Goal: Task Accomplishment & Management: Manage account settings

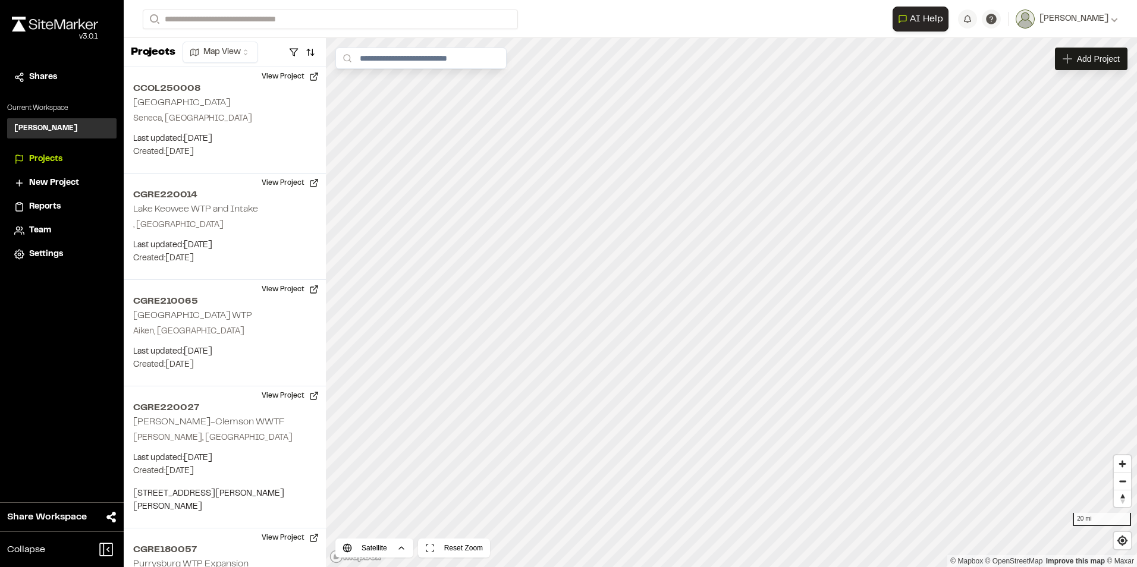
scroll to position [54, 0]
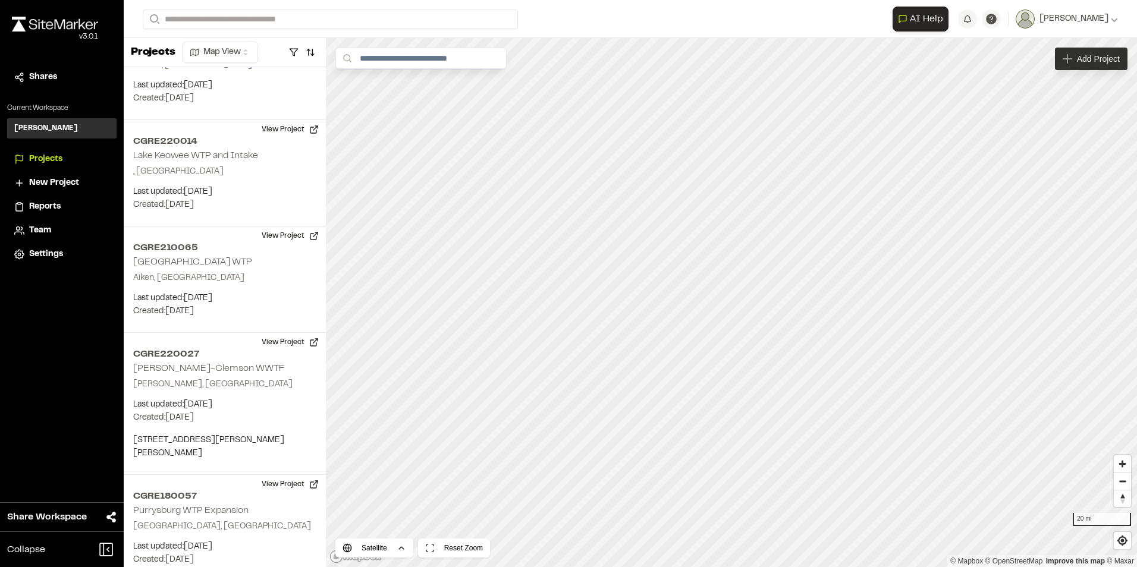
click at [1086, 51] on div "Add Project" at bounding box center [1091, 59] width 73 height 23
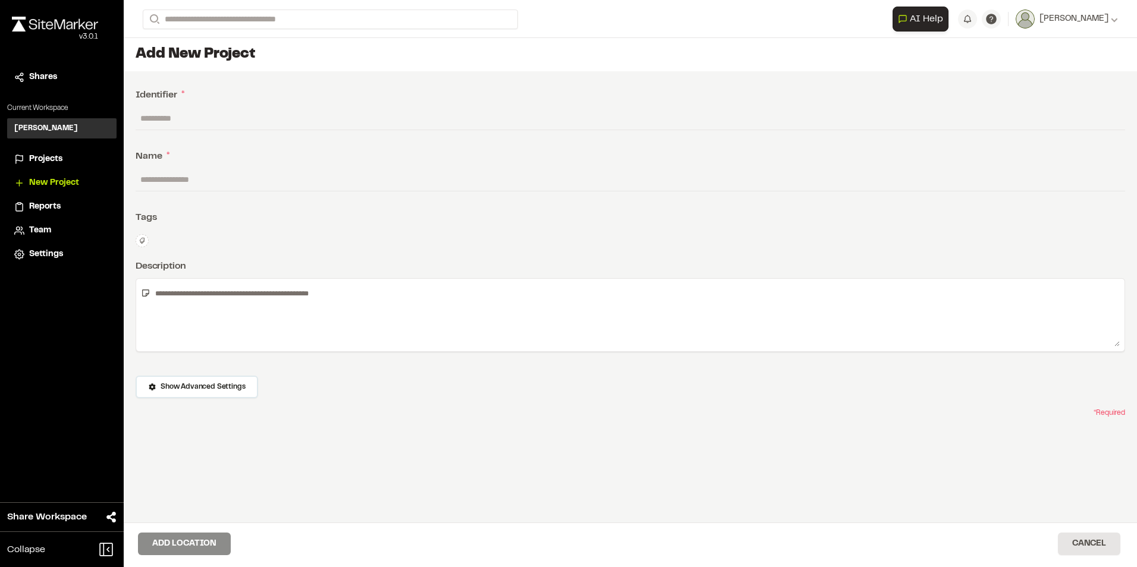
click at [188, 117] on input "text" at bounding box center [630, 118] width 989 height 23
click at [195, 124] on input "text" at bounding box center [630, 118] width 989 height 23
click at [222, 111] on input "text" at bounding box center [630, 118] width 989 height 23
paste input "**********"
type input "**********"
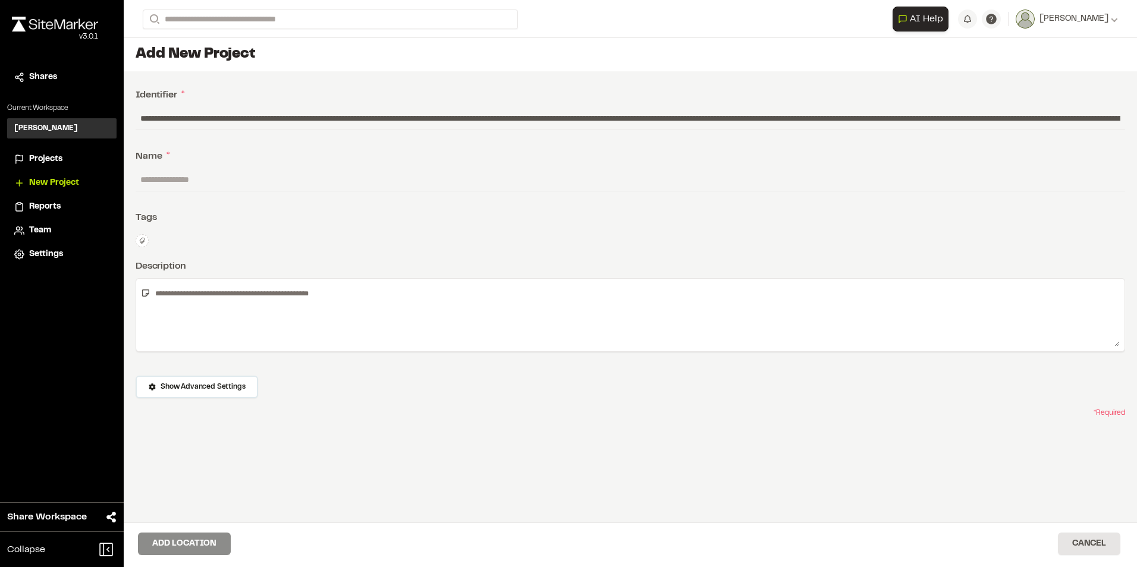
scroll to position [0, 3766]
click at [692, 121] on input "text" at bounding box center [626, 118] width 980 height 23
click at [692, 120] on input "text" at bounding box center [626, 118] width 980 height 23
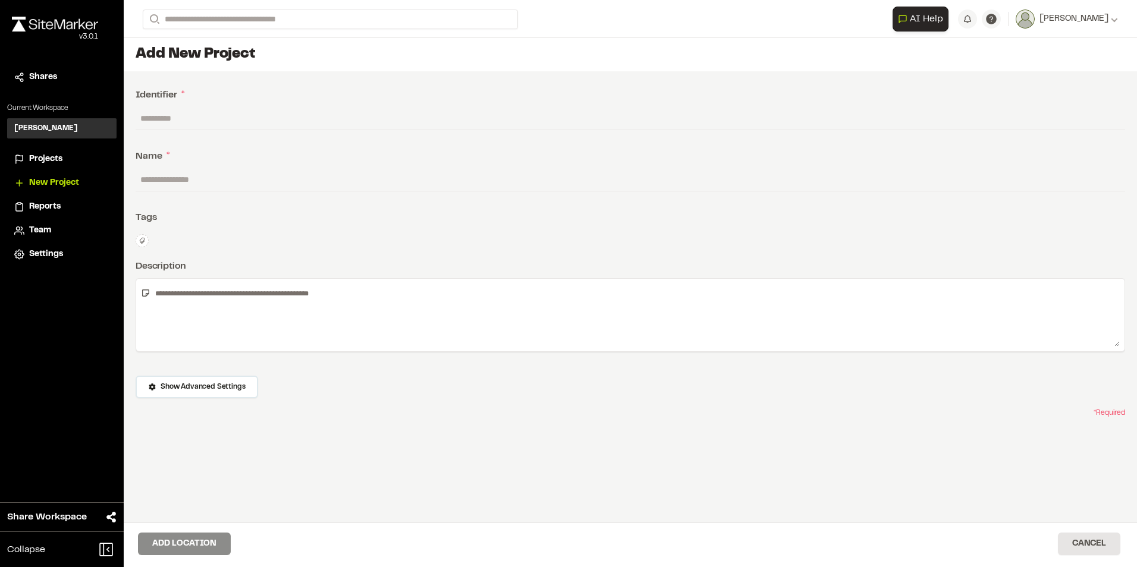
scroll to position [0, 0]
click at [207, 118] on input "text" at bounding box center [626, 118] width 980 height 23
type input "**********"
click at [187, 179] on input "text" at bounding box center [630, 179] width 989 height 23
type input "**********"
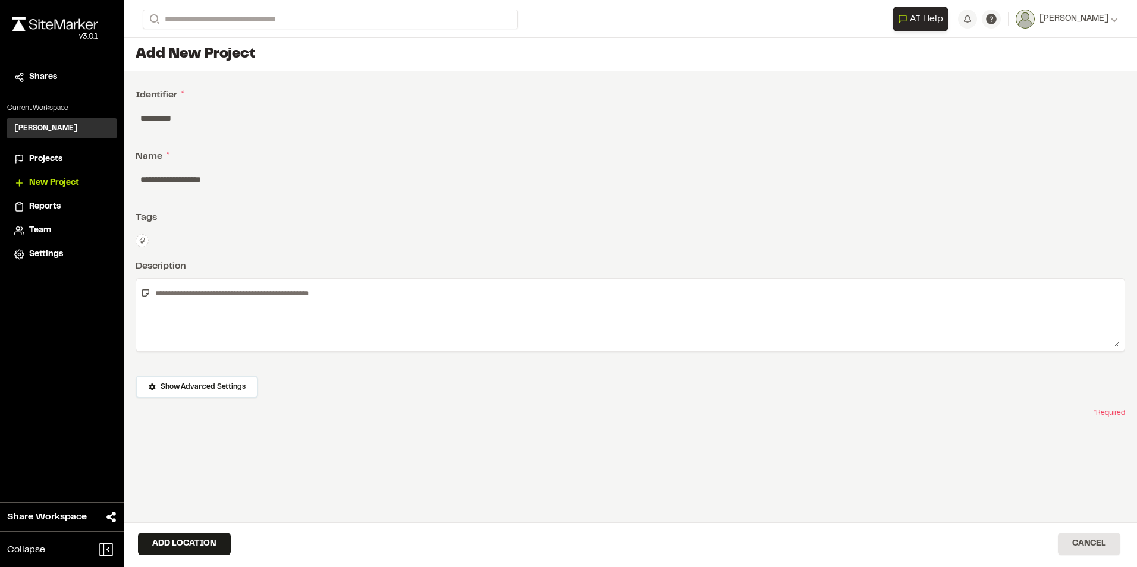
click at [193, 230] on div "**********" at bounding box center [630, 323] width 1013 height 505
click at [347, 294] on textarea at bounding box center [634, 315] width 969 height 63
click at [239, 301] on textarea at bounding box center [634, 315] width 969 height 63
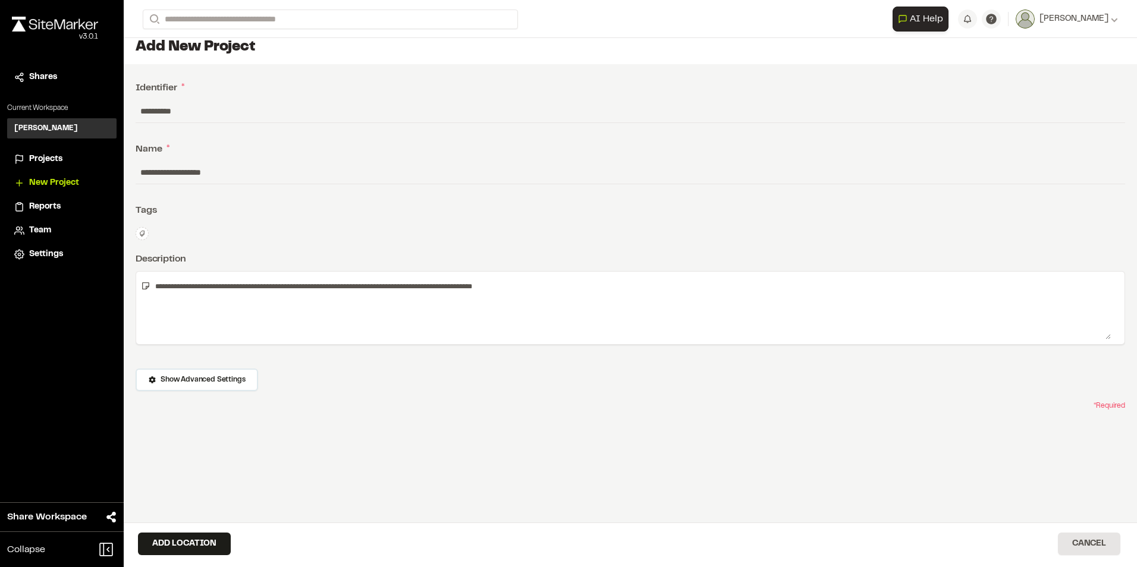
scroll to position [10, 0]
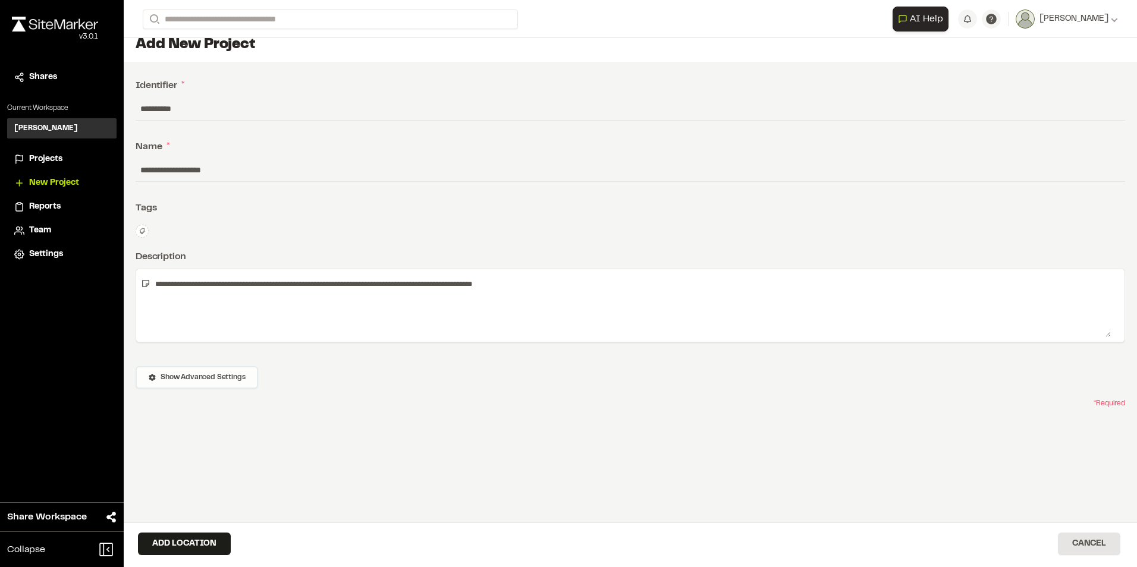
type textarea "**********"
click at [206, 372] on span "Show Advanced Settings" at bounding box center [203, 377] width 84 height 11
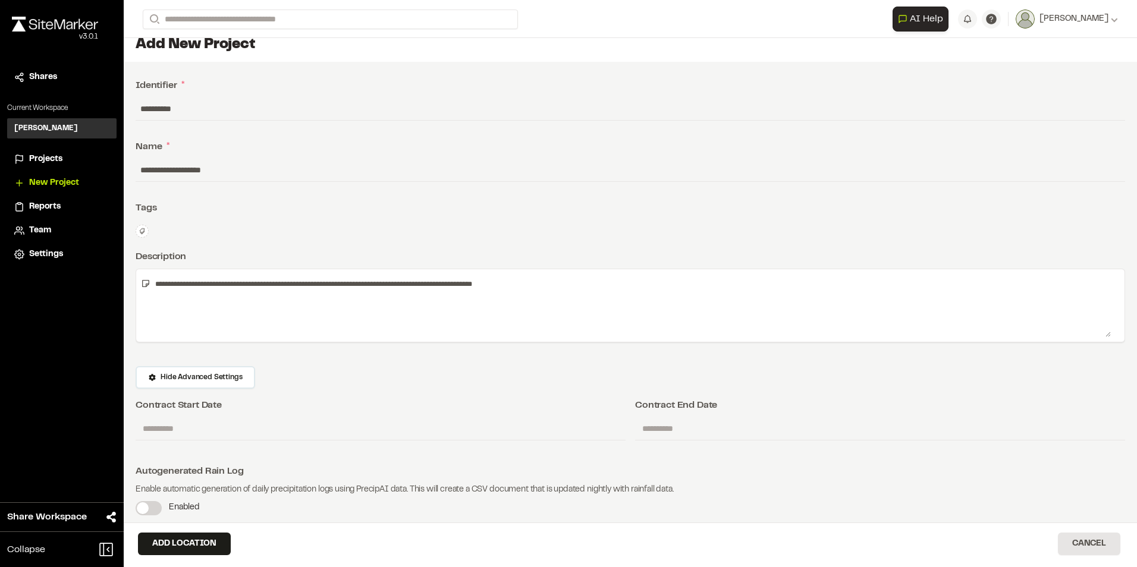
scroll to position [37, 0]
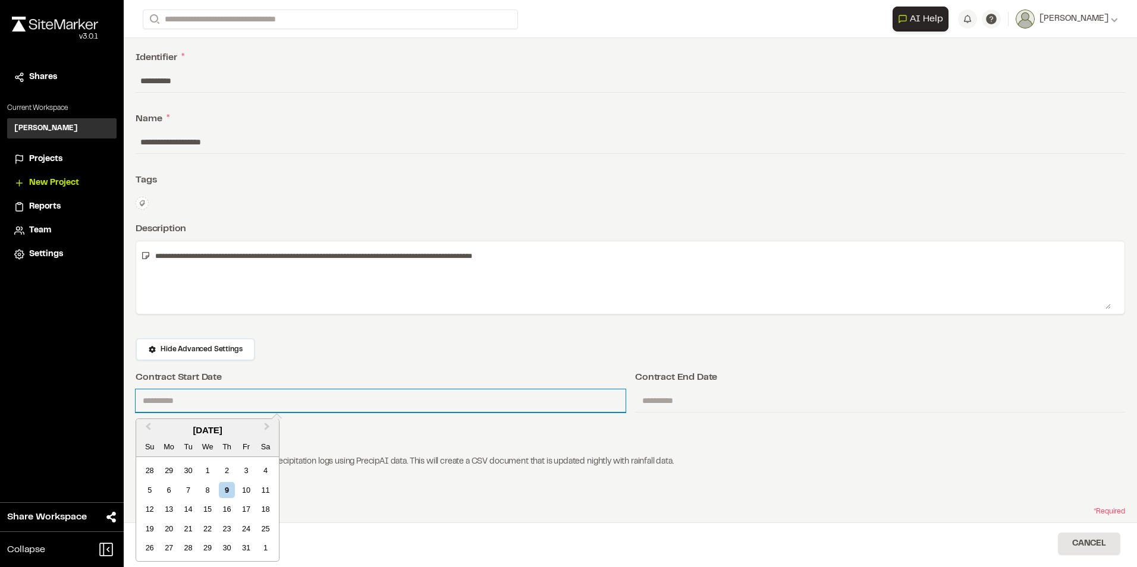
click at [187, 397] on input "text" at bounding box center [381, 400] width 490 height 23
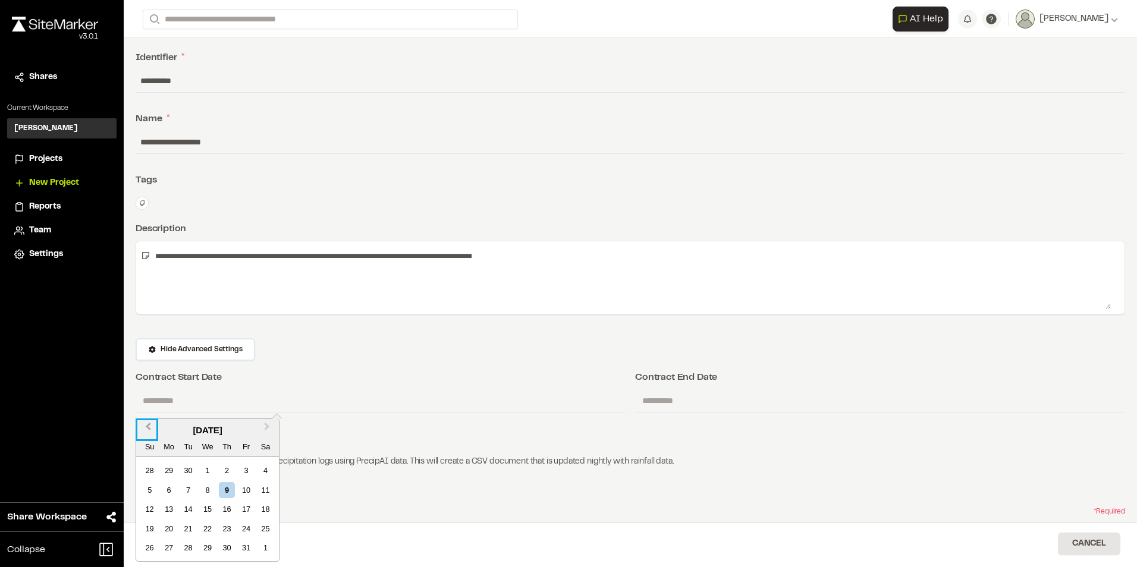
click at [146, 424] on button "Previous Month" at bounding box center [146, 429] width 19 height 19
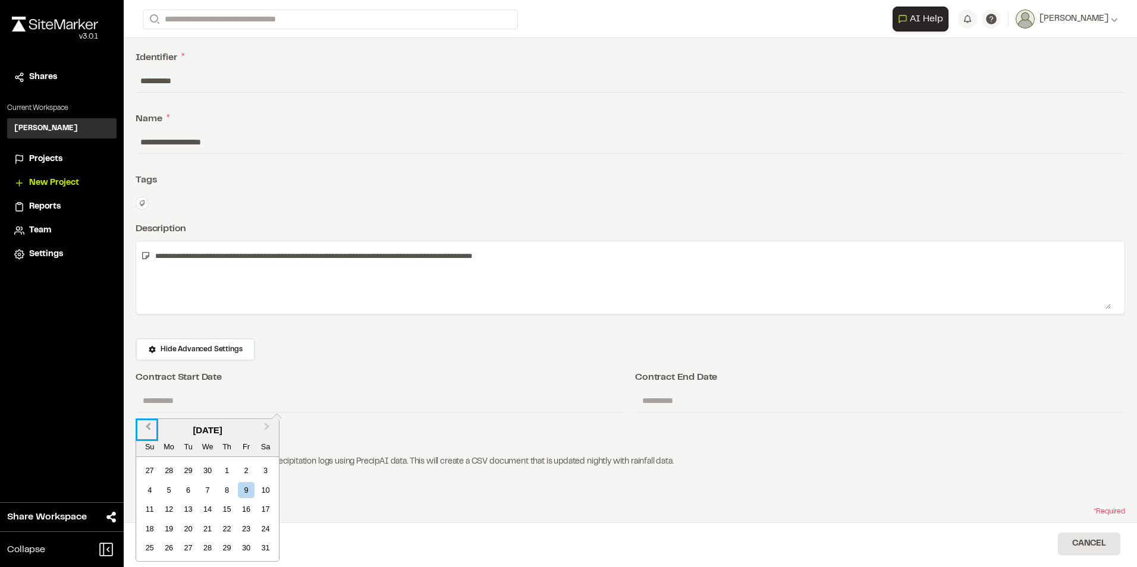
click at [146, 424] on button "Previous Month" at bounding box center [146, 429] width 19 height 19
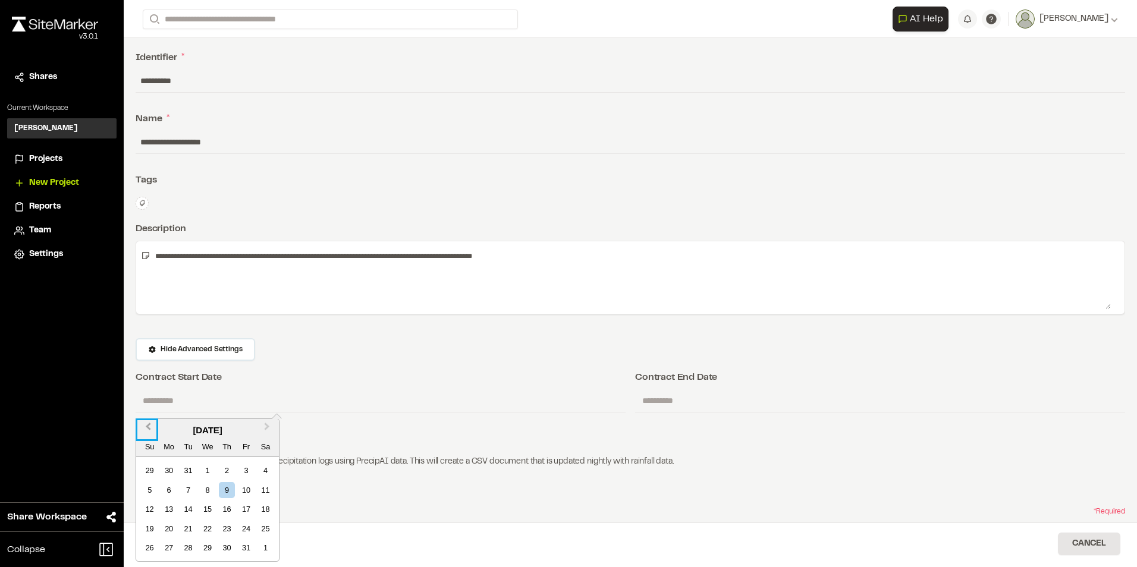
click at [146, 424] on button "Previous Month" at bounding box center [146, 429] width 19 height 19
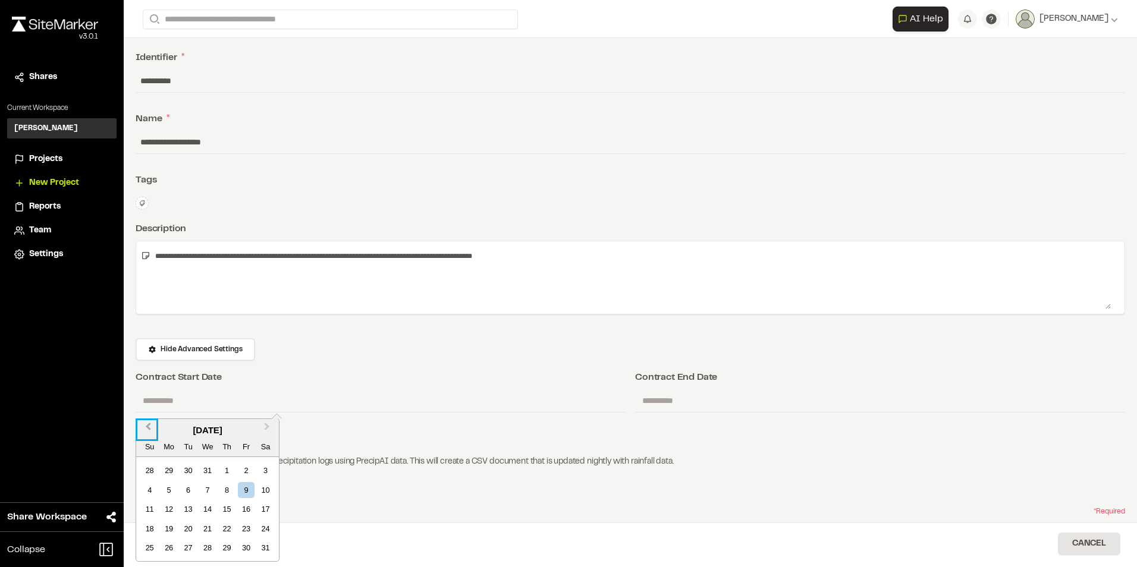
click at [146, 424] on button "Previous Month" at bounding box center [146, 429] width 19 height 19
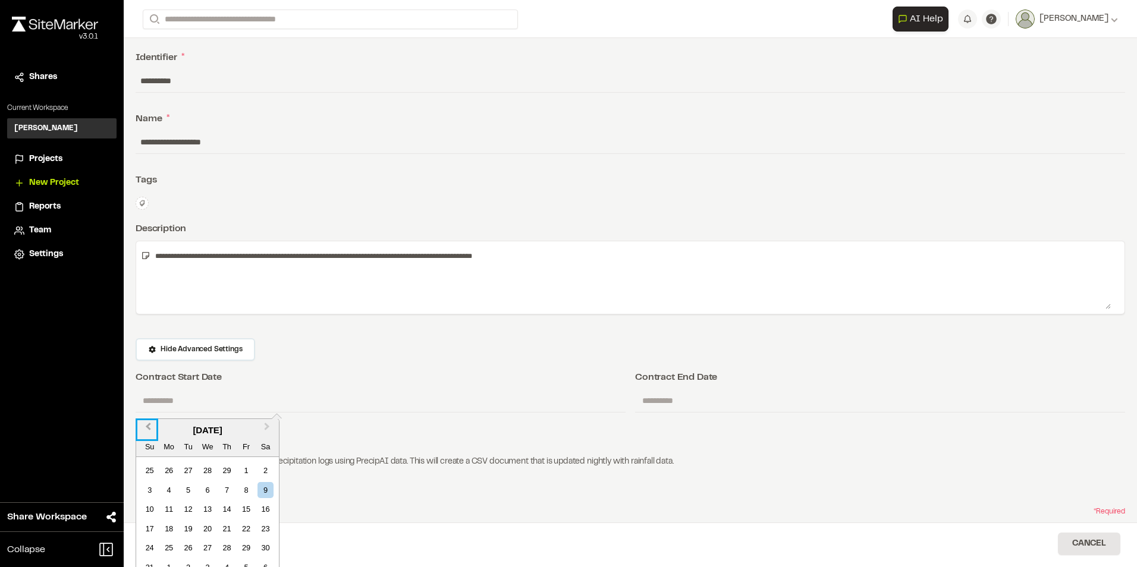
click at [146, 424] on button "Previous Month" at bounding box center [146, 429] width 19 height 19
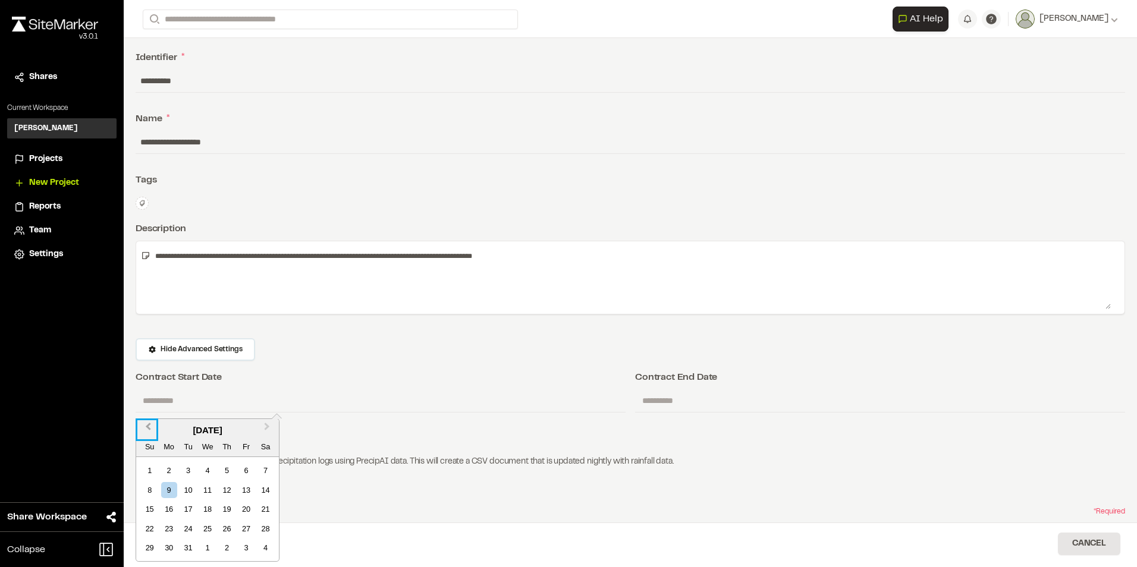
click at [146, 424] on button "Previous Month" at bounding box center [146, 429] width 19 height 19
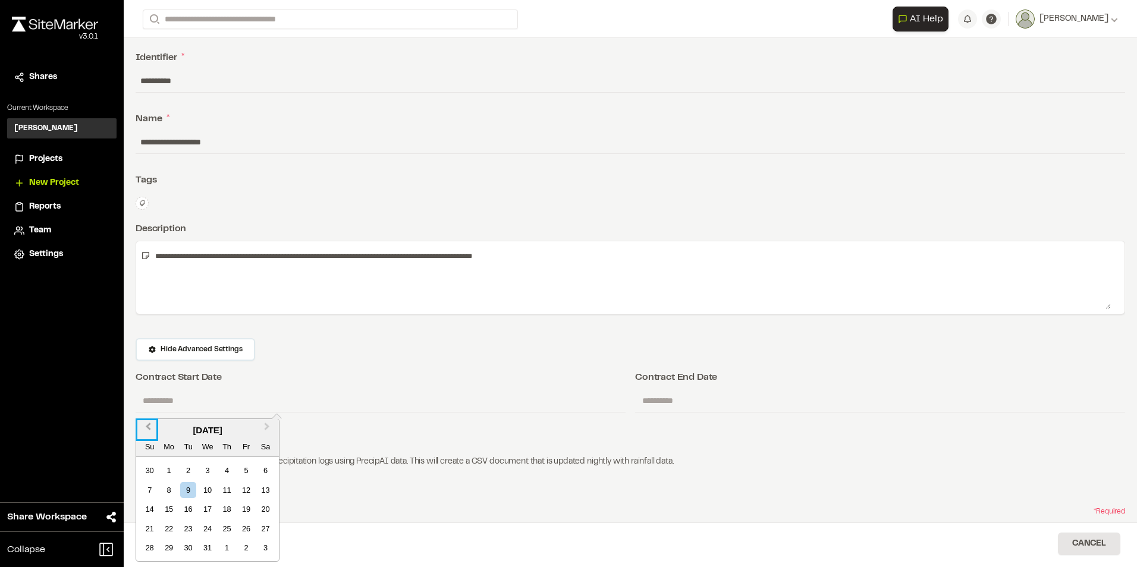
click at [146, 424] on button "Previous Month" at bounding box center [146, 429] width 19 height 19
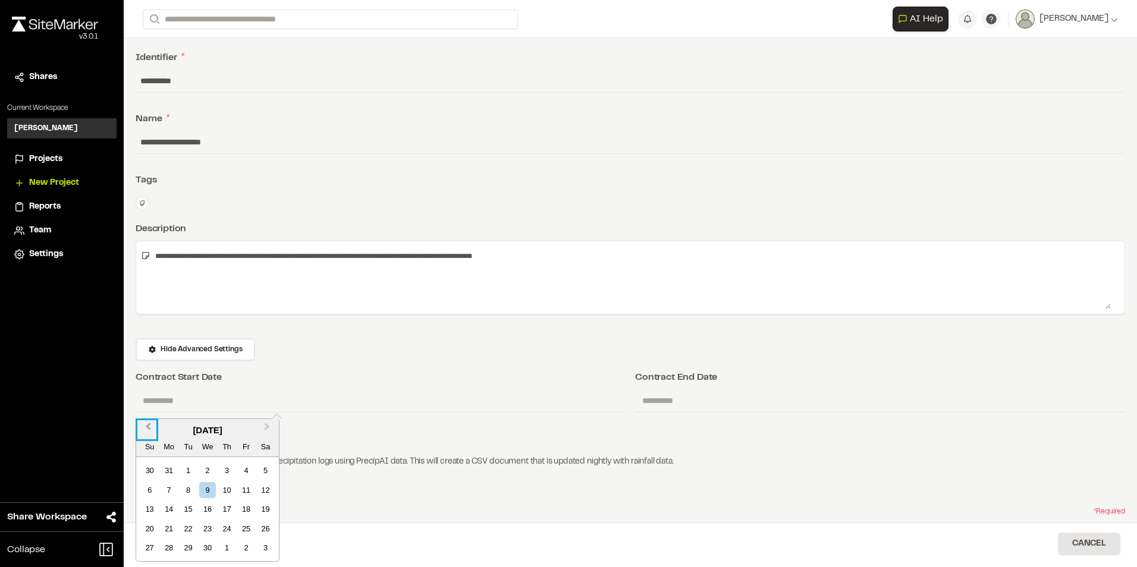
click at [146, 424] on button "Previous Month" at bounding box center [146, 429] width 19 height 19
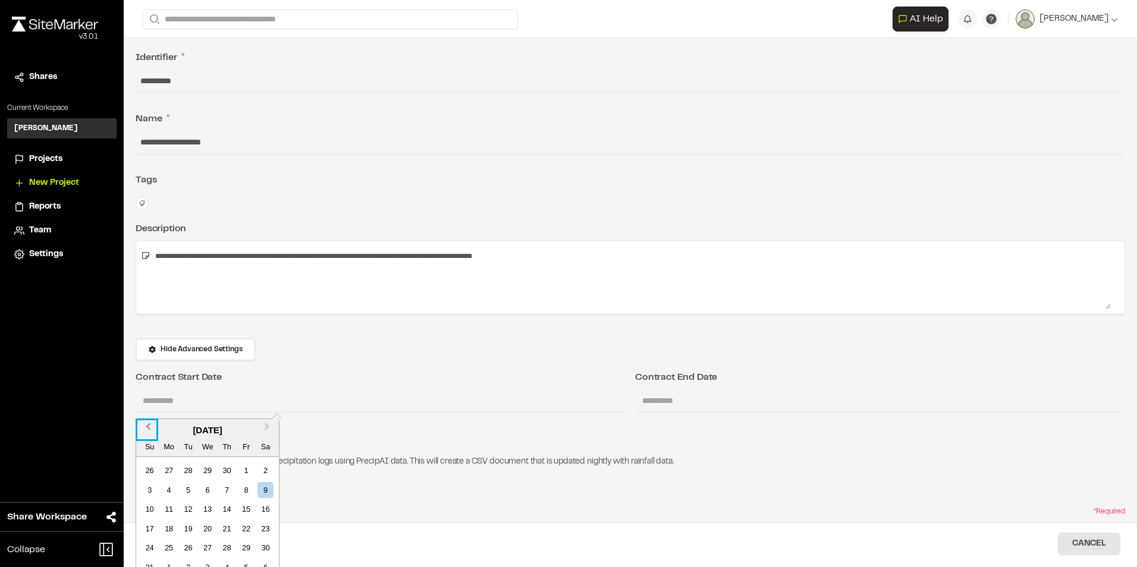
click at [146, 424] on button "Previous Month" at bounding box center [146, 429] width 19 height 19
click at [206, 530] on div "23" at bounding box center [207, 529] width 16 height 16
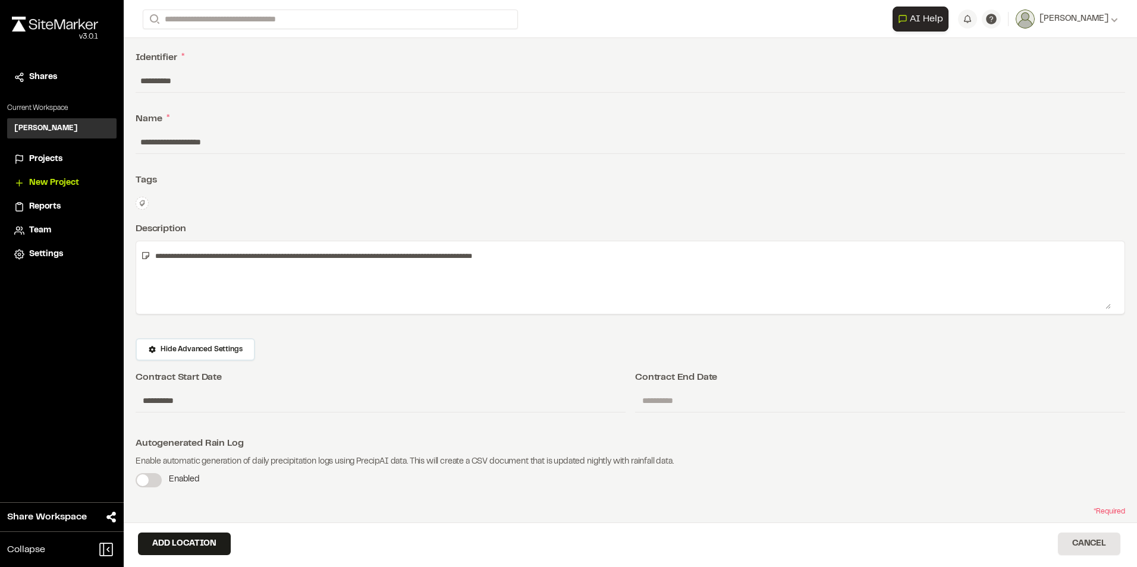
type input "**********"
click at [775, 435] on div "**********" at bounding box center [630, 300] width 1013 height 533
click at [149, 483] on label at bounding box center [149, 480] width 26 height 14
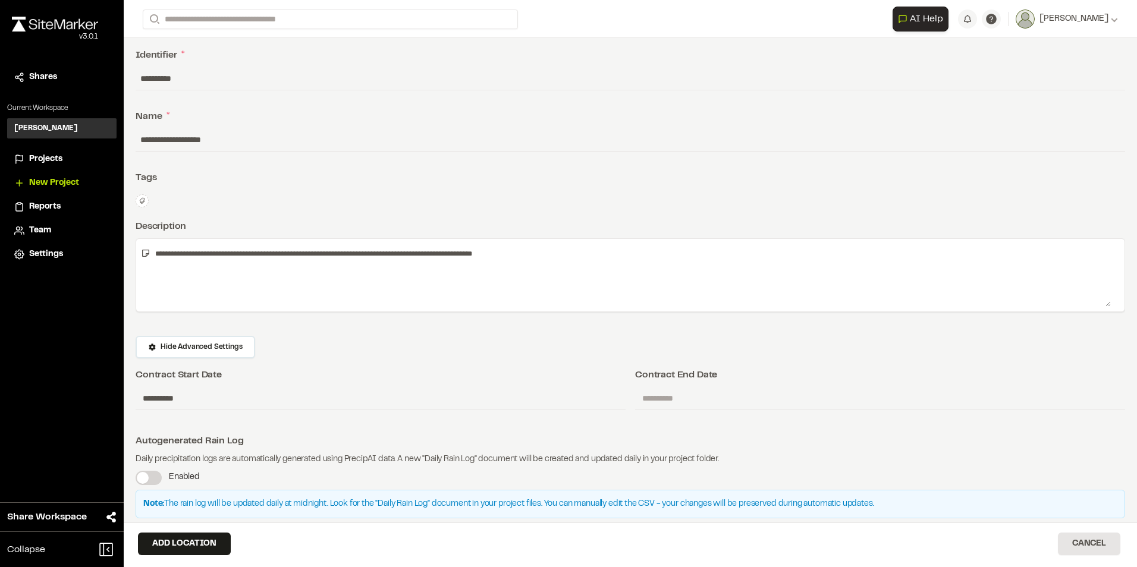
scroll to position [71, 0]
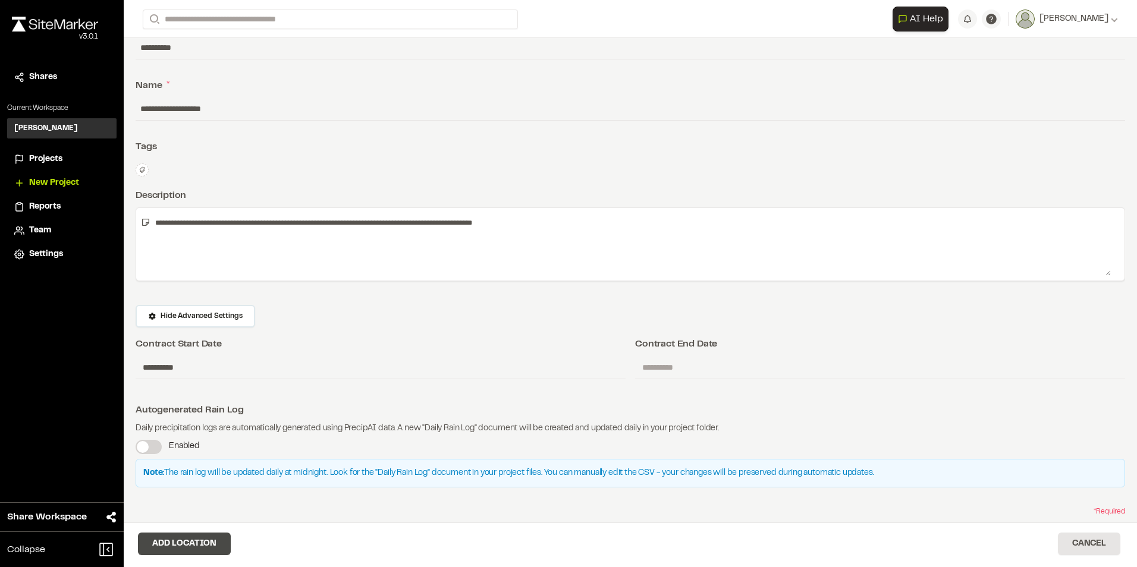
click at [189, 540] on button "Add Location" at bounding box center [184, 544] width 93 height 23
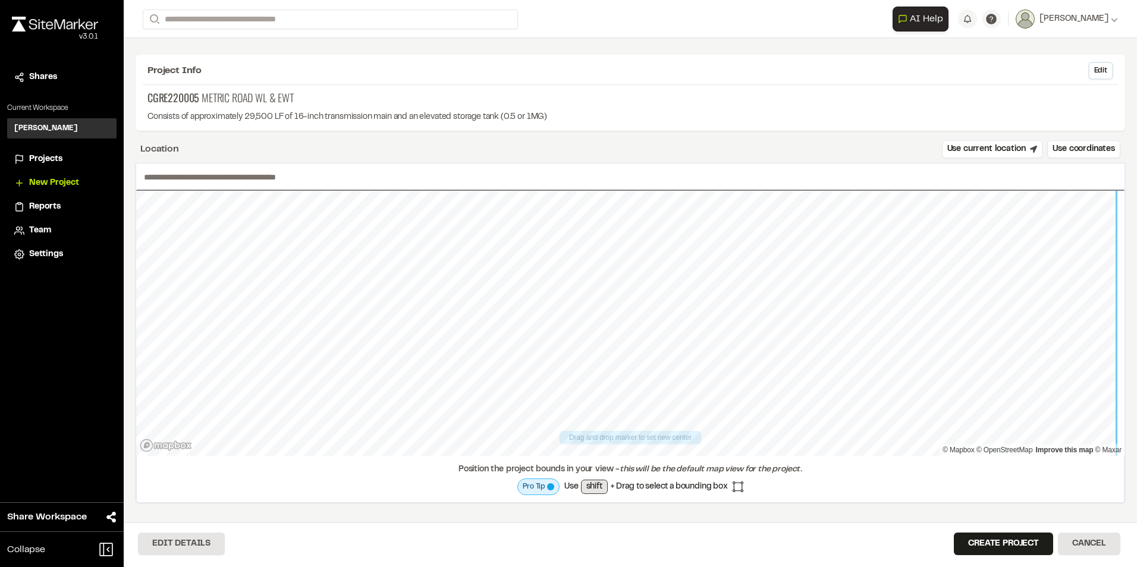
click at [945, 460] on div "Drag and drop marker to set new center © Mapbox © OpenStreetMap Improve this ma…" at bounding box center [630, 333] width 989 height 340
click at [979, 455] on div "Drag and drop marker to set new center © Mapbox © OpenStreetMap Improve this ma…" at bounding box center [630, 323] width 988 height 265
type input "**********"
click at [979, 536] on button "Create Project" at bounding box center [1003, 544] width 99 height 23
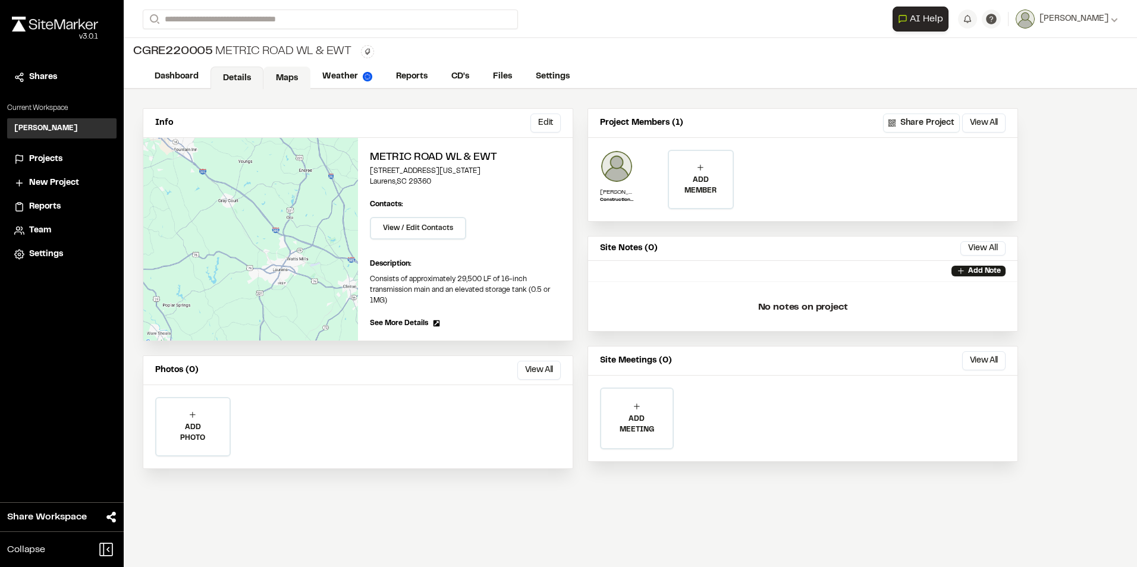
click at [290, 78] on link "Maps" at bounding box center [286, 78] width 47 height 23
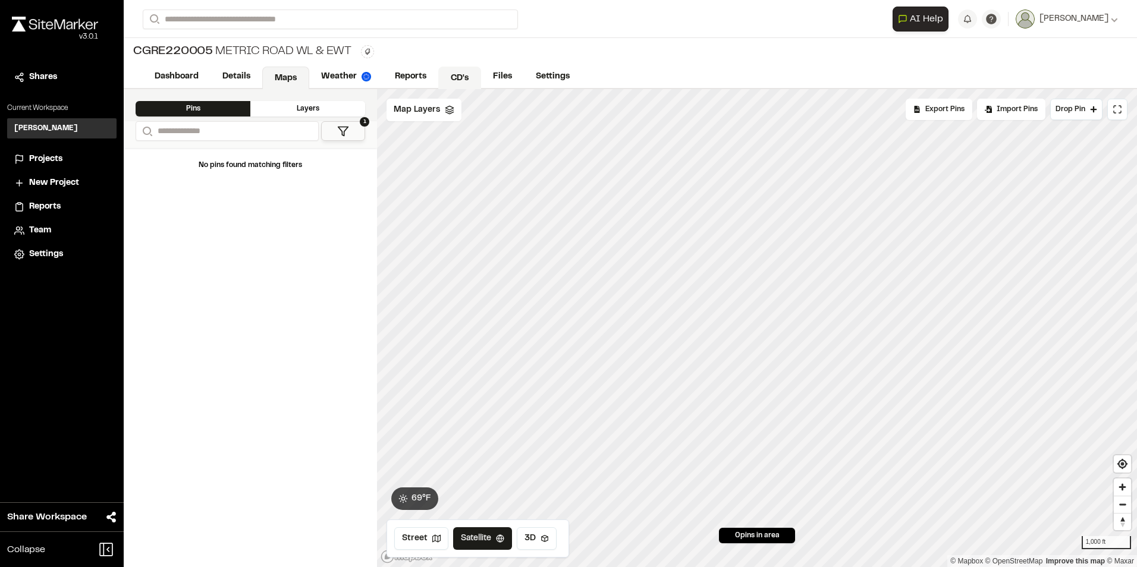
click at [465, 74] on link "CD's" at bounding box center [459, 78] width 43 height 23
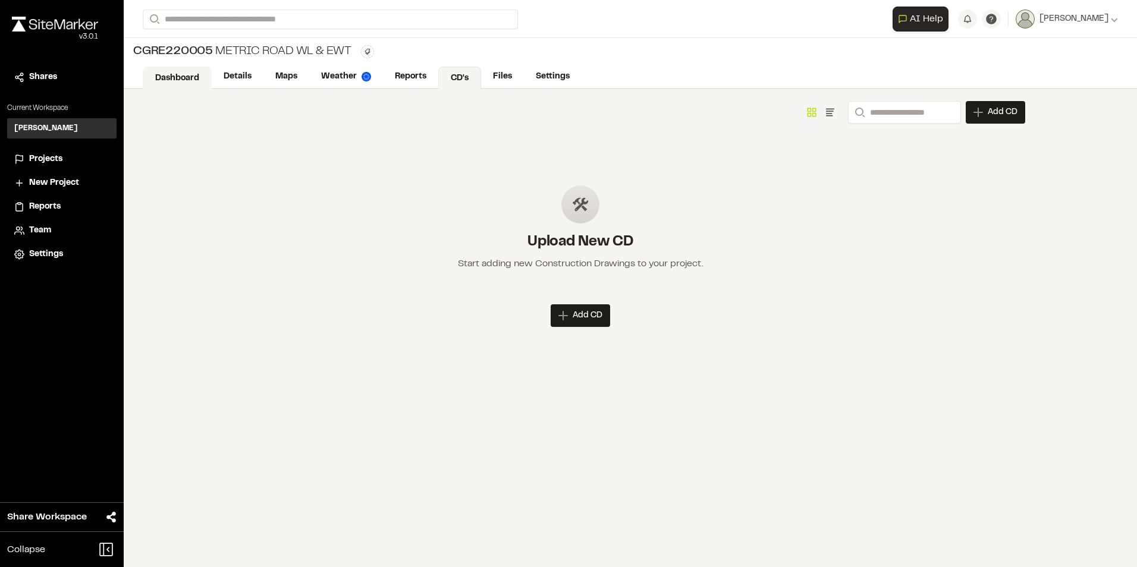
click at [181, 75] on link "Dashboard" at bounding box center [177, 78] width 69 height 23
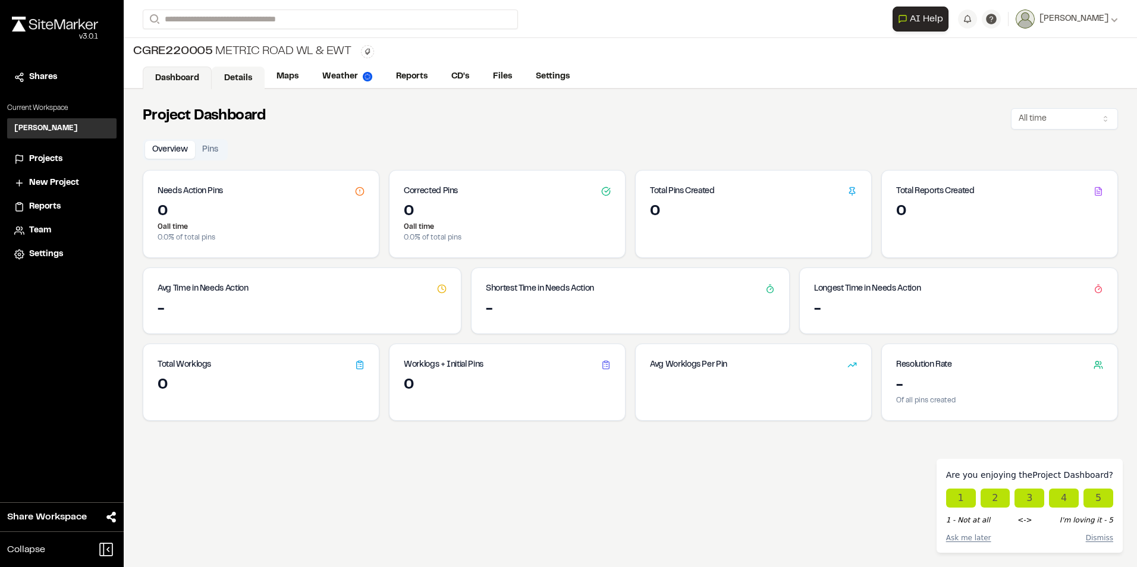
click at [235, 71] on link "Details" at bounding box center [238, 78] width 53 height 23
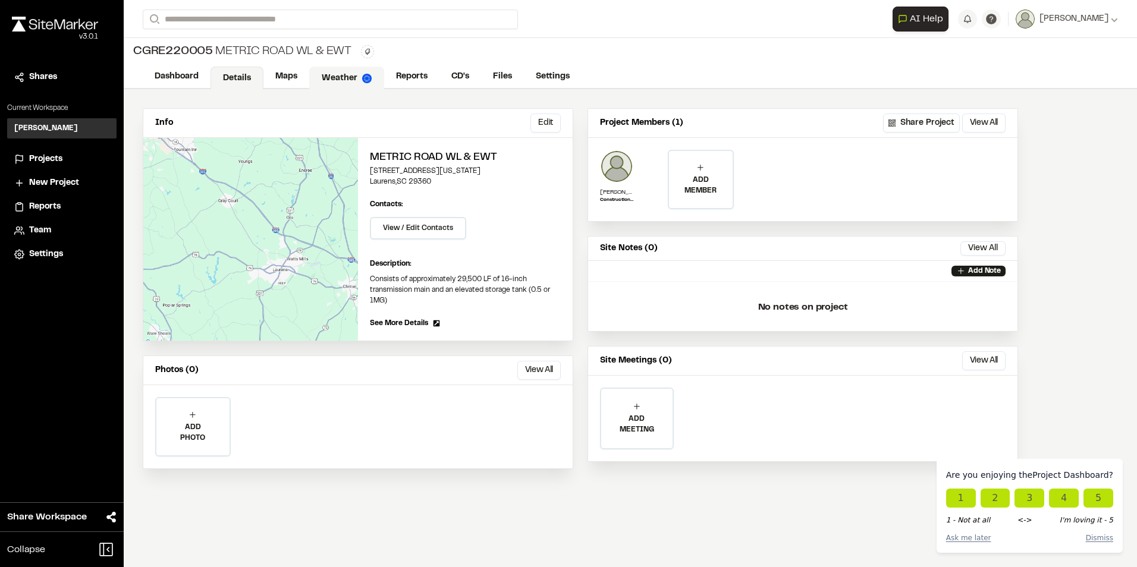
click at [332, 70] on link "Weather" at bounding box center [346, 78] width 75 height 23
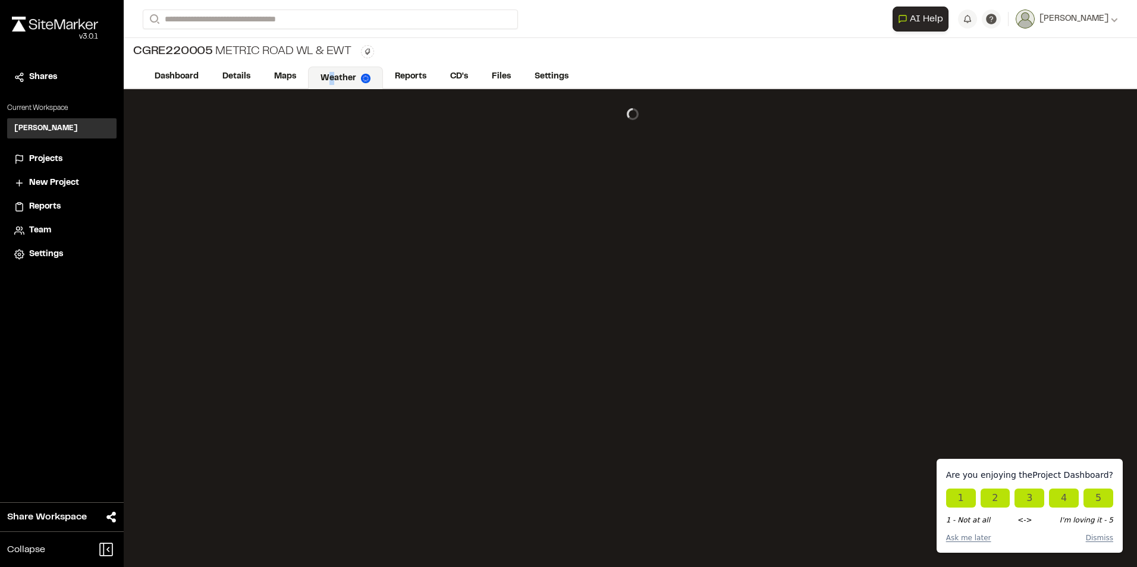
drag, startPoint x: 332, startPoint y: 70, endPoint x: 331, endPoint y: 80, distance: 10.2
click at [331, 80] on link "Weather" at bounding box center [345, 78] width 75 height 23
click at [287, 75] on link "Maps" at bounding box center [285, 78] width 47 height 23
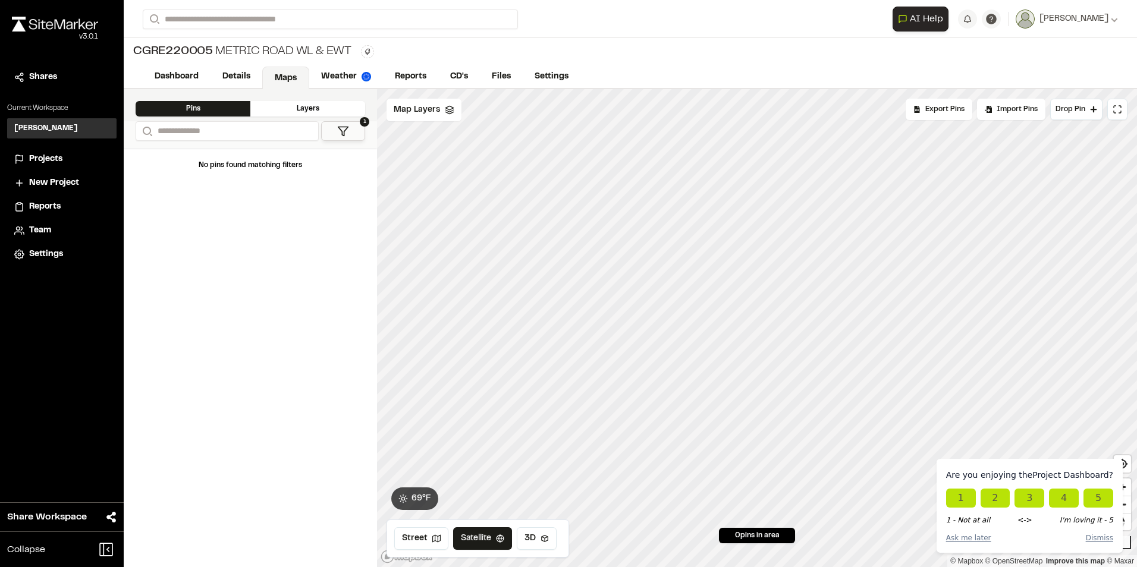
click at [301, 106] on div "Layers" at bounding box center [307, 108] width 115 height 15
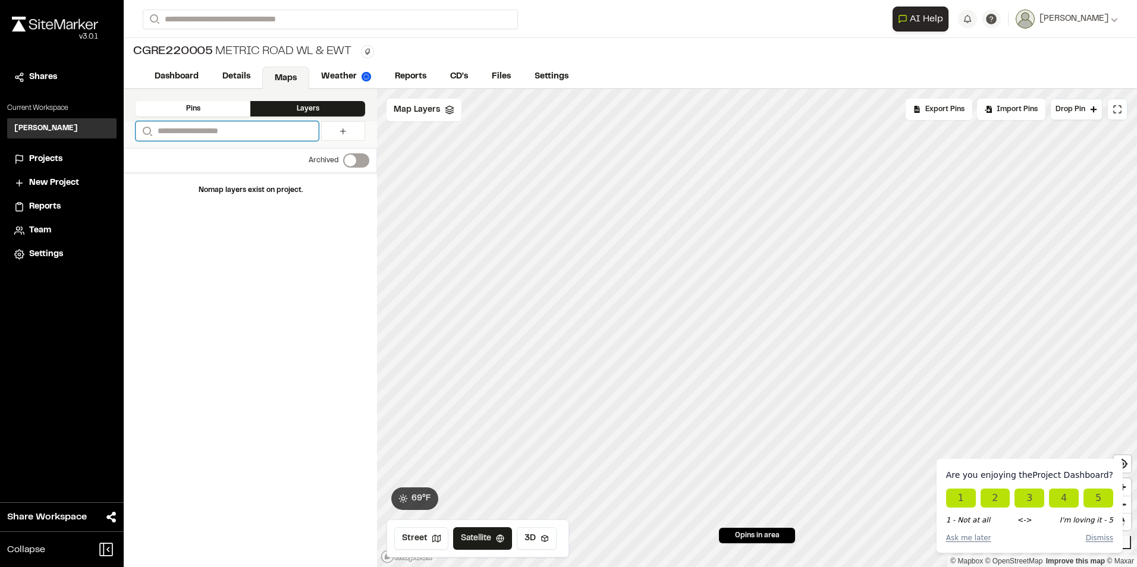
click at [267, 133] on input "Search" at bounding box center [227, 131] width 183 height 20
click at [342, 133] on icon at bounding box center [343, 132] width 10 height 10
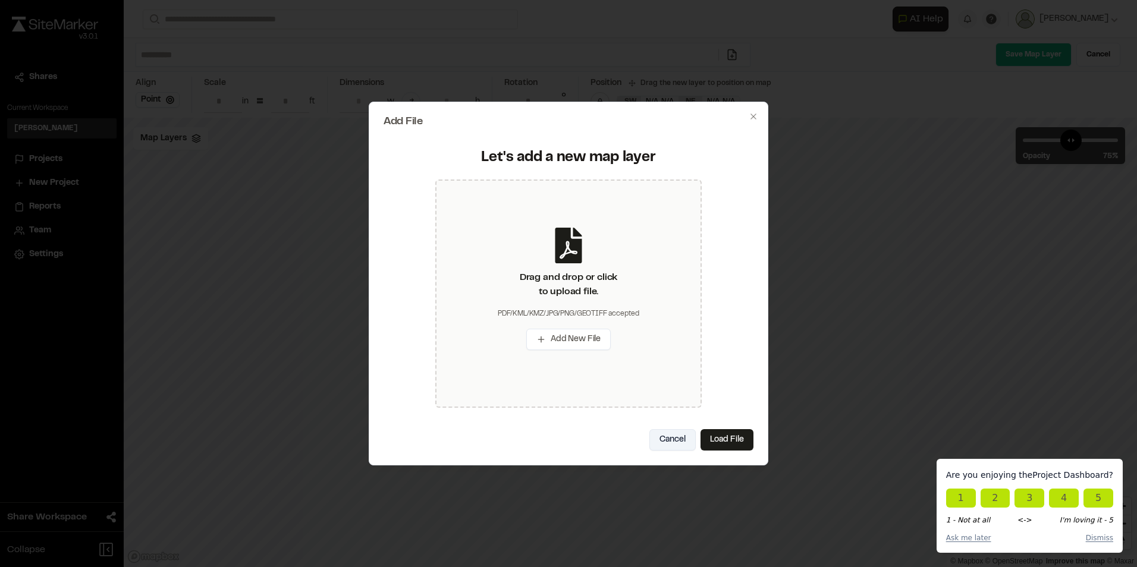
click at [674, 442] on button "Cancel" at bounding box center [672, 439] width 46 height 21
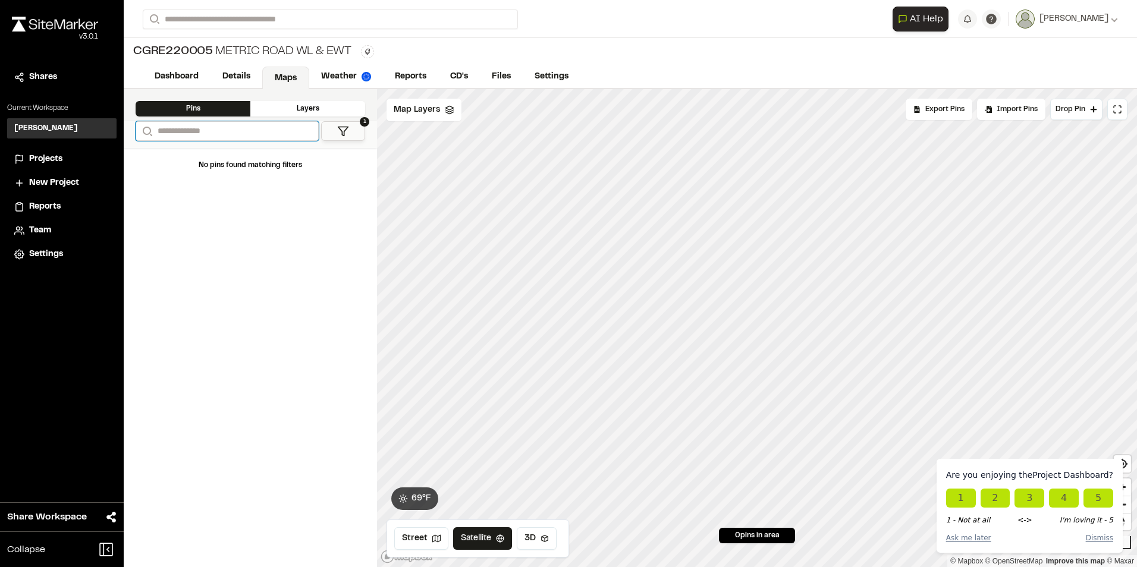
click at [287, 136] on input "Search" at bounding box center [227, 131] width 183 height 20
click at [312, 102] on div "Layers" at bounding box center [307, 108] width 115 height 15
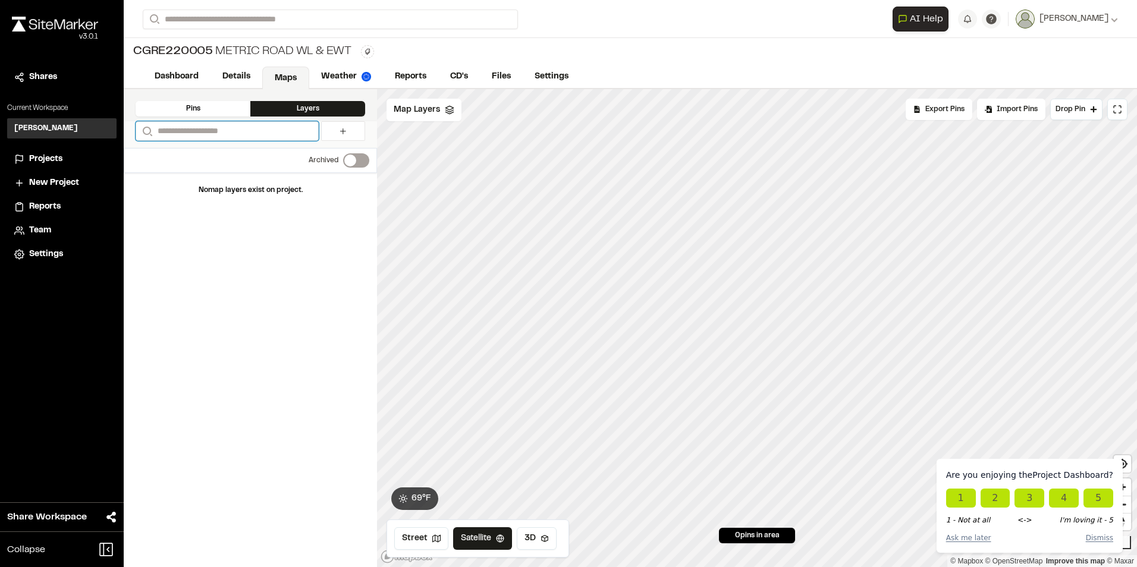
click at [259, 131] on input "Search" at bounding box center [227, 131] width 183 height 20
click at [1106, 540] on button "Dismiss" at bounding box center [1099, 538] width 27 height 11
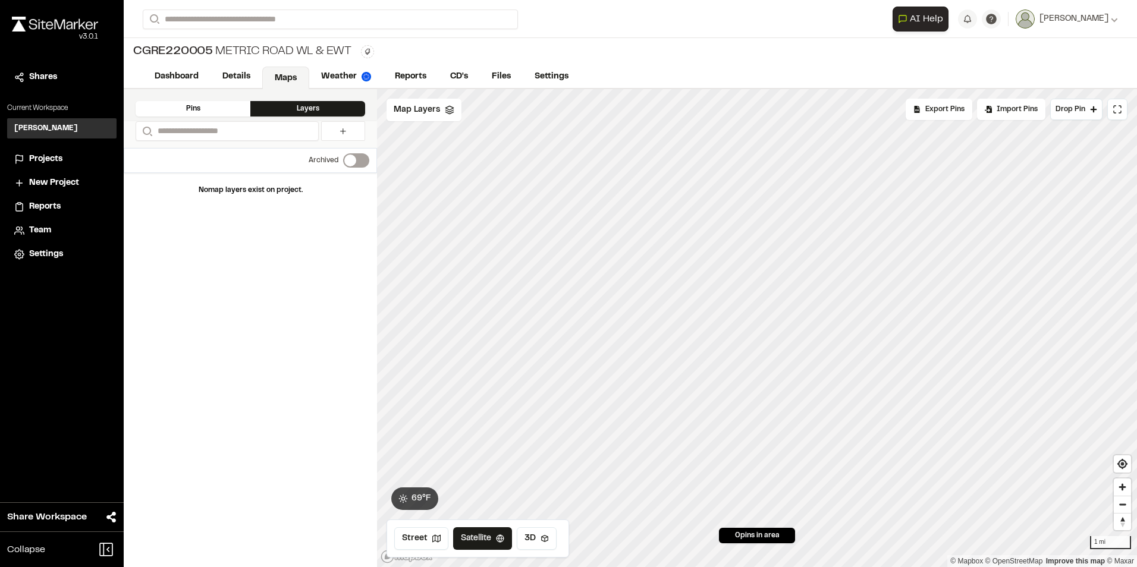
click at [194, 109] on div "Pins" at bounding box center [193, 108] width 115 height 15
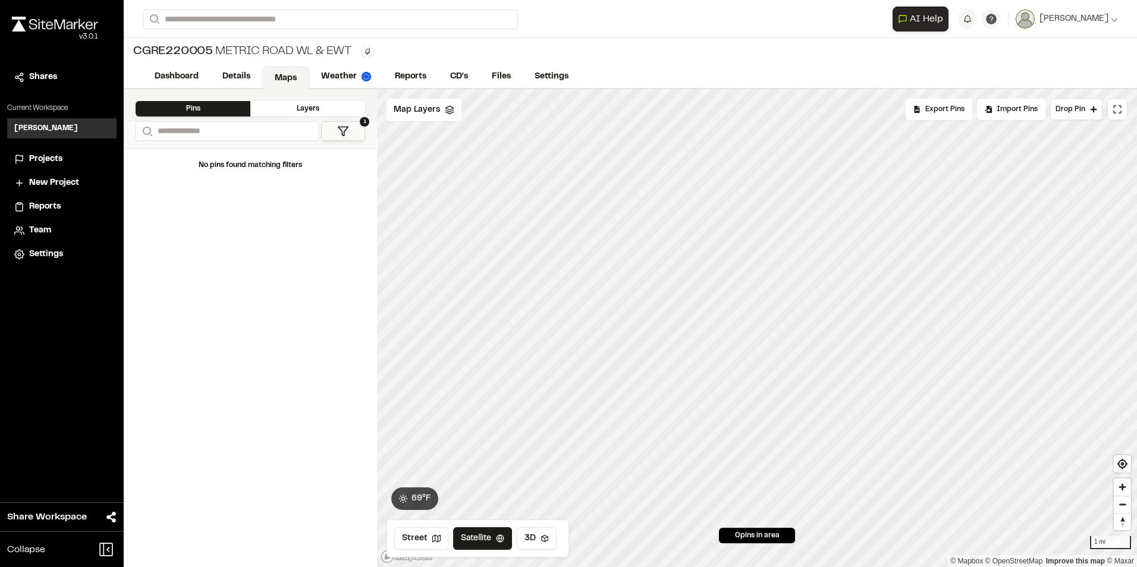
click at [287, 103] on div "Layers" at bounding box center [307, 108] width 115 height 15
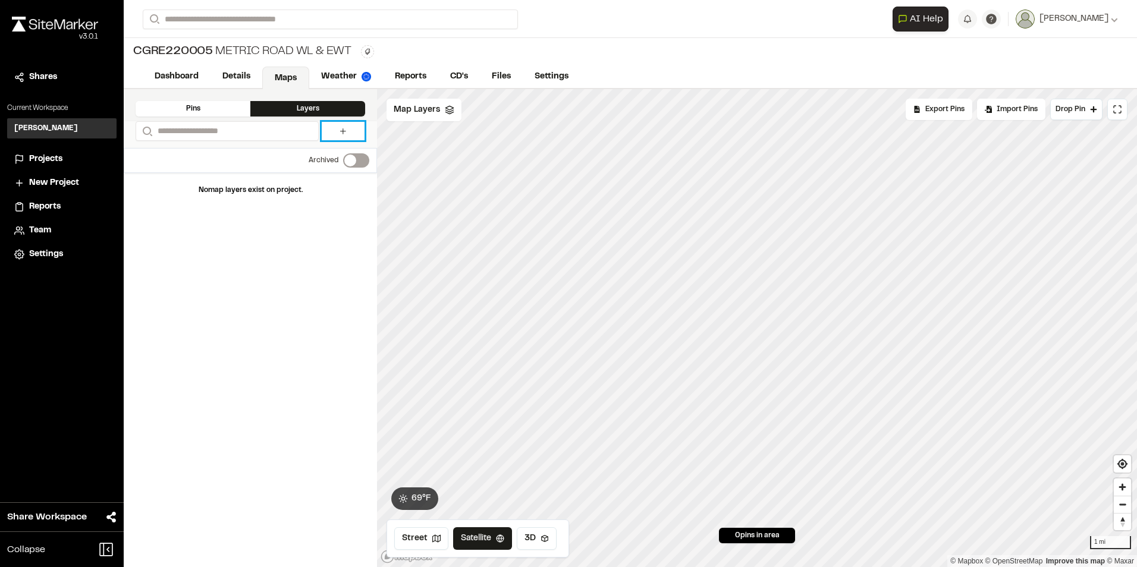
click at [343, 130] on icon at bounding box center [343, 131] width 6 height 6
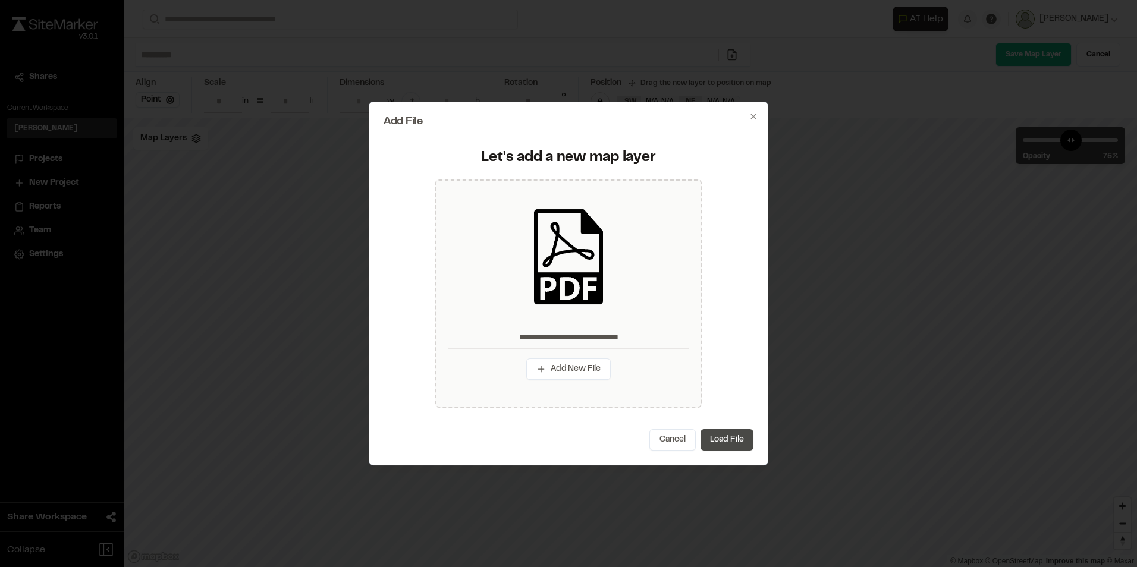
click at [729, 439] on button "Load File" at bounding box center [726, 439] width 53 height 21
type input "**********"
type input "****"
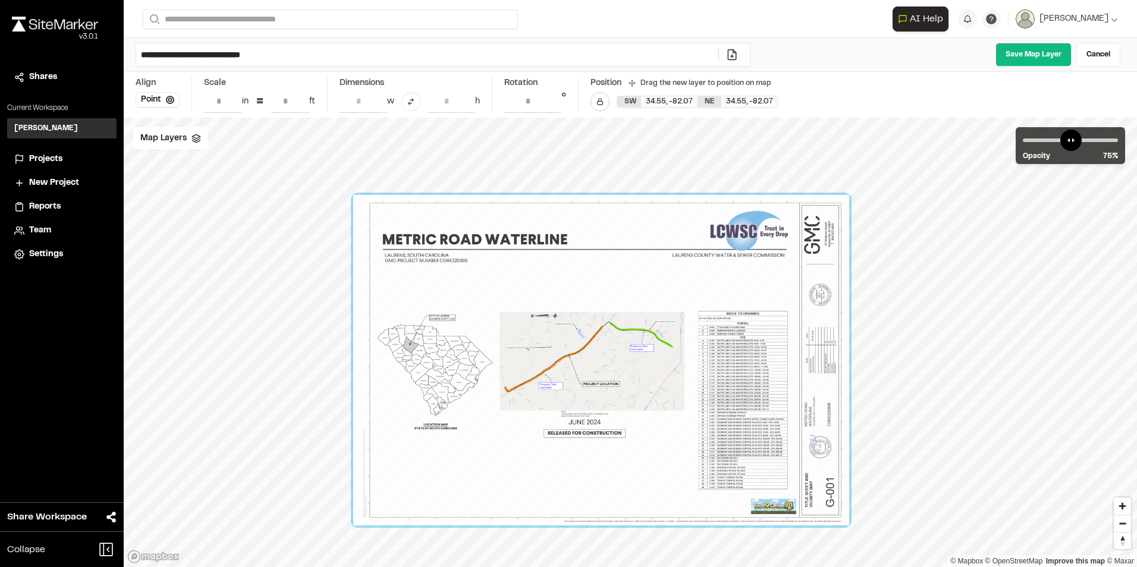
drag, startPoint x: 765, startPoint y: 379, endPoint x: 735, endPoint y: 397, distance: 34.2
click at [735, 397] on div at bounding box center [601, 360] width 496 height 331
click at [736, 400] on div at bounding box center [601, 360] width 496 height 331
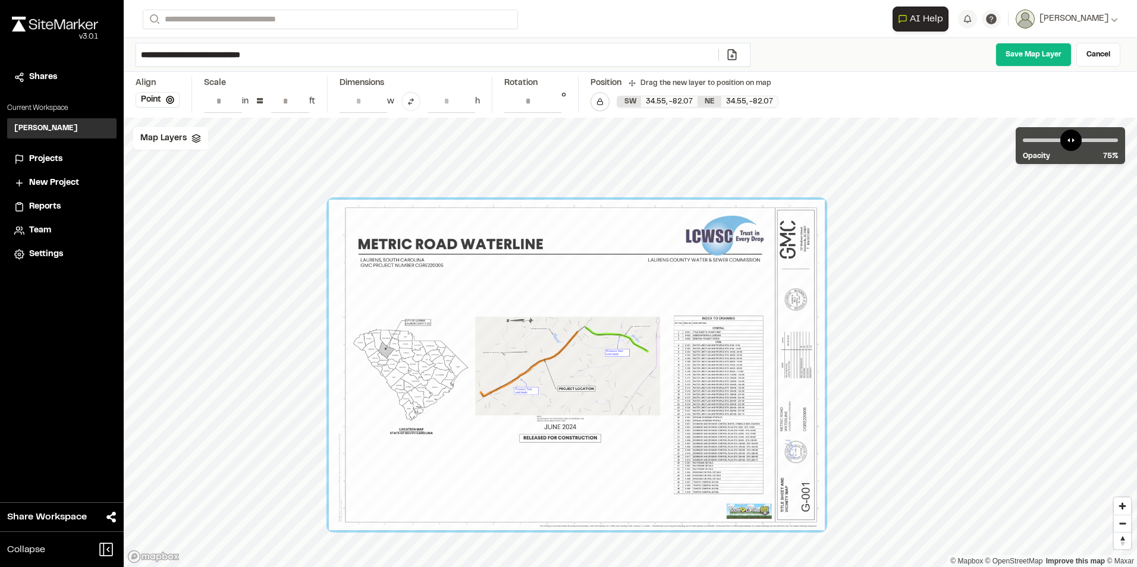
drag, startPoint x: 766, startPoint y: 270, endPoint x: 741, endPoint y: 275, distance: 25.4
click at [741, 275] on div at bounding box center [577, 365] width 496 height 331
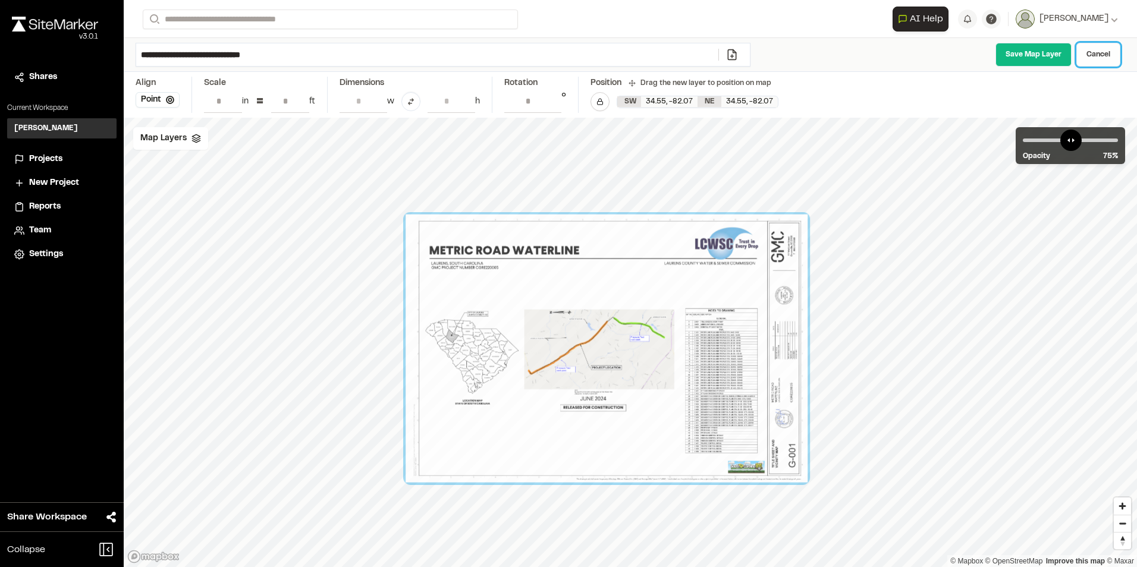
click at [1099, 54] on link "Cancel" at bounding box center [1098, 55] width 44 height 24
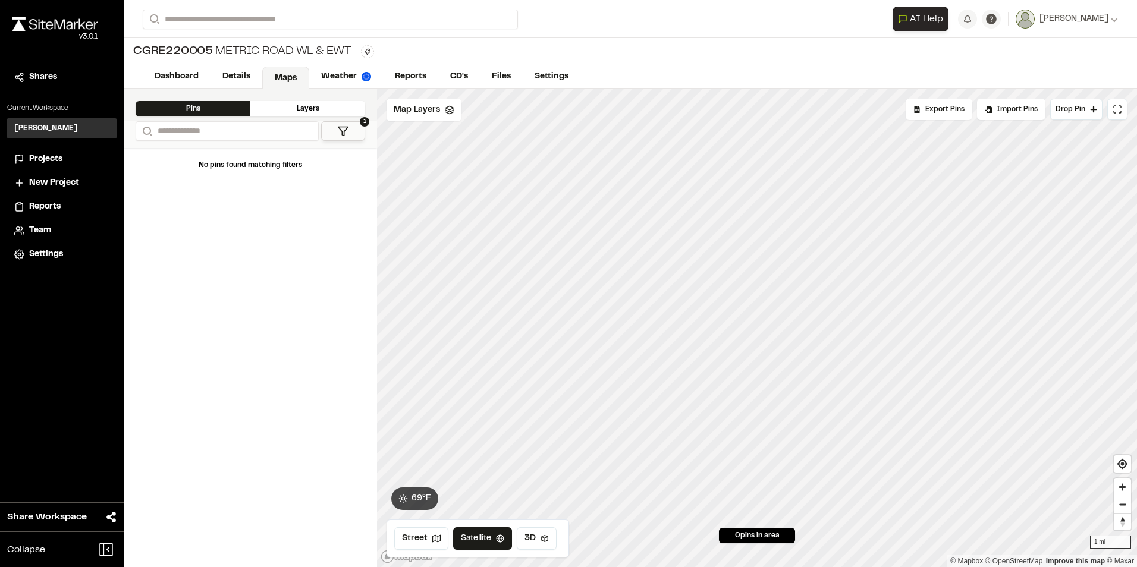
click at [323, 108] on div "Layers" at bounding box center [307, 108] width 115 height 15
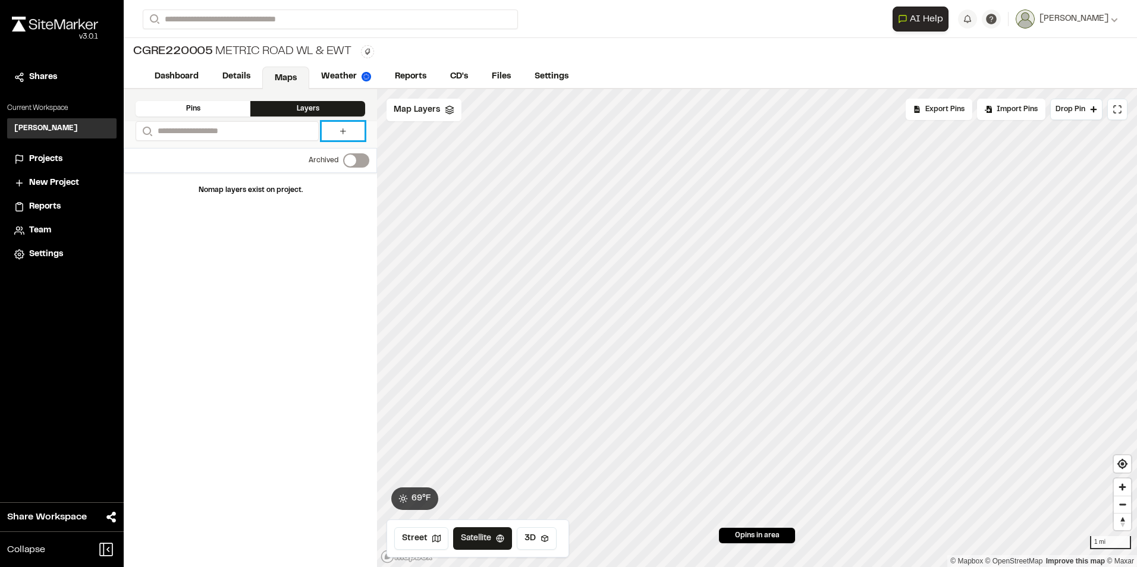
click at [333, 128] on link at bounding box center [343, 131] width 43 height 18
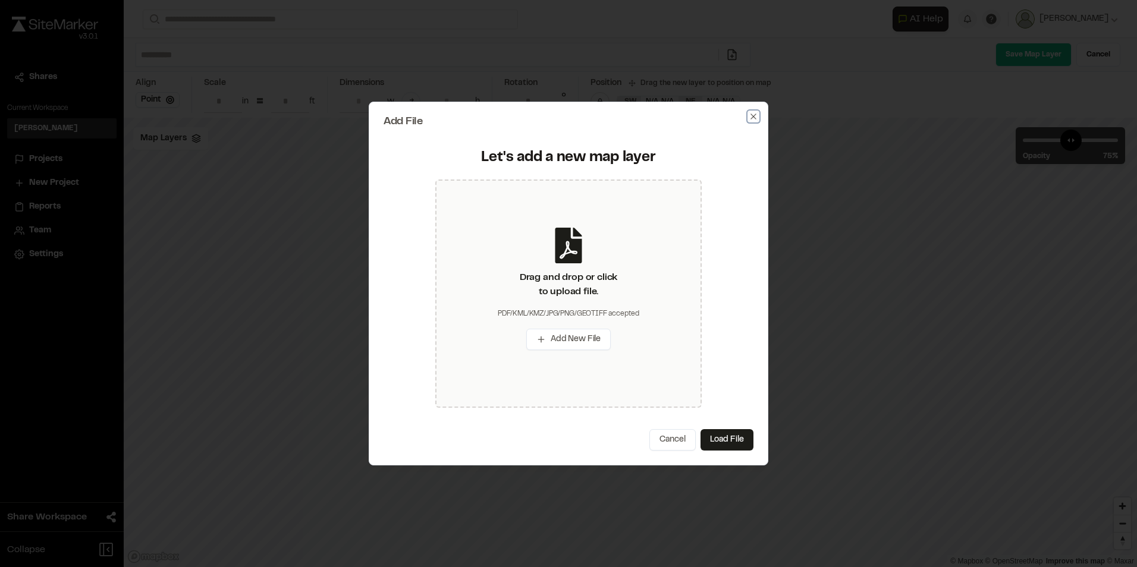
click at [754, 115] on icon "button" at bounding box center [753, 117] width 10 height 10
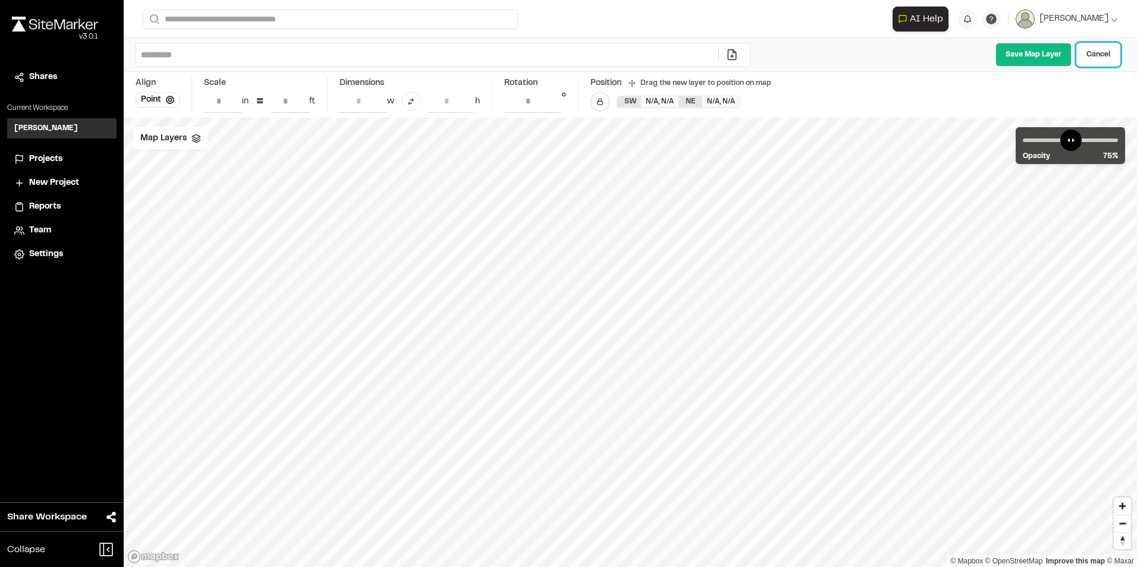
click at [1093, 52] on link "Cancel" at bounding box center [1098, 55] width 44 height 24
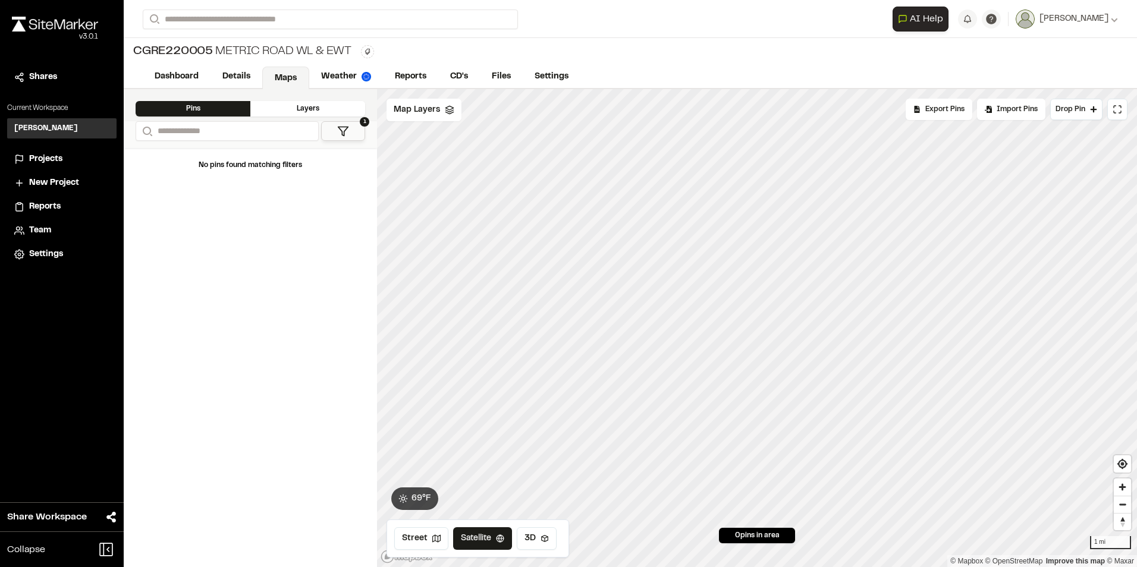
click at [283, 106] on div "Layers" at bounding box center [307, 108] width 115 height 15
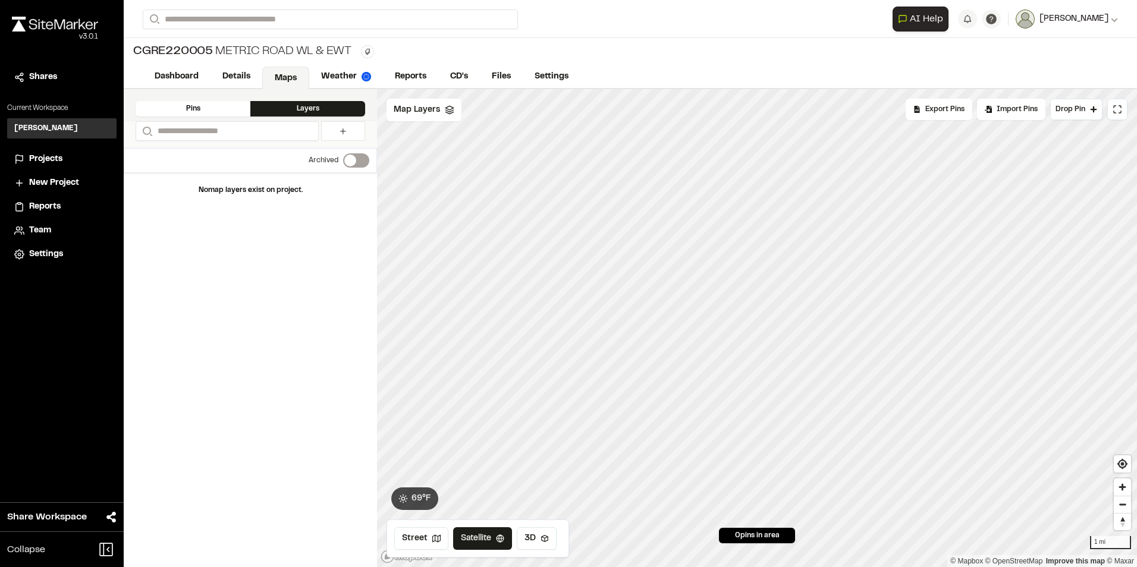
click at [1106, 14] on span "[PERSON_NAME]" at bounding box center [1073, 18] width 69 height 13
click at [986, 48] on div "CGRE220005 Metric Road WL & EWT Type Enter or comma to add tag." at bounding box center [630, 51] width 1013 height 27
click at [997, 18] on icon at bounding box center [991, 19] width 12 height 12
click at [932, 62] on span "FAQ" at bounding box center [924, 62] width 17 height 13
click at [34, 153] on span "Projects" at bounding box center [45, 159] width 33 height 13
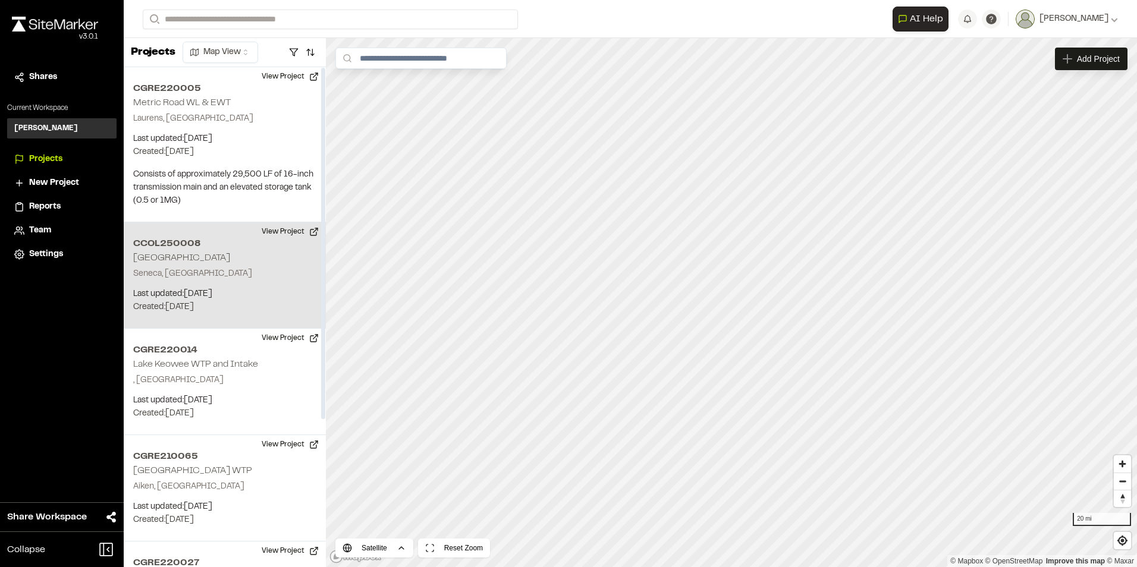
click at [252, 242] on h2 "CCOL250008" at bounding box center [224, 244] width 183 height 14
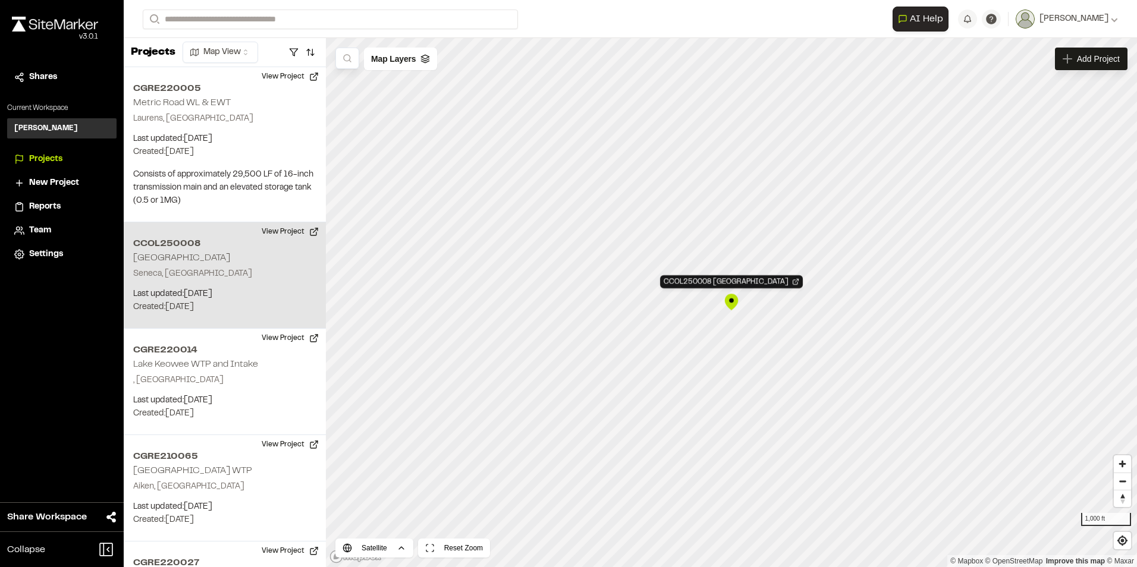
click at [729, 300] on div "CCOL250008 Hartwell Ridge" at bounding box center [731, 302] width 18 height 18
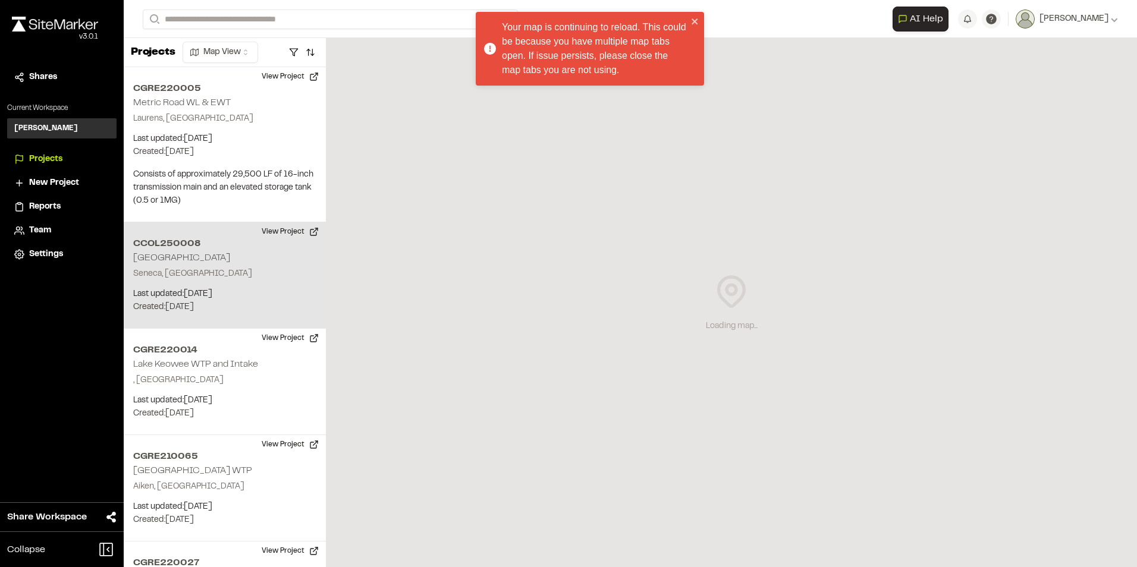
scroll to position [155, 0]
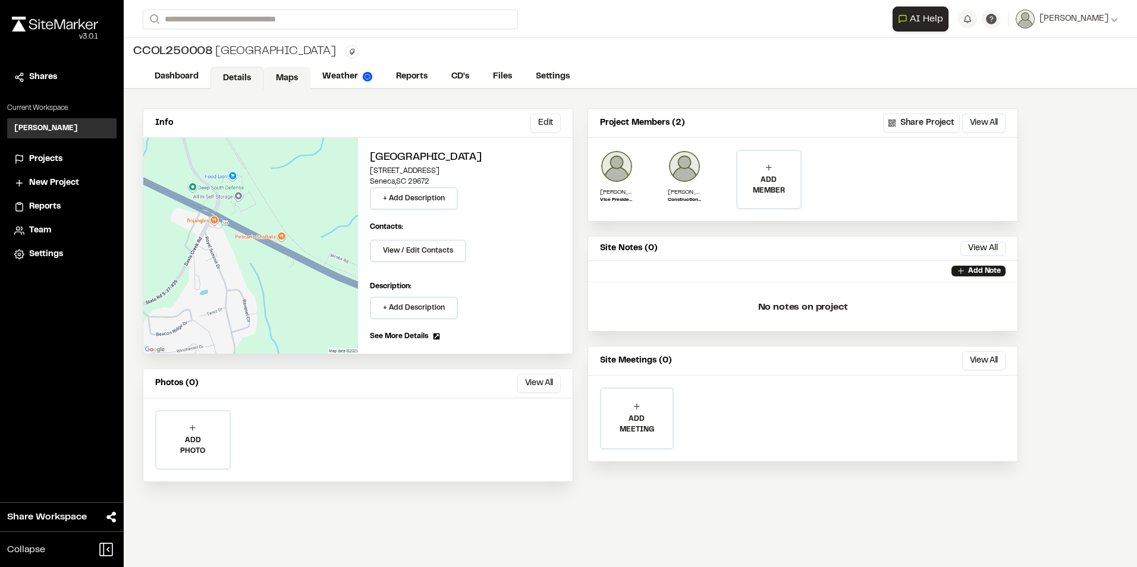
click at [284, 80] on link "Maps" at bounding box center [286, 78] width 47 height 23
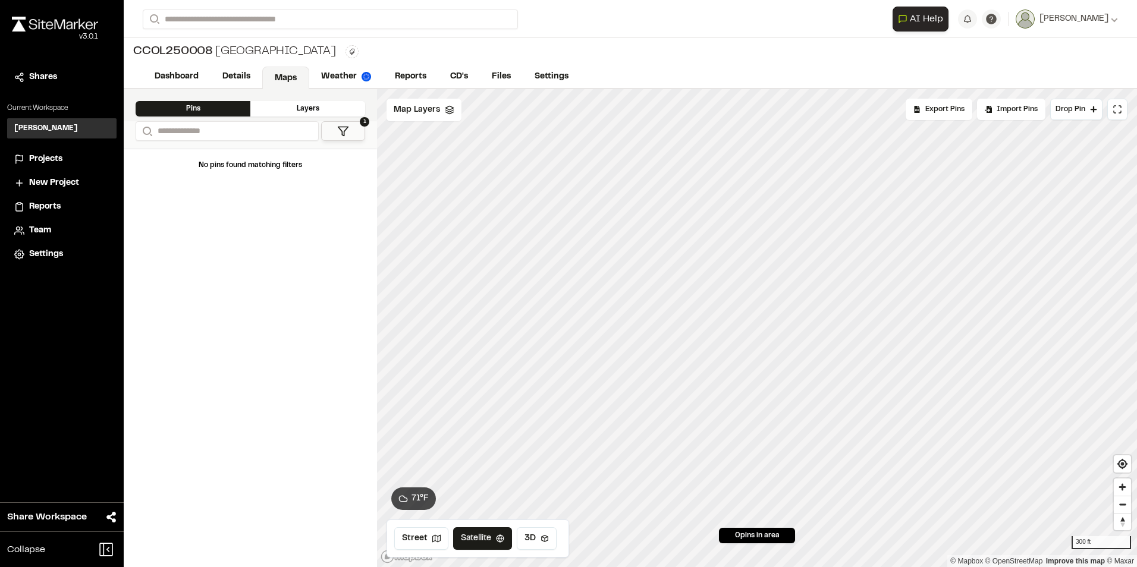
click at [347, 131] on icon at bounding box center [343, 131] width 12 height 12
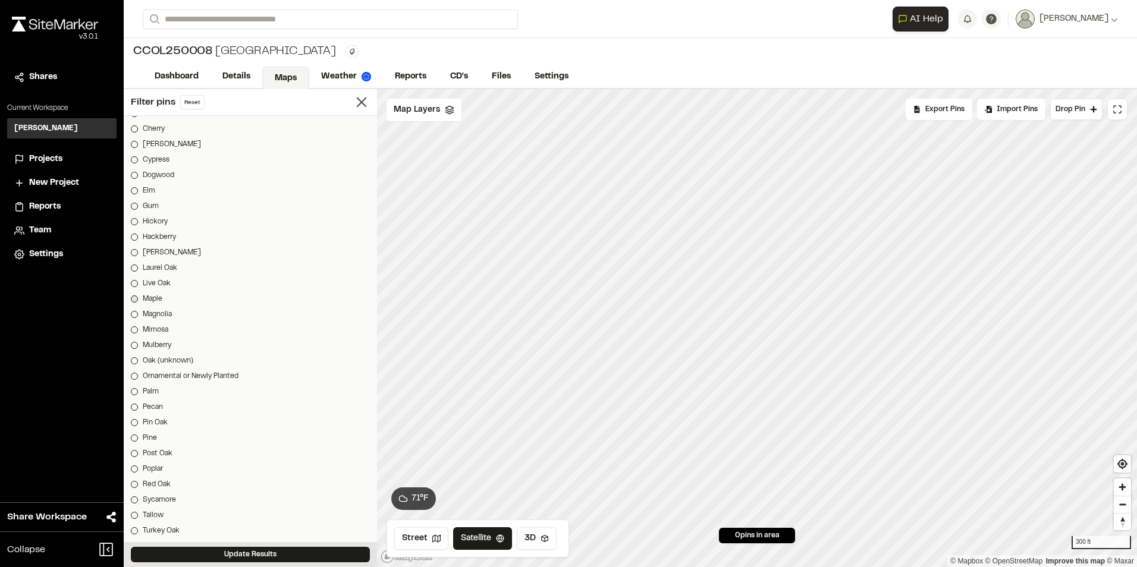
scroll to position [1211, 0]
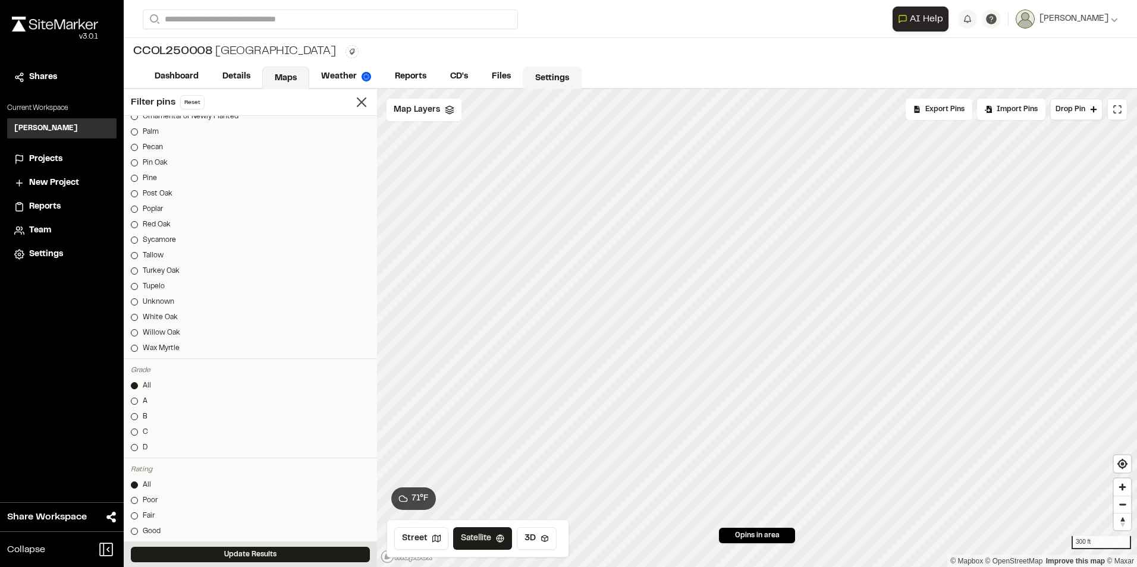
click at [541, 74] on link "Settings" at bounding box center [552, 78] width 59 height 23
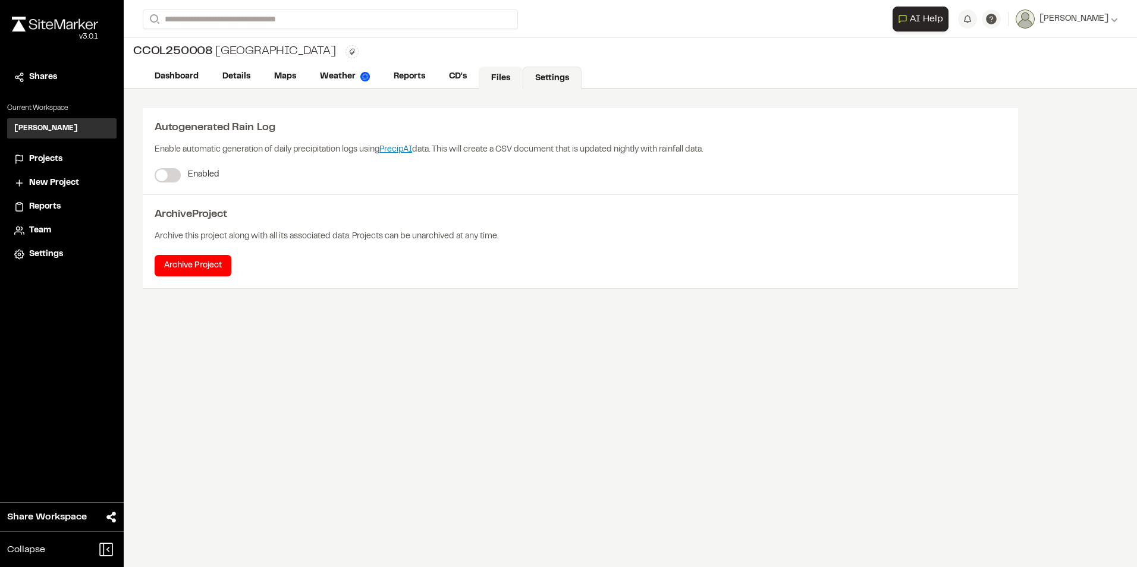
click at [496, 77] on link "Files" at bounding box center [501, 78] width 44 height 23
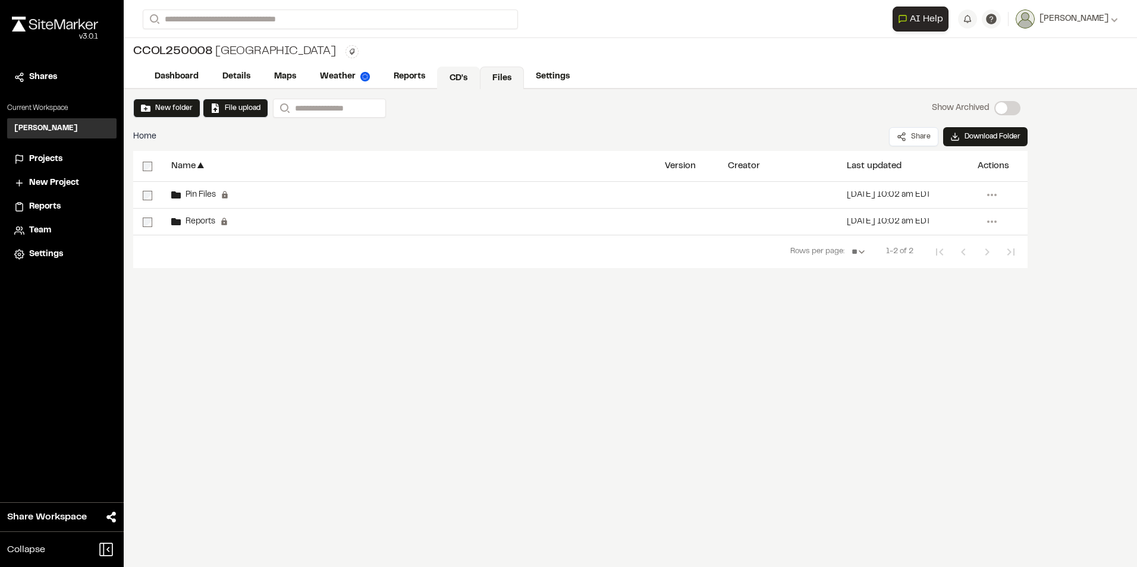
click at [460, 75] on link "CD's" at bounding box center [458, 78] width 43 height 23
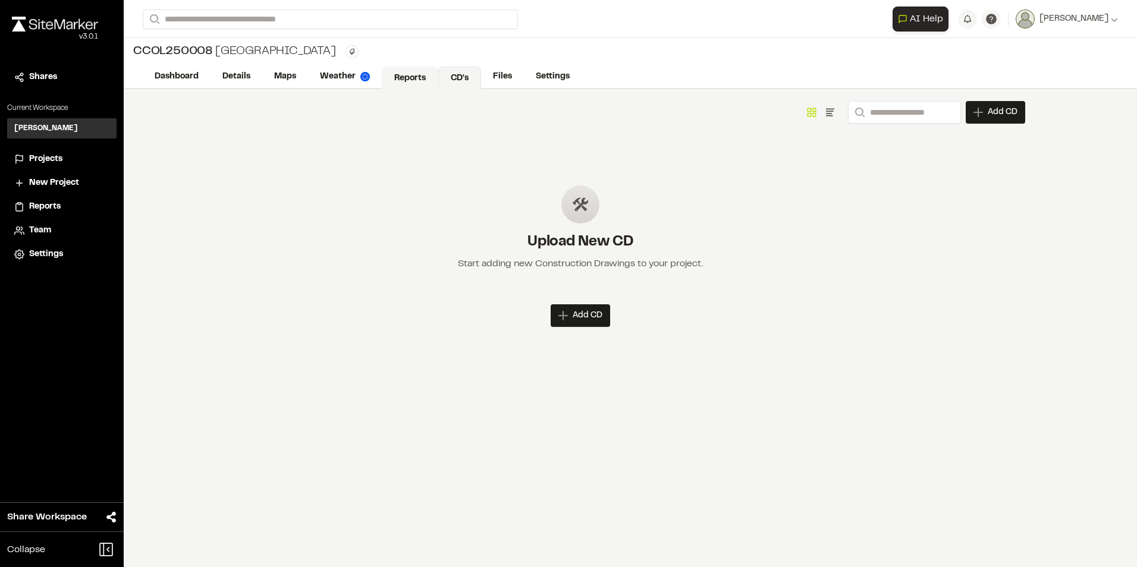
click at [414, 74] on link "Reports" at bounding box center [410, 78] width 56 height 23
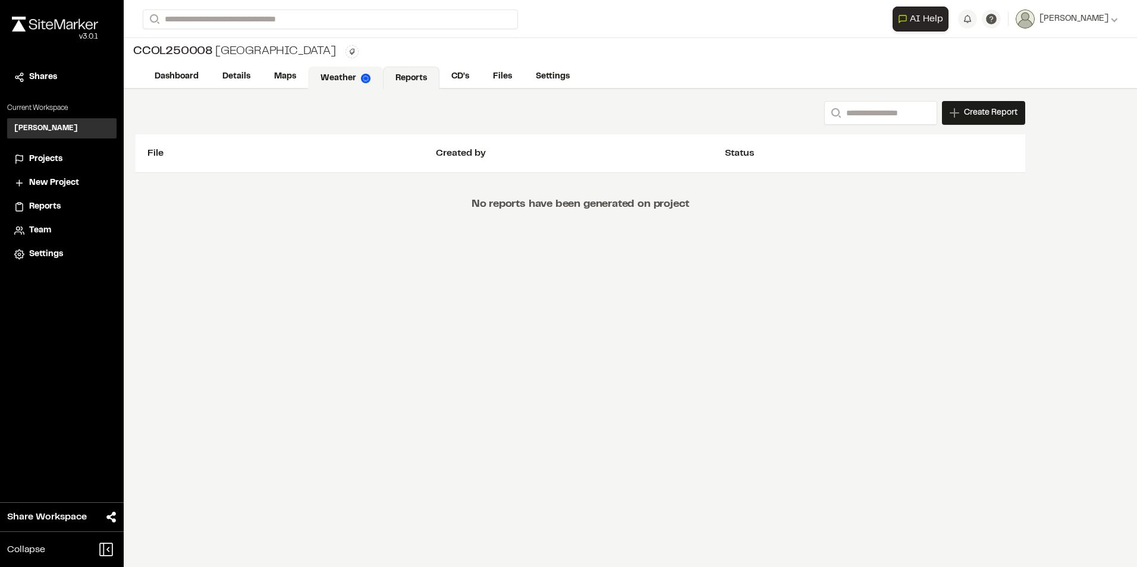
click at [342, 77] on link "Weather" at bounding box center [345, 78] width 75 height 23
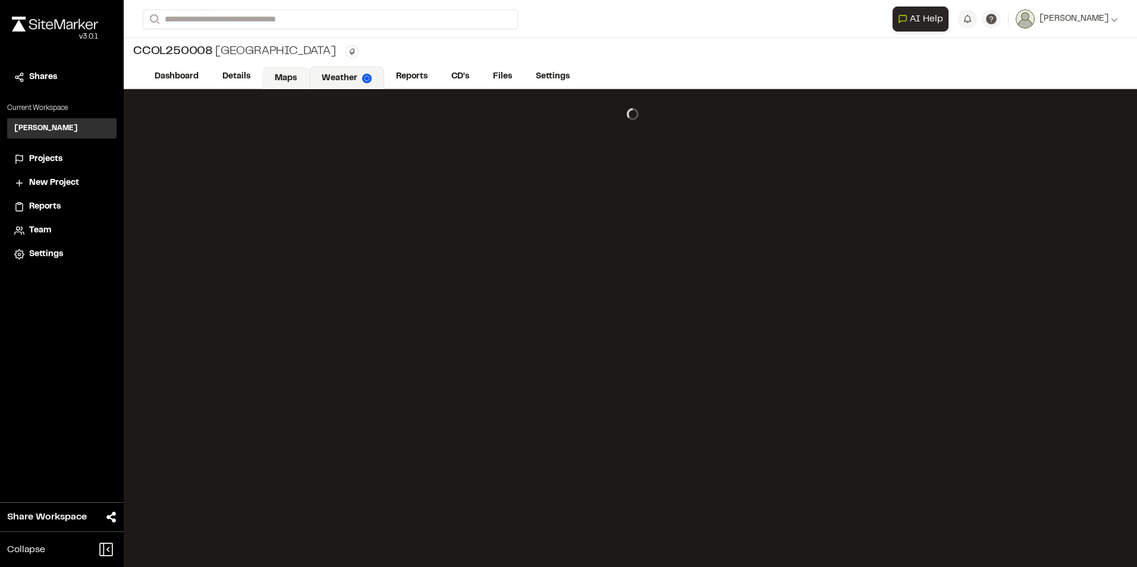
click at [284, 78] on link "Maps" at bounding box center [285, 78] width 47 height 23
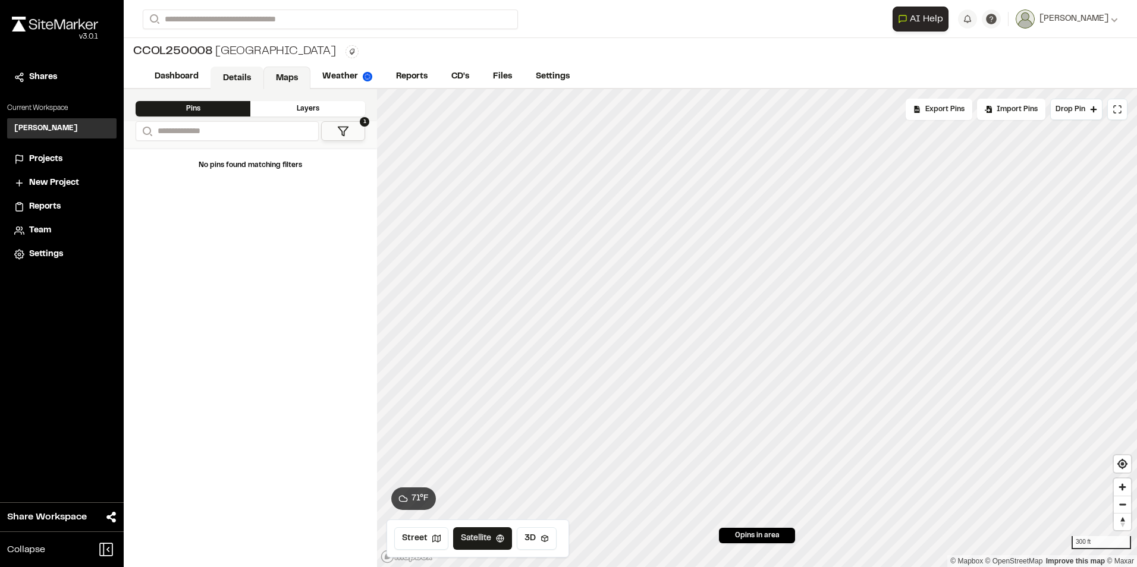
click at [239, 79] on link "Details" at bounding box center [236, 78] width 53 height 23
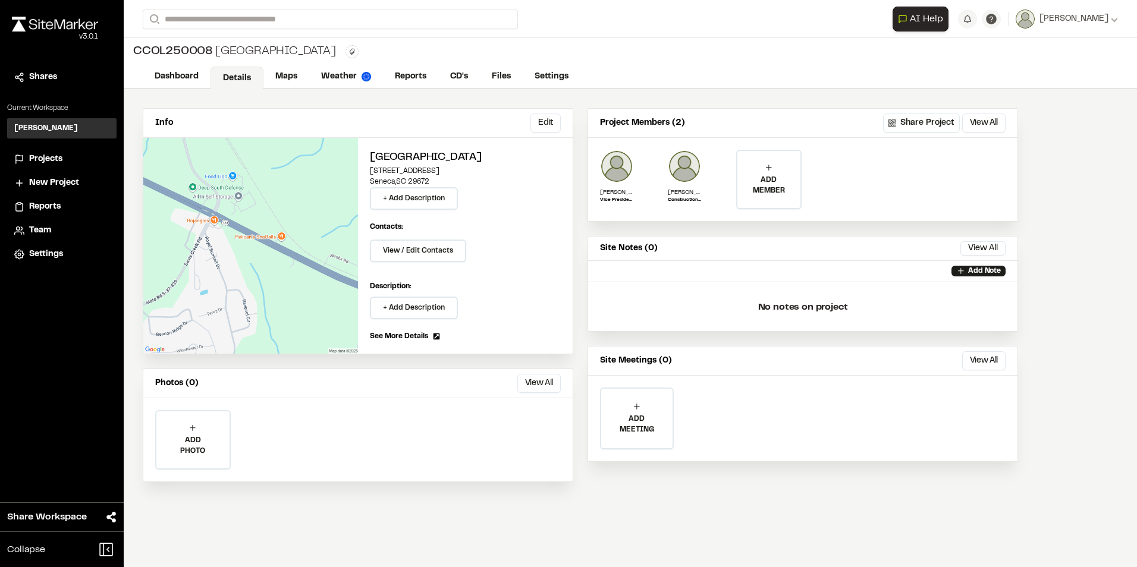
click at [64, 158] on div "Projects" at bounding box center [69, 159] width 80 height 13
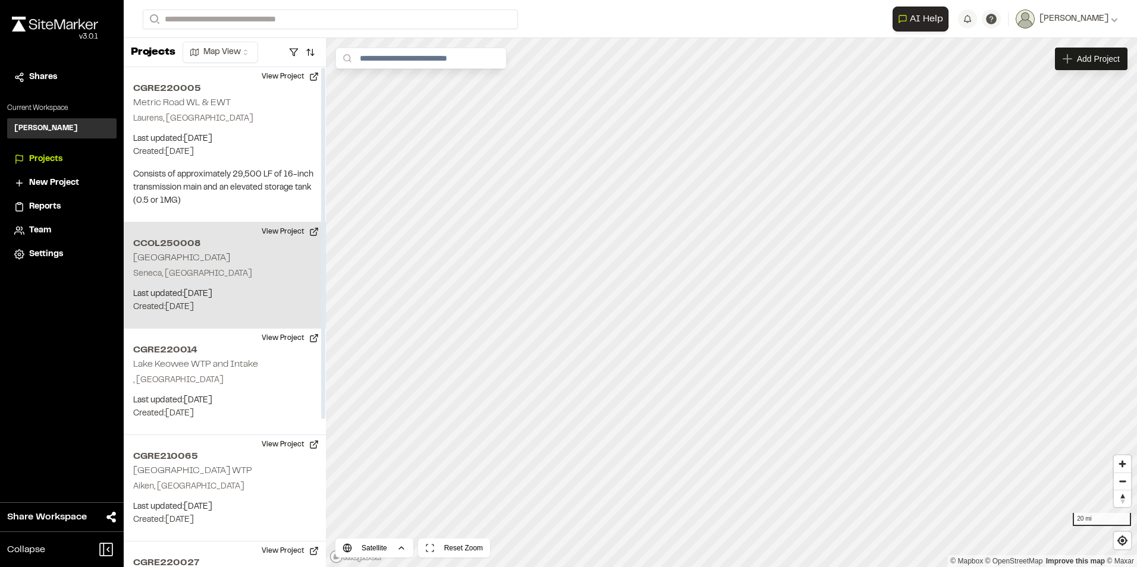
scroll to position [119, 0]
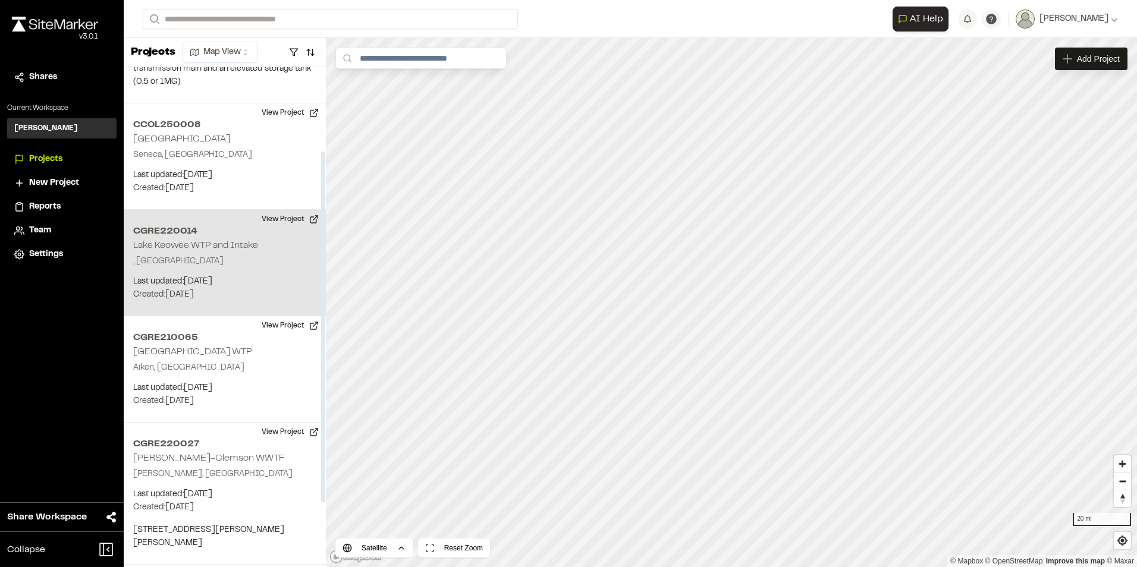
click at [240, 270] on div "CGRE220014 Lake Keowee WTP and Intake , SC Last updated: Jul 8, 2025 Budget: $ …" at bounding box center [225, 263] width 202 height 106
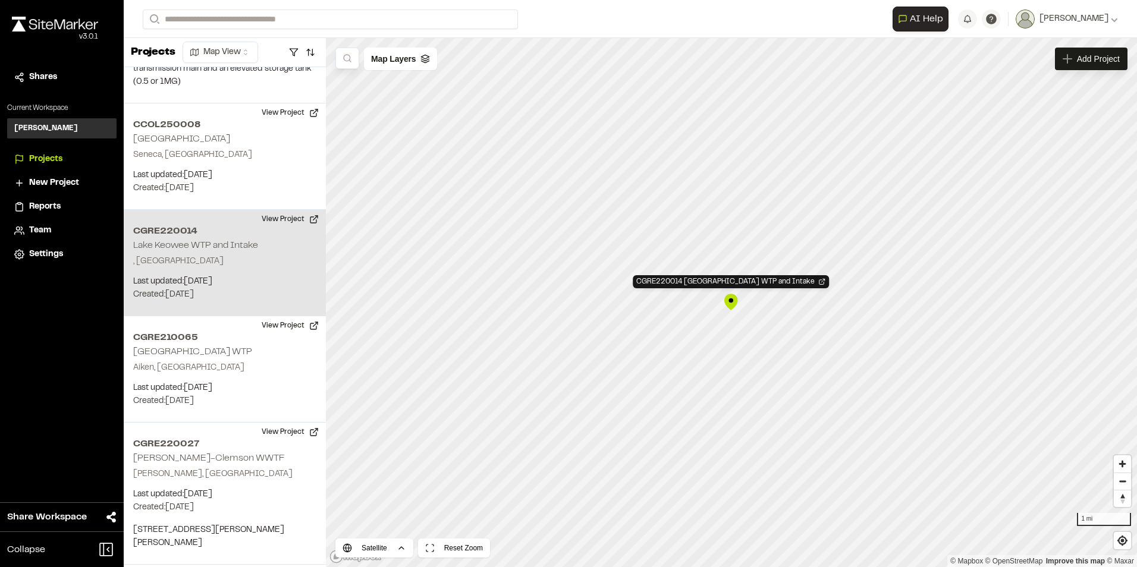
click at [732, 306] on div "CGRE220014 Lake Keowee WTP and Intake" at bounding box center [731, 302] width 18 height 18
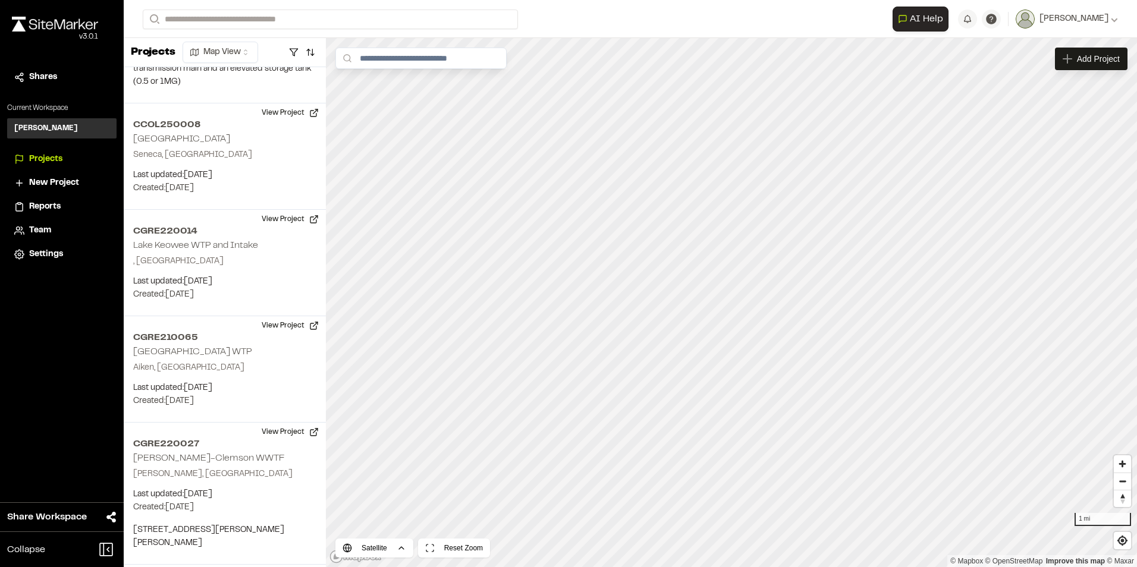
scroll to position [210, 0]
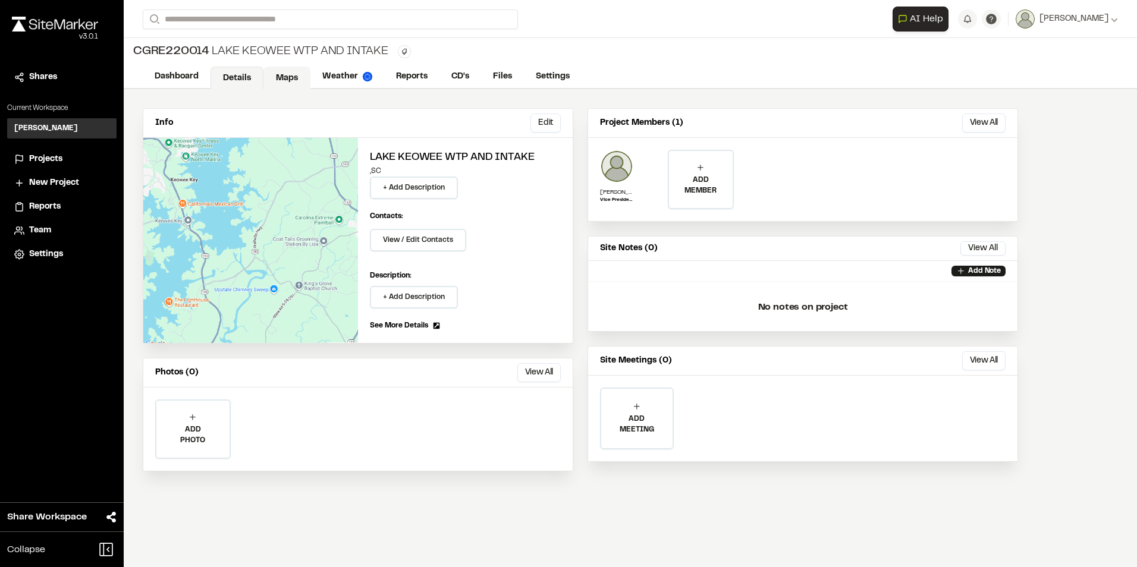
click at [284, 76] on link "Maps" at bounding box center [286, 78] width 47 height 23
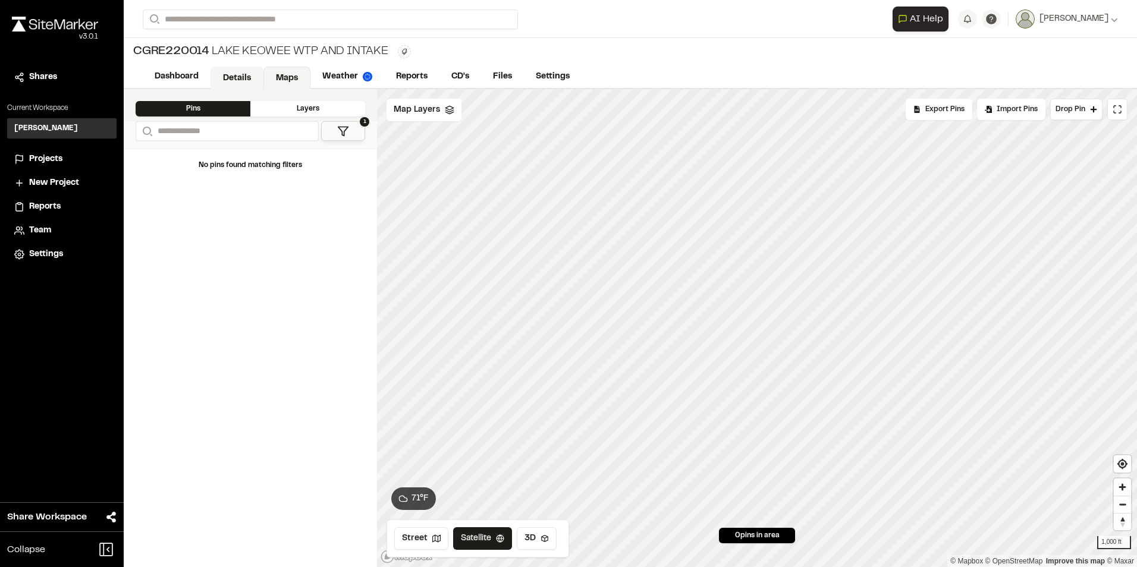
click at [241, 70] on link "Details" at bounding box center [236, 78] width 53 height 23
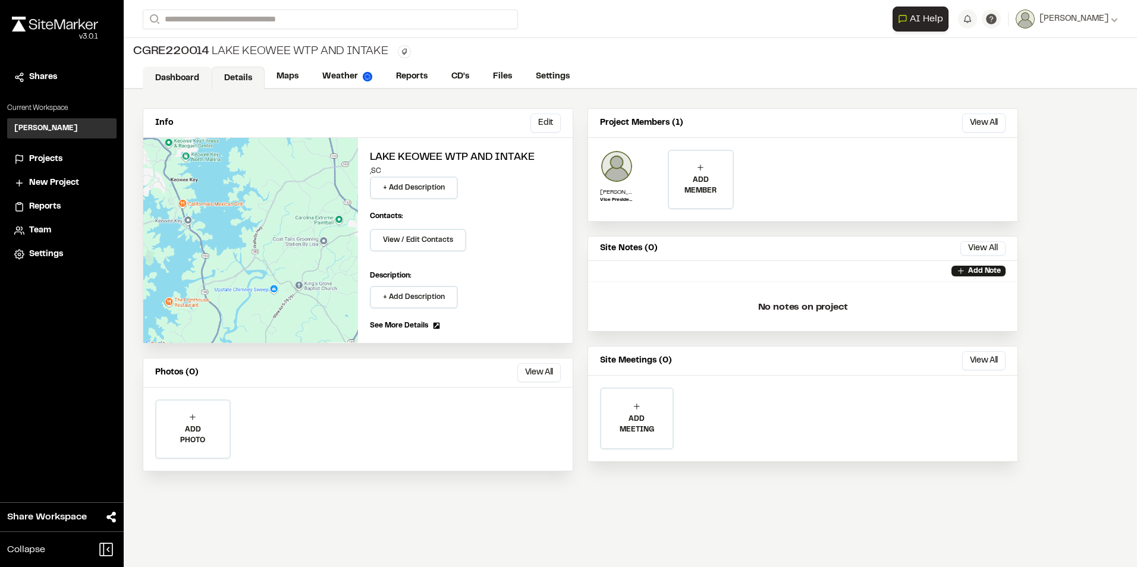
click at [184, 81] on link "Dashboard" at bounding box center [177, 78] width 69 height 23
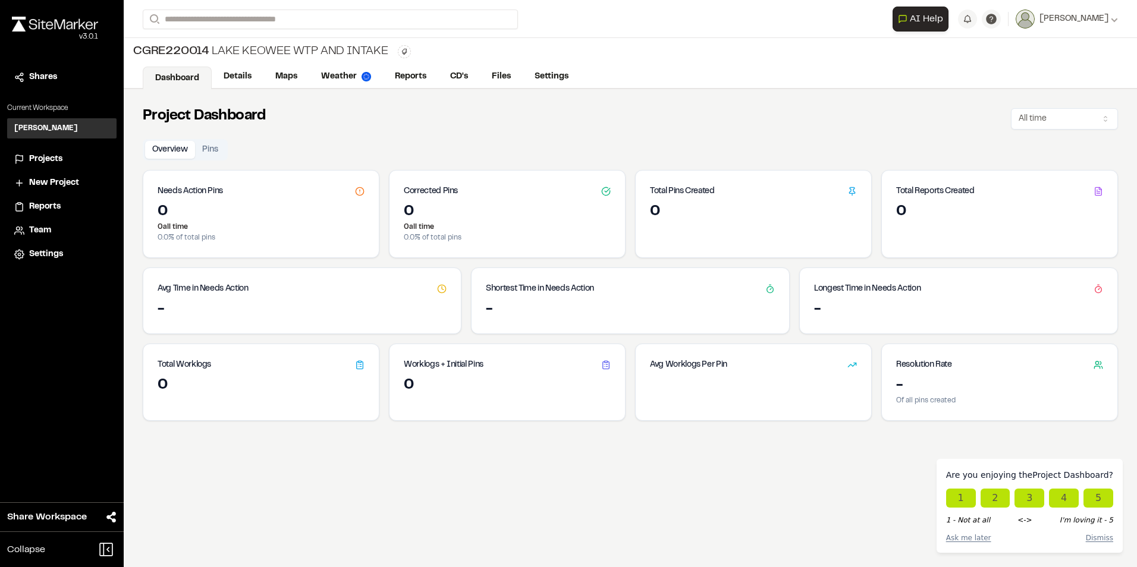
click at [213, 142] on button "Pins" at bounding box center [210, 150] width 30 height 18
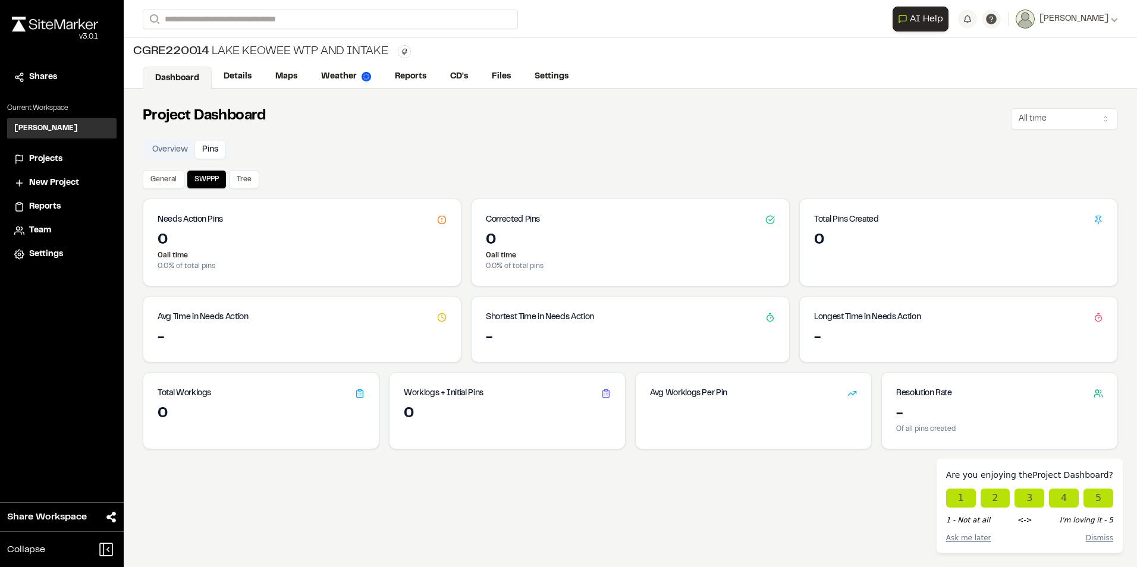
click at [52, 158] on span "Projects" at bounding box center [45, 159] width 33 height 13
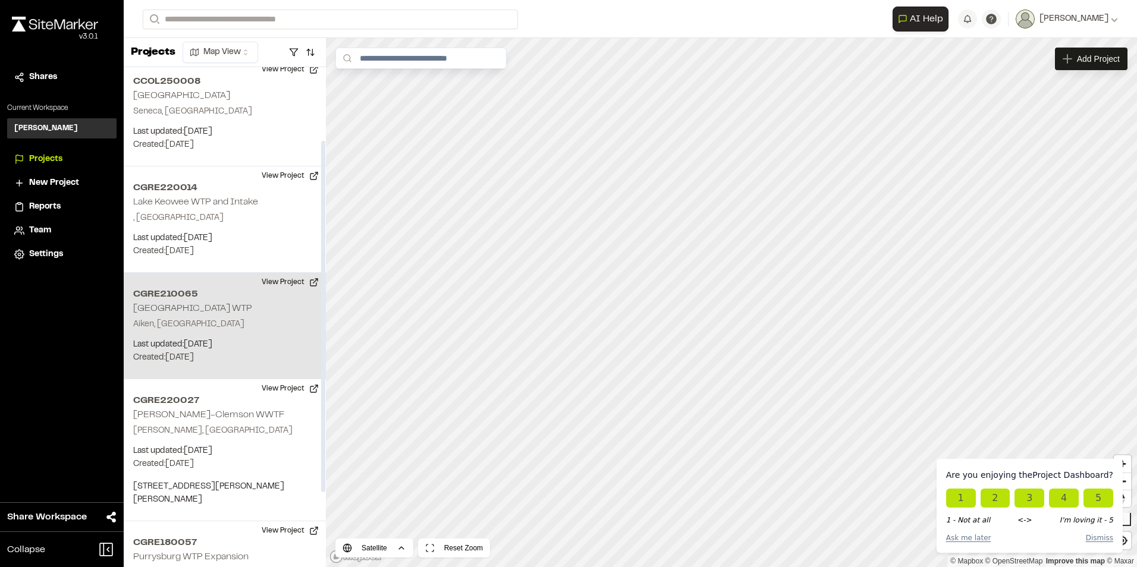
scroll to position [210, 0]
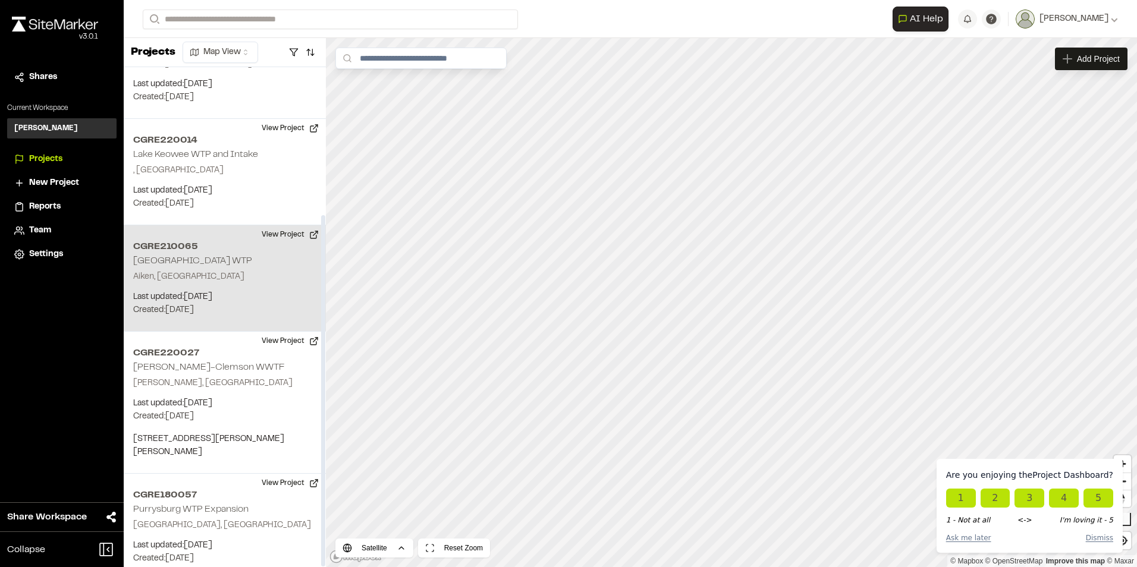
click at [218, 251] on h2 "CGRE210065" at bounding box center [224, 247] width 183 height 14
click at [735, 311] on div "CGRE210065 Shaws Creek WTP" at bounding box center [732, 303] width 18 height 18
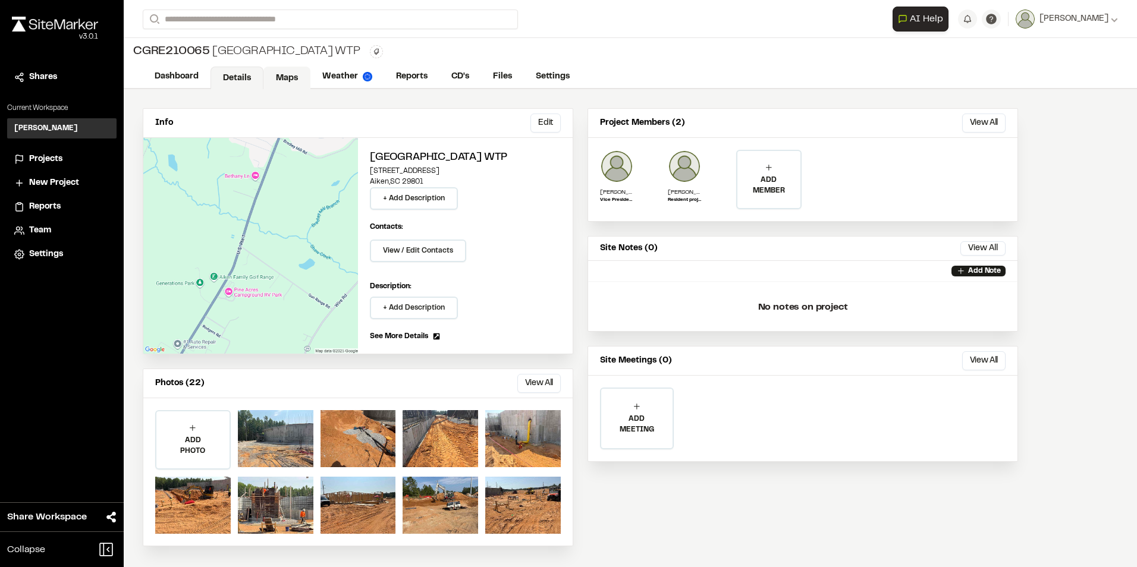
click at [283, 76] on link "Maps" at bounding box center [286, 78] width 47 height 23
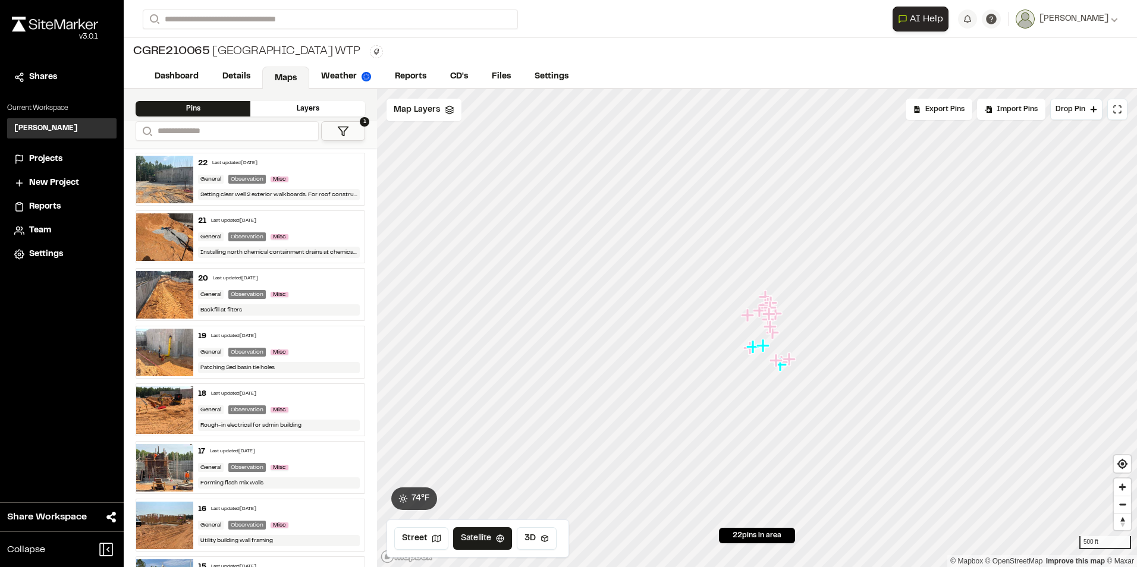
click at [306, 174] on div "General Observation Misc" at bounding box center [279, 179] width 162 height 11
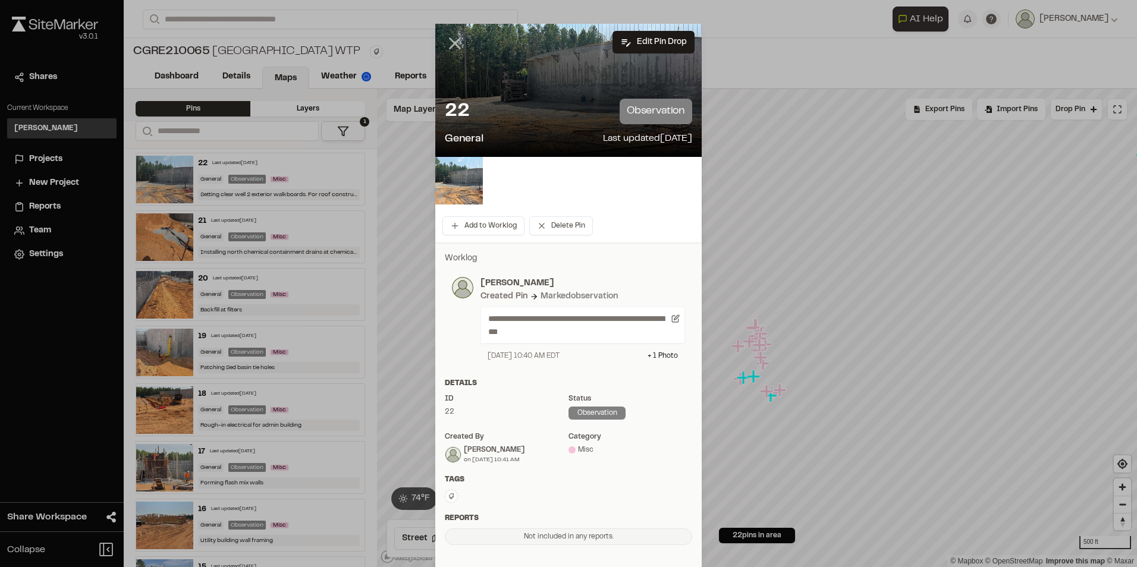
click at [450, 44] on line at bounding box center [455, 44] width 10 height 10
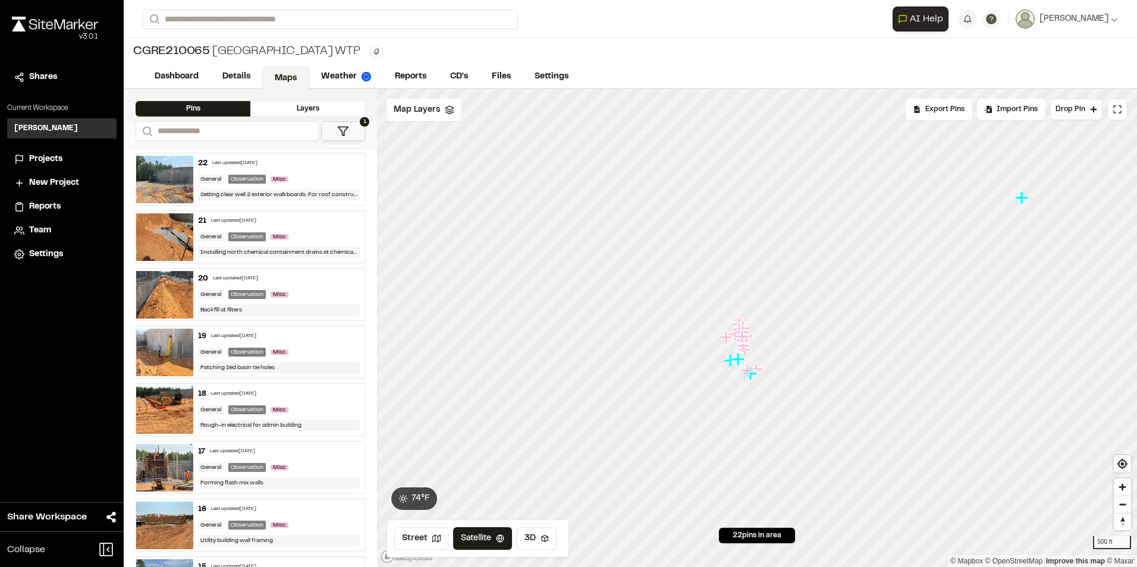
click at [755, 534] on span "22 pins in area" at bounding box center [756, 535] width 49 height 11
click at [231, 297] on div "Observation" at bounding box center [246, 294] width 37 height 9
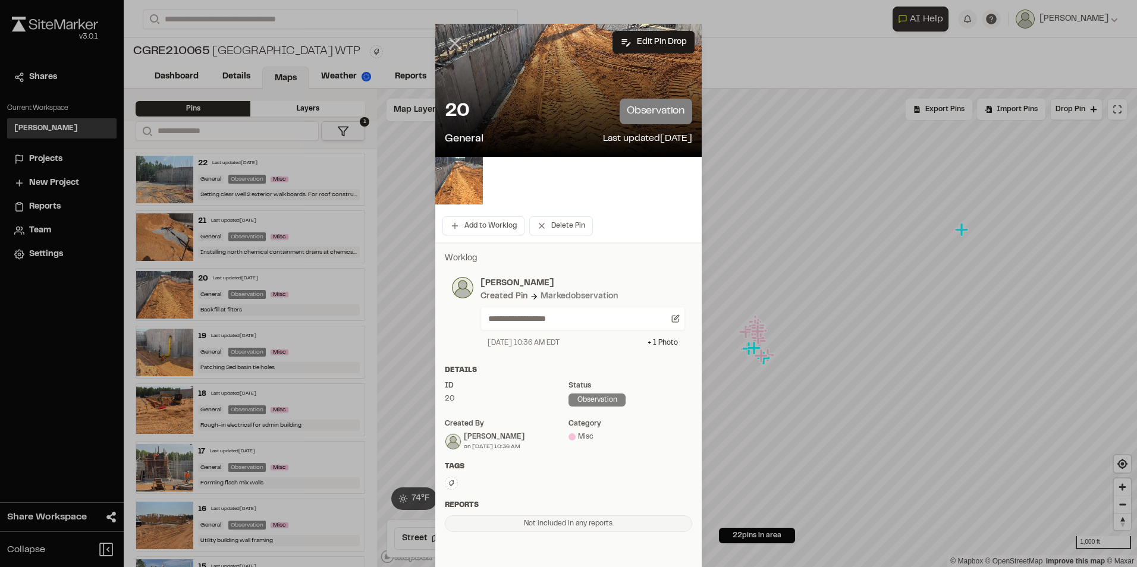
click at [455, 41] on icon at bounding box center [455, 43] width 20 height 20
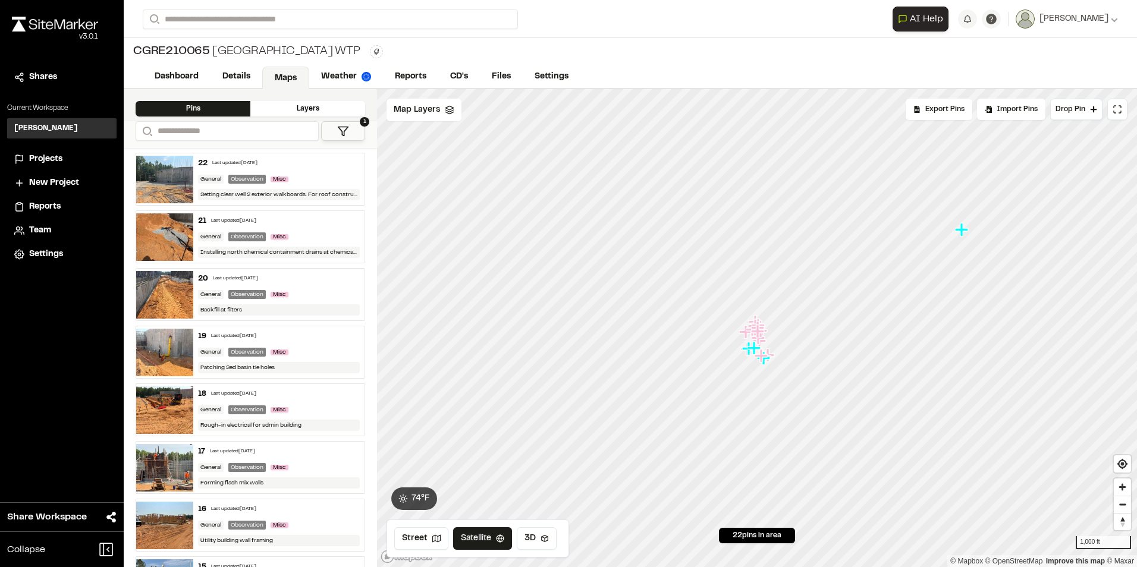
click at [50, 156] on span "Projects" at bounding box center [45, 159] width 33 height 13
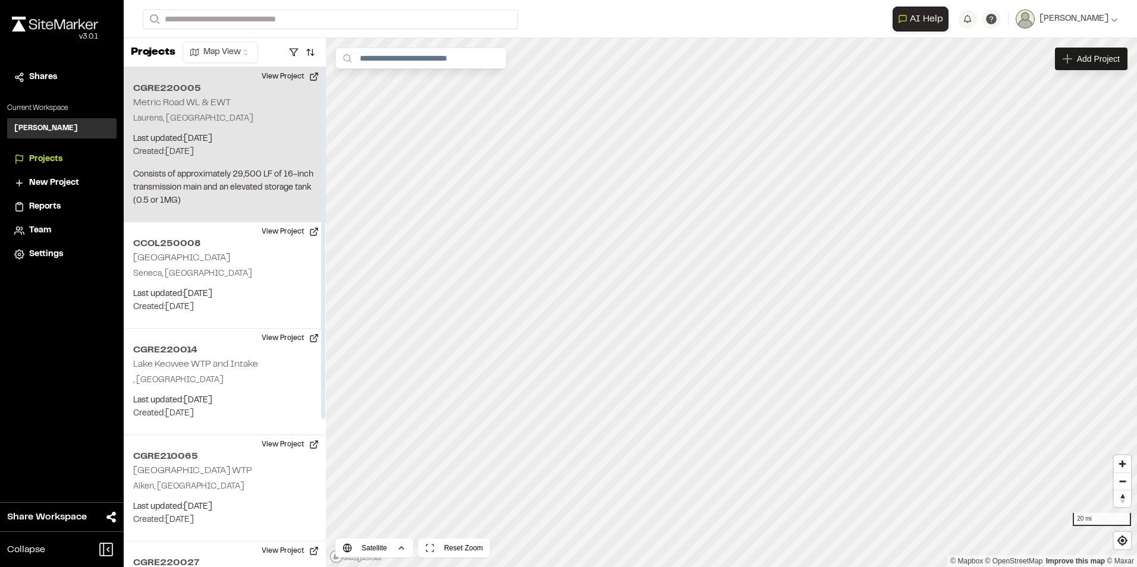
click at [248, 111] on div "CGRE220005 Metric Road WL & EWT Laurens, SC Last updated: Oct 9, 2025 Budget: $…" at bounding box center [225, 144] width 202 height 155
click at [729, 303] on div "CGRE220005 Metric Road WL & EWT" at bounding box center [731, 303] width 18 height 18
click at [309, 71] on button "View Project" at bounding box center [289, 76] width 71 height 19
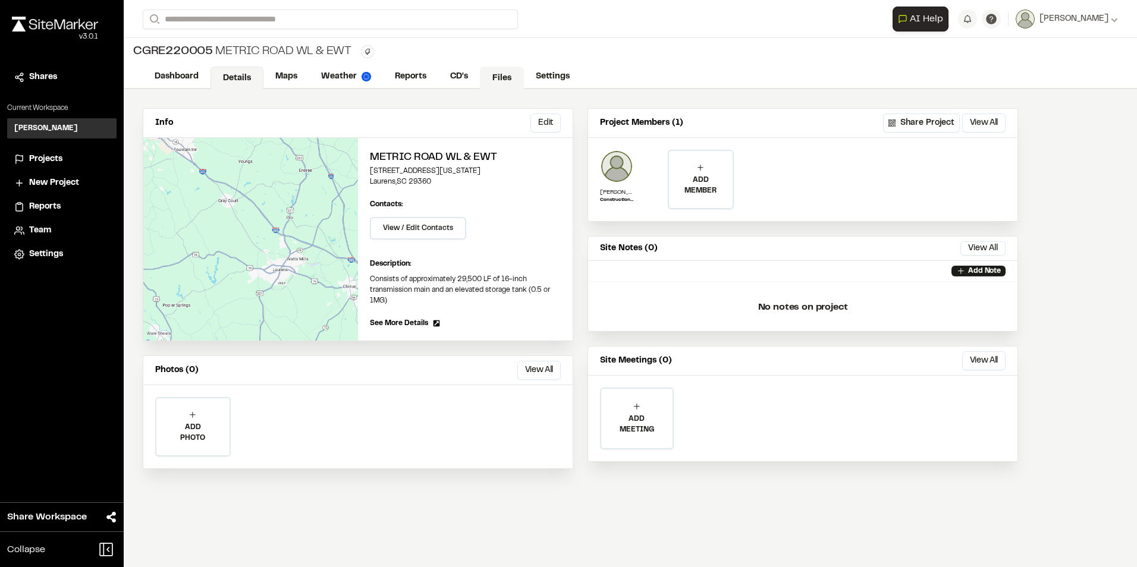
click at [500, 70] on link "Files" at bounding box center [502, 78] width 44 height 23
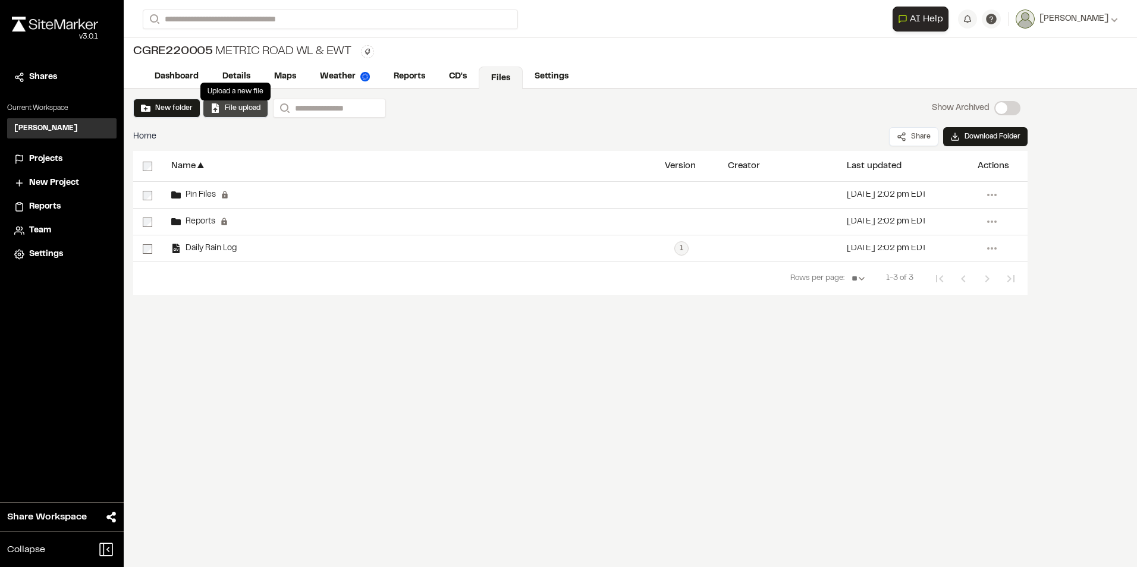
click at [231, 111] on button "File upload" at bounding box center [235, 108] width 50 height 11
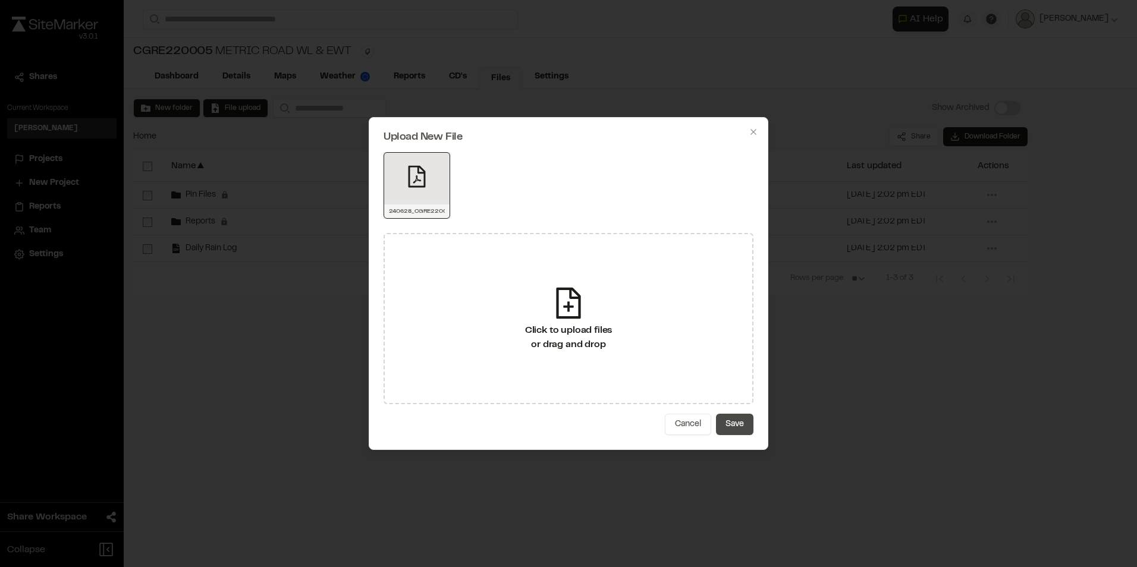
click at [741, 427] on button "Save" at bounding box center [734, 424] width 37 height 21
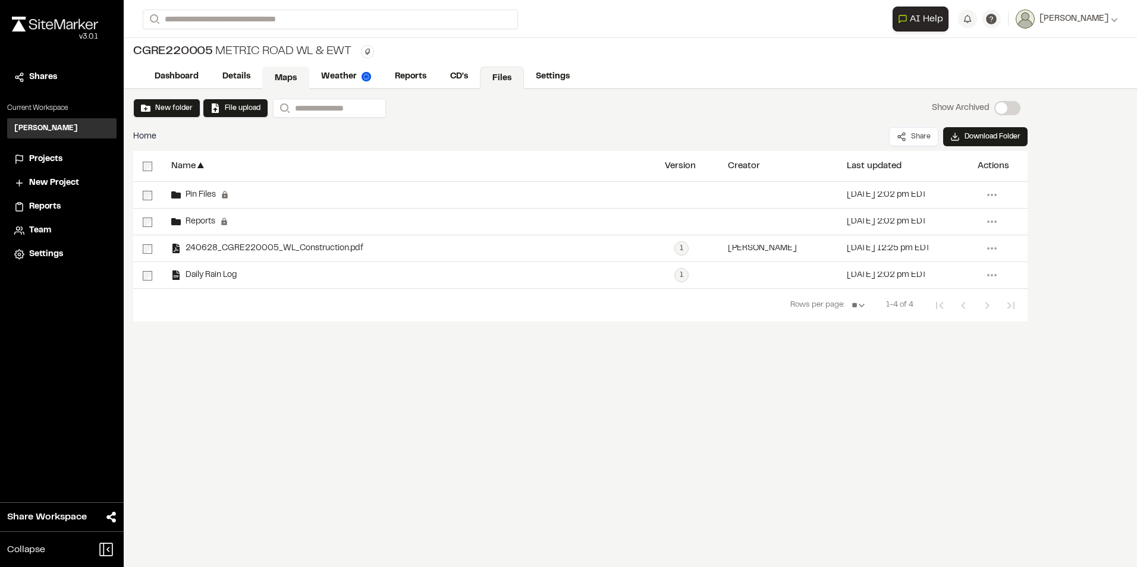
click at [281, 76] on link "Maps" at bounding box center [285, 78] width 47 height 23
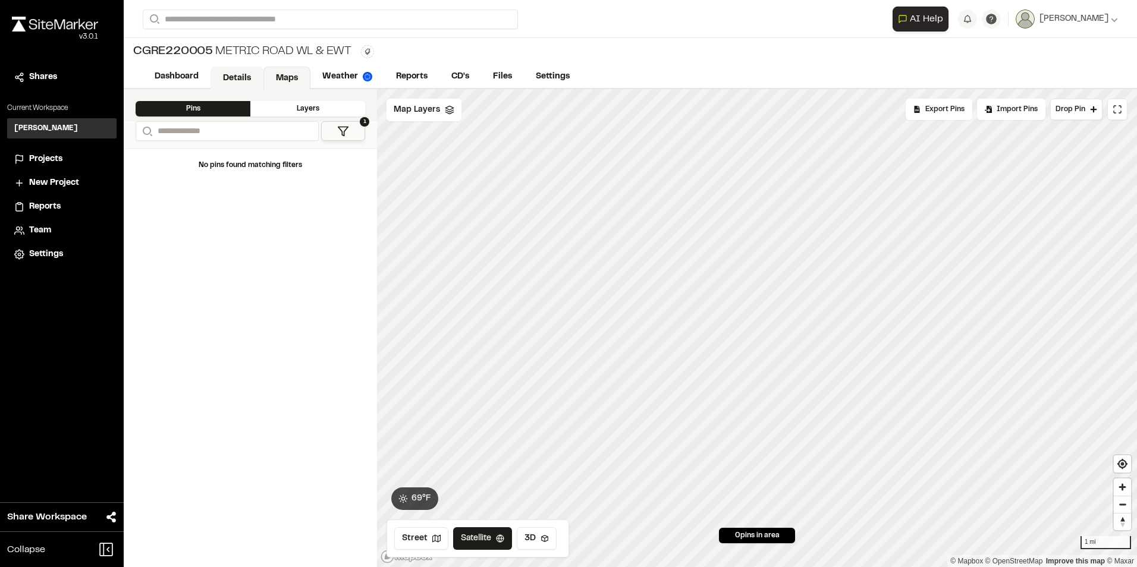
click at [235, 74] on link "Details" at bounding box center [236, 78] width 53 height 23
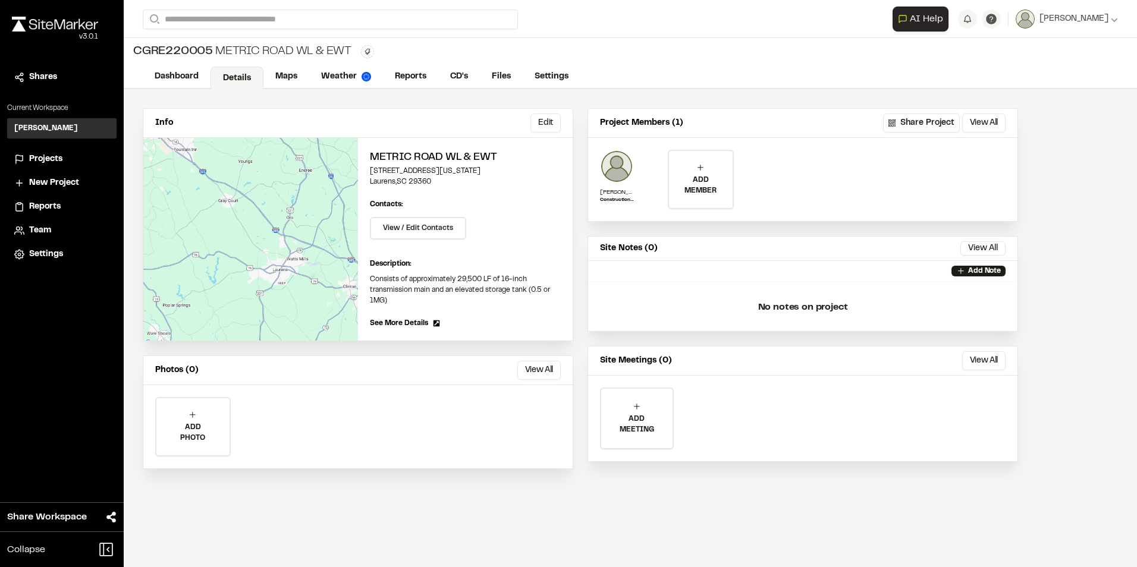
click at [414, 323] on span "See More Details" at bounding box center [399, 323] width 58 height 11
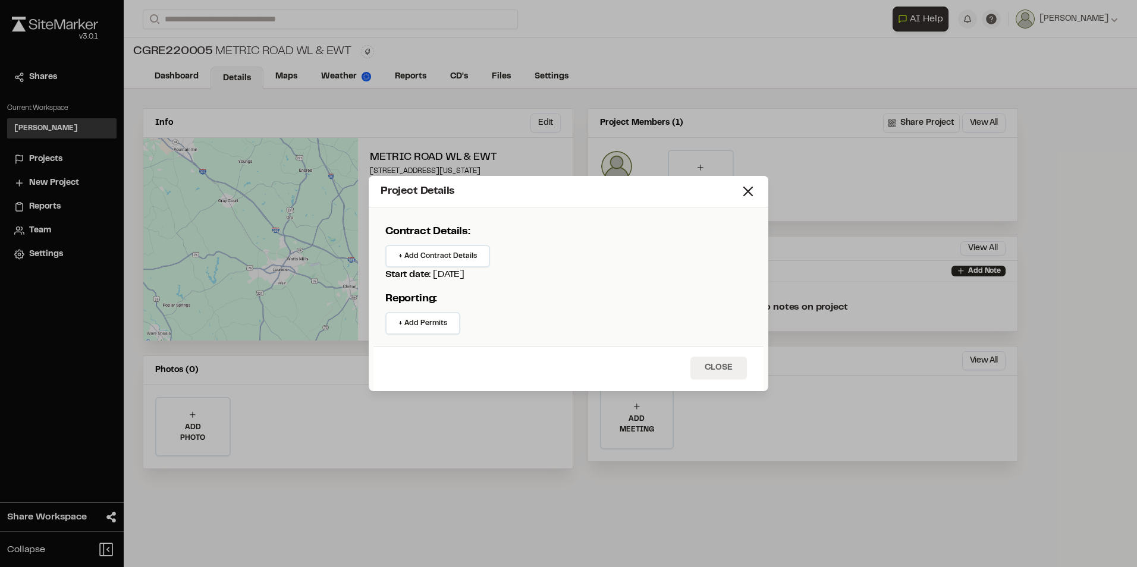
click at [715, 363] on button "Close" at bounding box center [718, 368] width 56 height 23
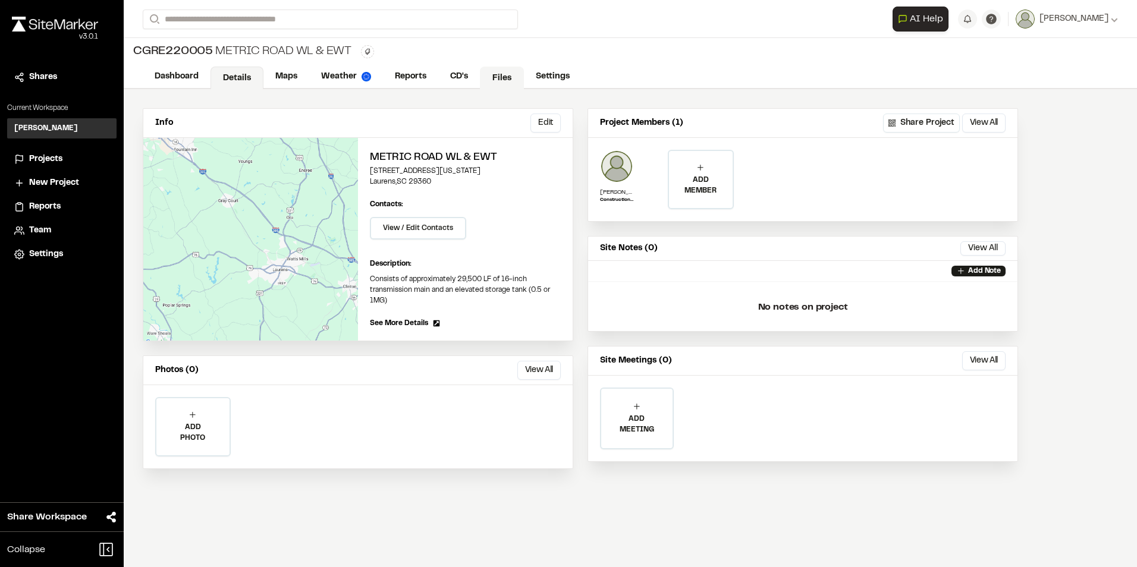
click at [504, 73] on link "Files" at bounding box center [502, 78] width 44 height 23
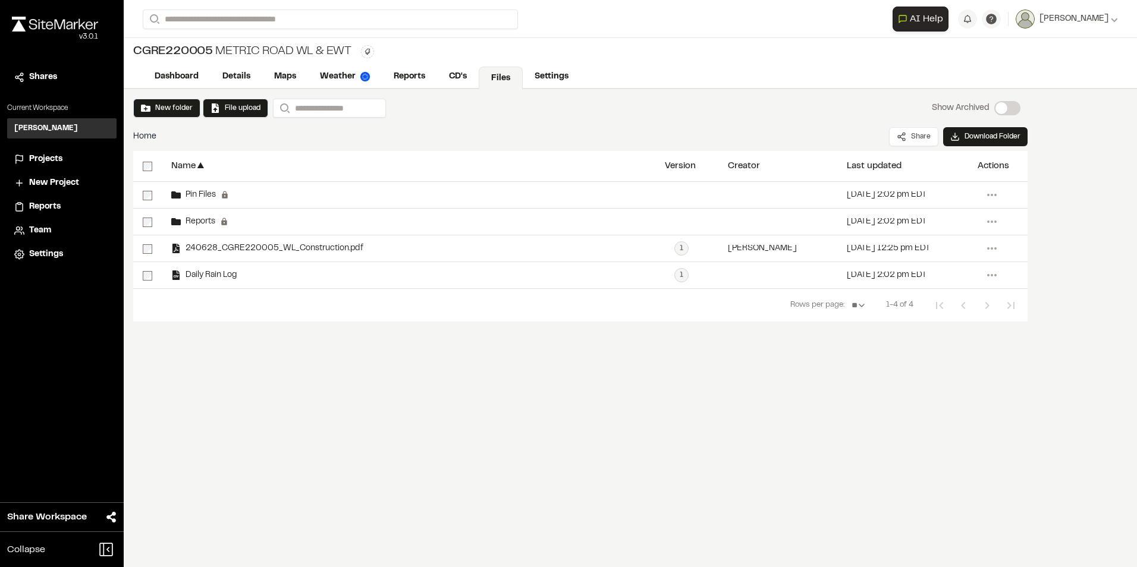
drag, startPoint x: 389, startPoint y: 295, endPoint x: 369, endPoint y: 298, distance: 21.0
drag, startPoint x: 369, startPoint y: 298, endPoint x: 254, endPoint y: 342, distance: 122.7
click at [254, 342] on div "New folder File upload Search Show Archived Show Archived Home Share Download F…" at bounding box center [630, 328] width 1013 height 478
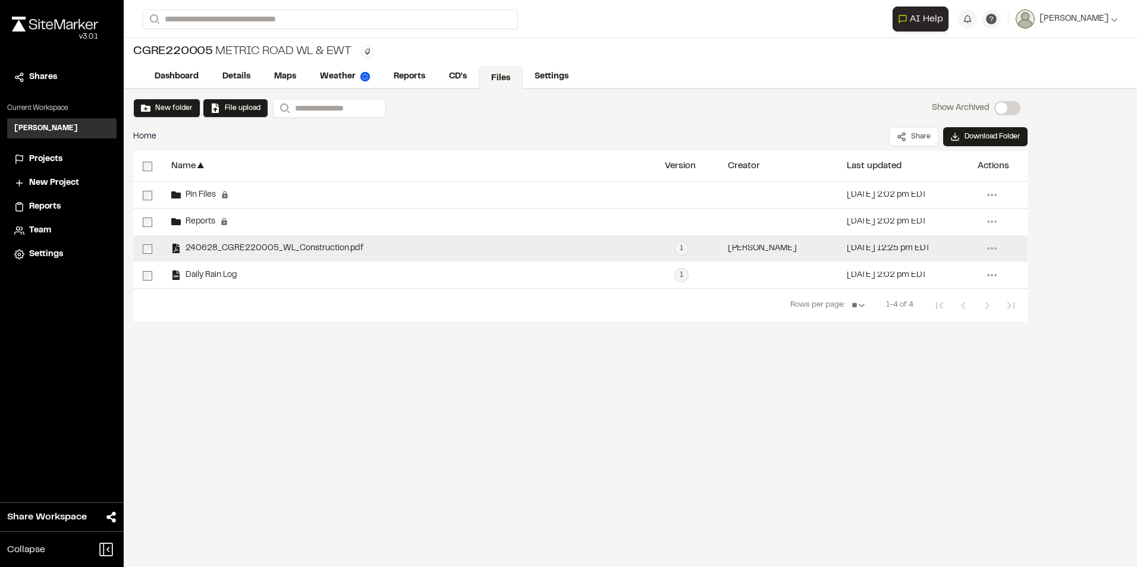
click at [259, 249] on span "240628_CGRE220005_WL_Construction.pdf" at bounding box center [272, 249] width 183 height 8
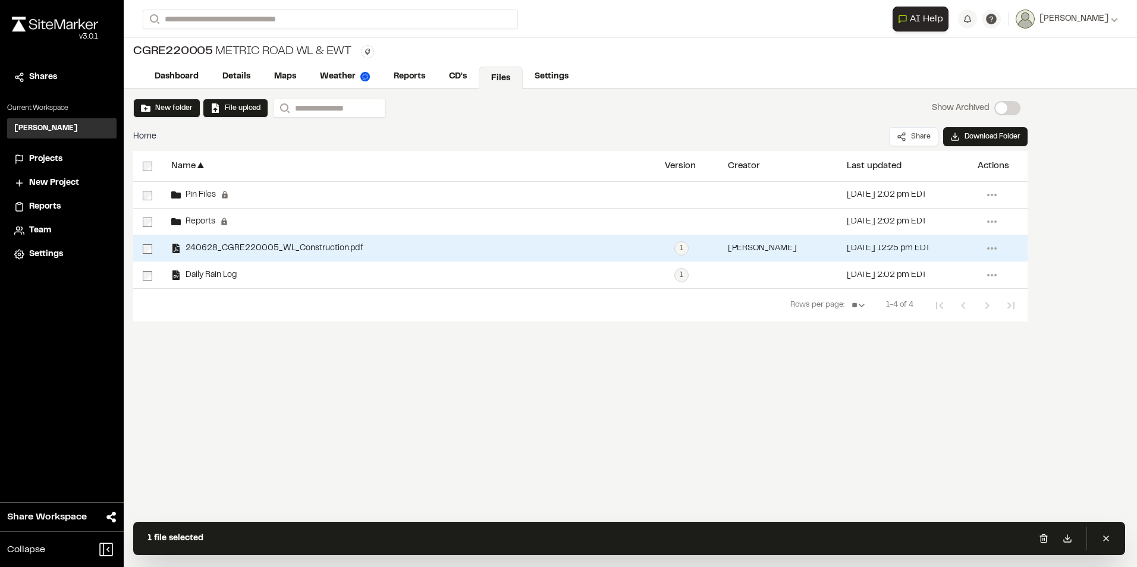
click at [617, 372] on div "New folder File upload Search Show Archived Show Archived Home Share Download F…" at bounding box center [630, 328] width 1013 height 478
click at [550, 70] on link "Settings" at bounding box center [552, 78] width 59 height 23
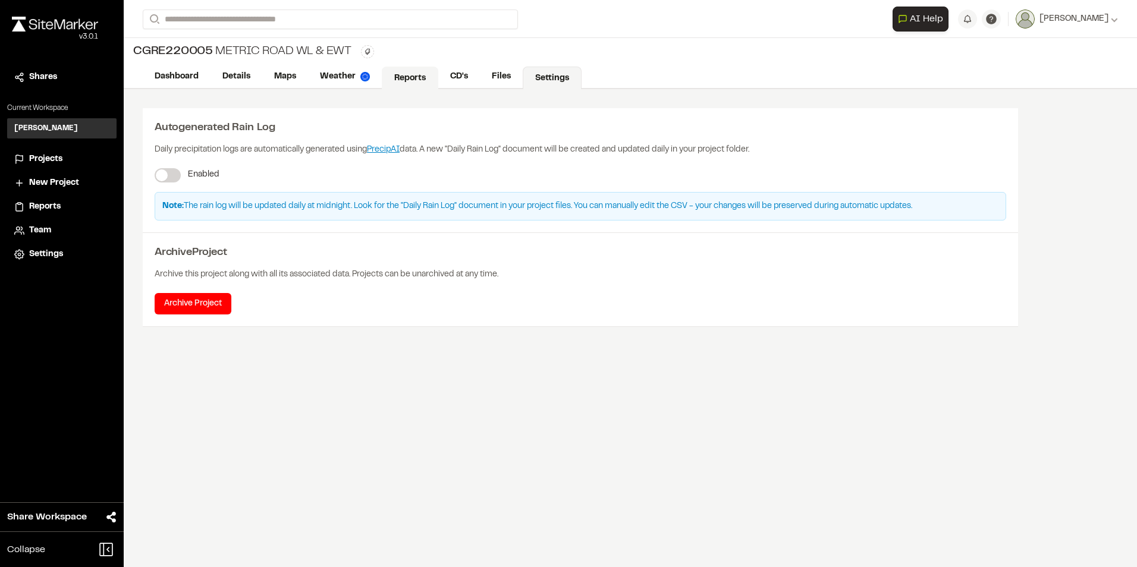
click at [409, 77] on link "Reports" at bounding box center [410, 78] width 56 height 23
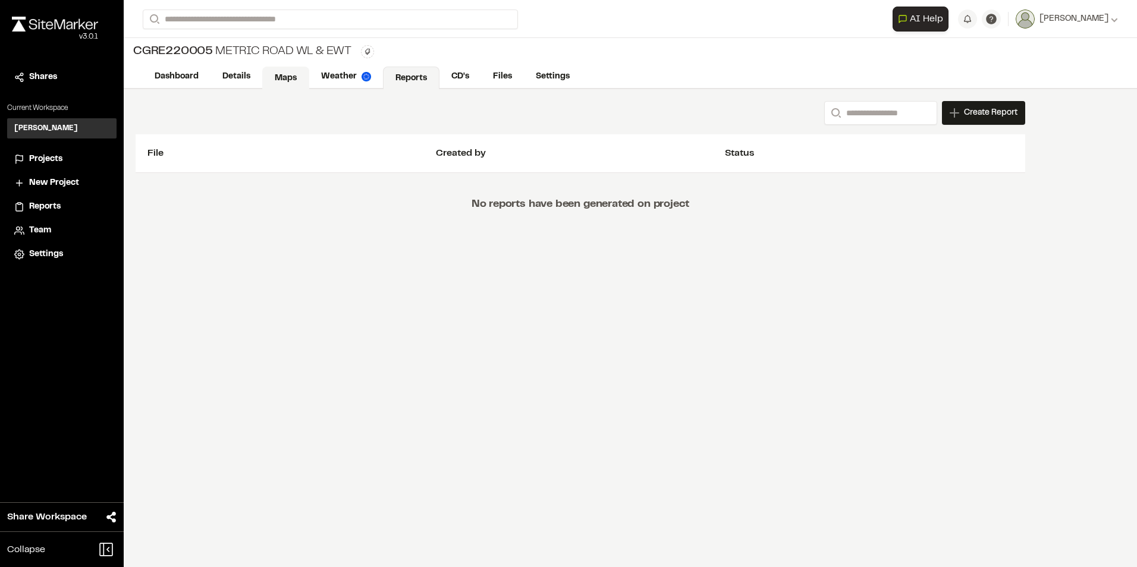
click at [278, 76] on link "Maps" at bounding box center [285, 78] width 47 height 23
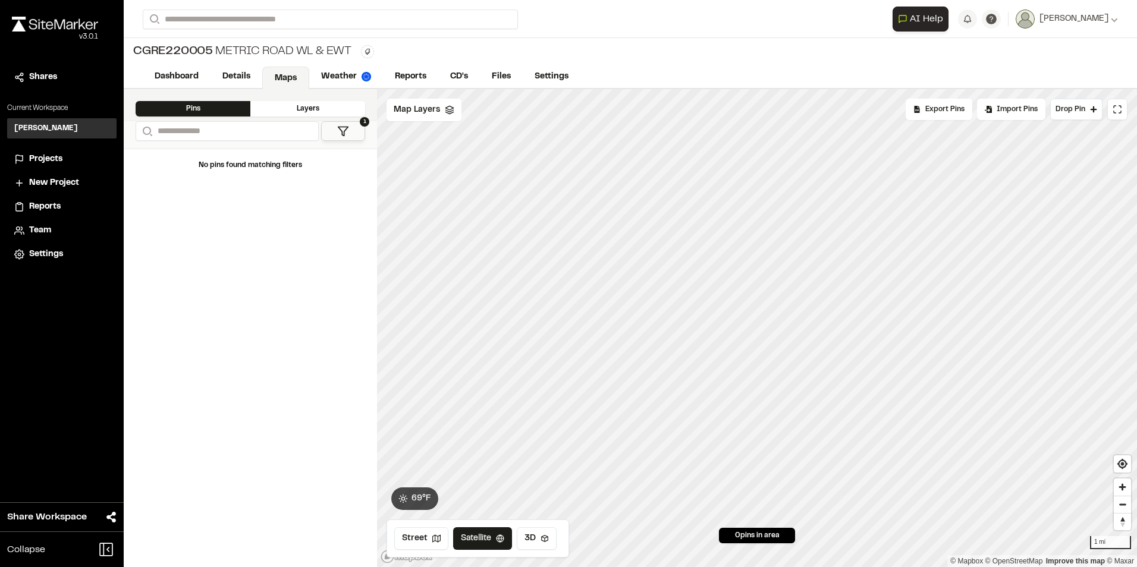
click at [285, 114] on div "Layers" at bounding box center [307, 108] width 115 height 15
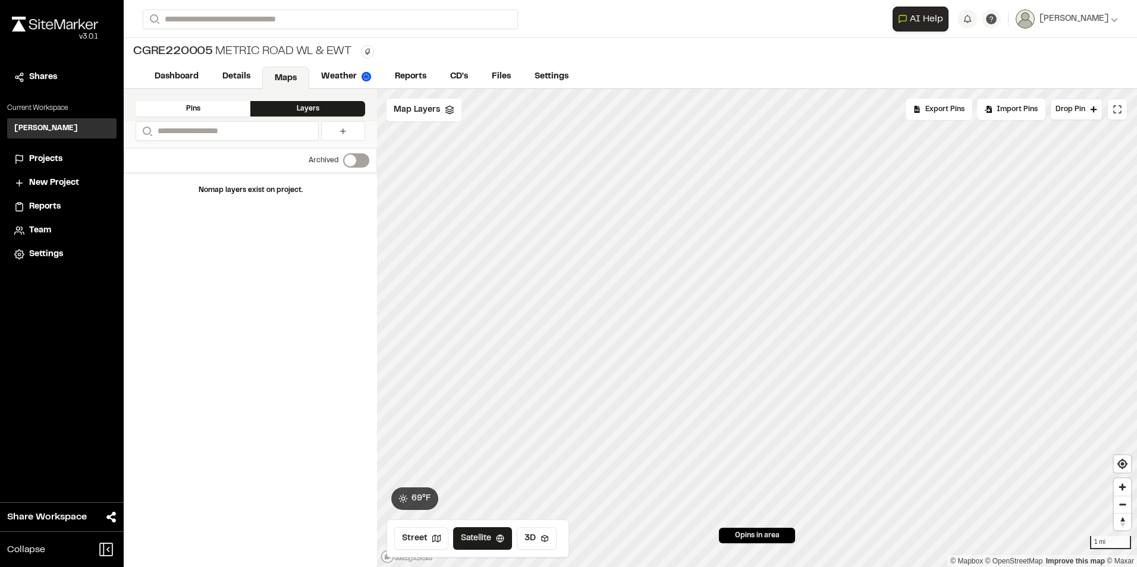
click at [222, 103] on div "Pins" at bounding box center [193, 108] width 115 height 15
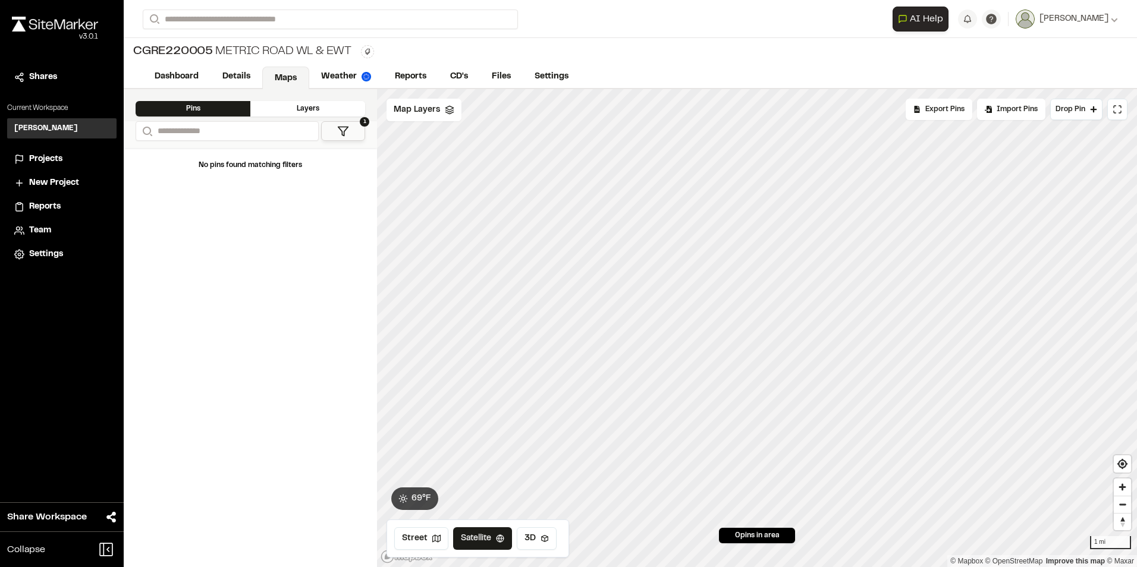
click at [301, 103] on div "Layers" at bounding box center [307, 108] width 115 height 15
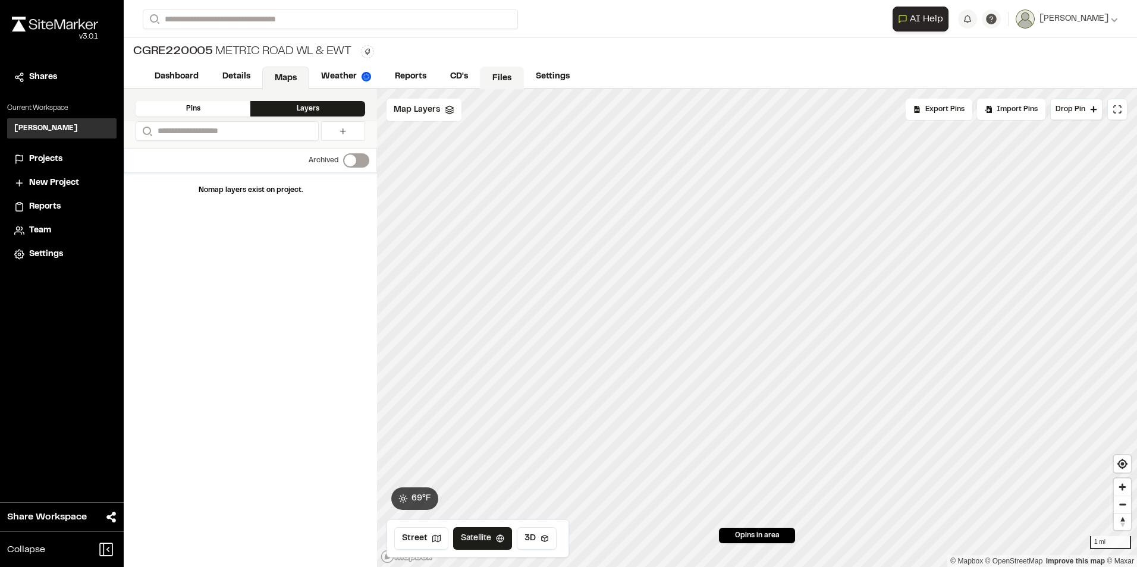
click at [494, 81] on link "Files" at bounding box center [502, 78] width 44 height 23
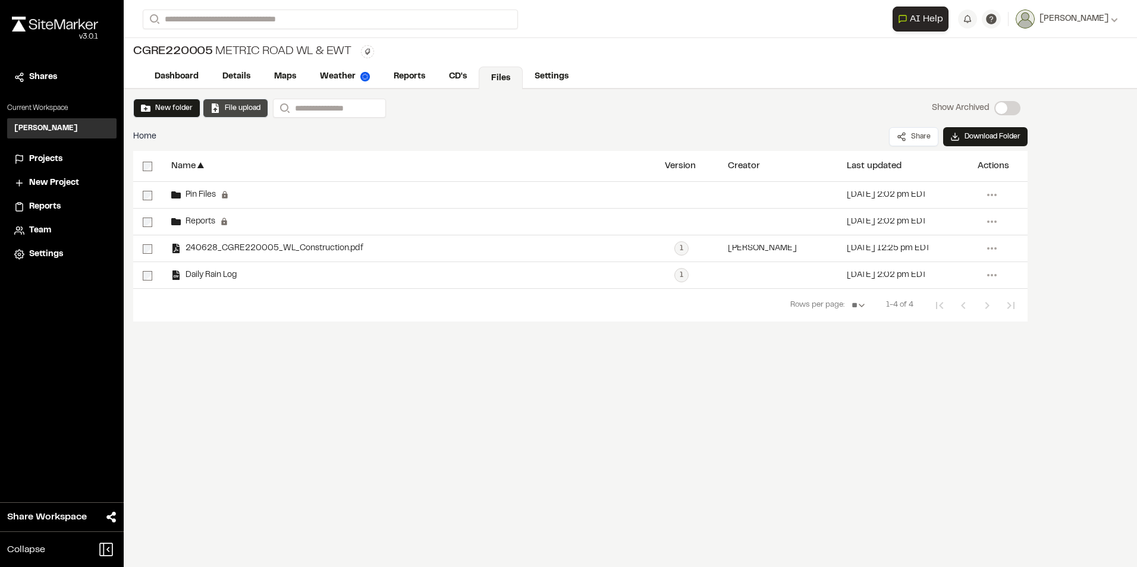
click at [225, 106] on button "File upload" at bounding box center [235, 108] width 50 height 11
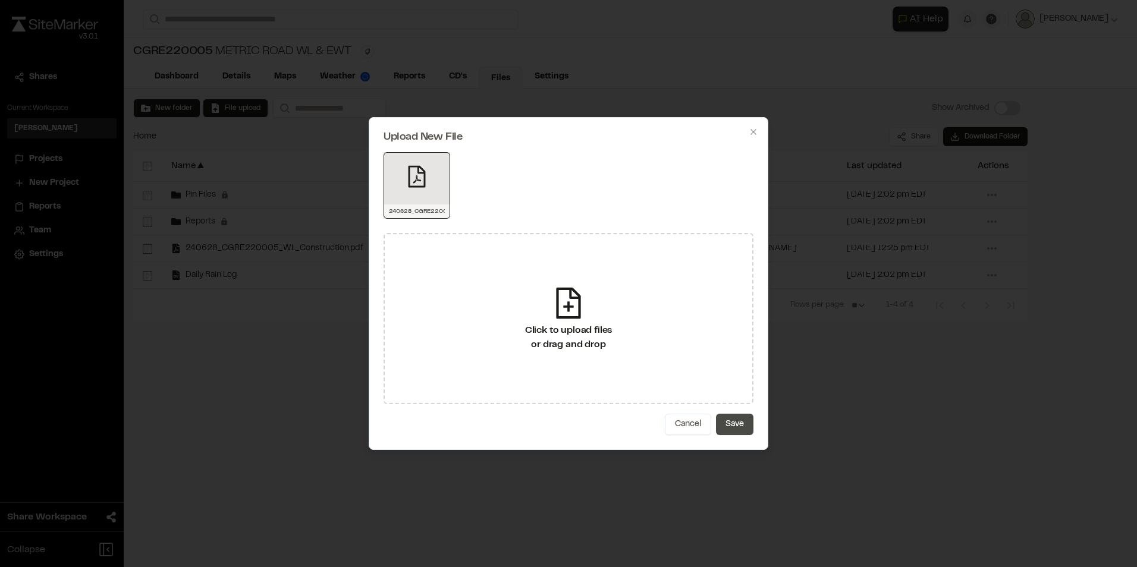
click at [746, 423] on button "Save" at bounding box center [734, 424] width 37 height 21
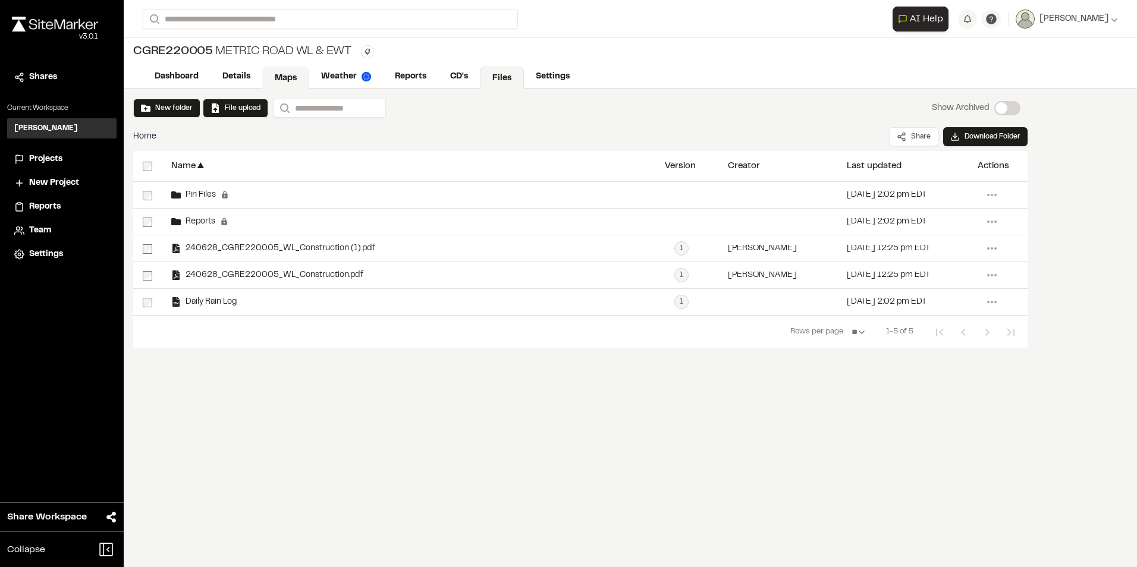
click at [273, 73] on link "Maps" at bounding box center [285, 78] width 47 height 23
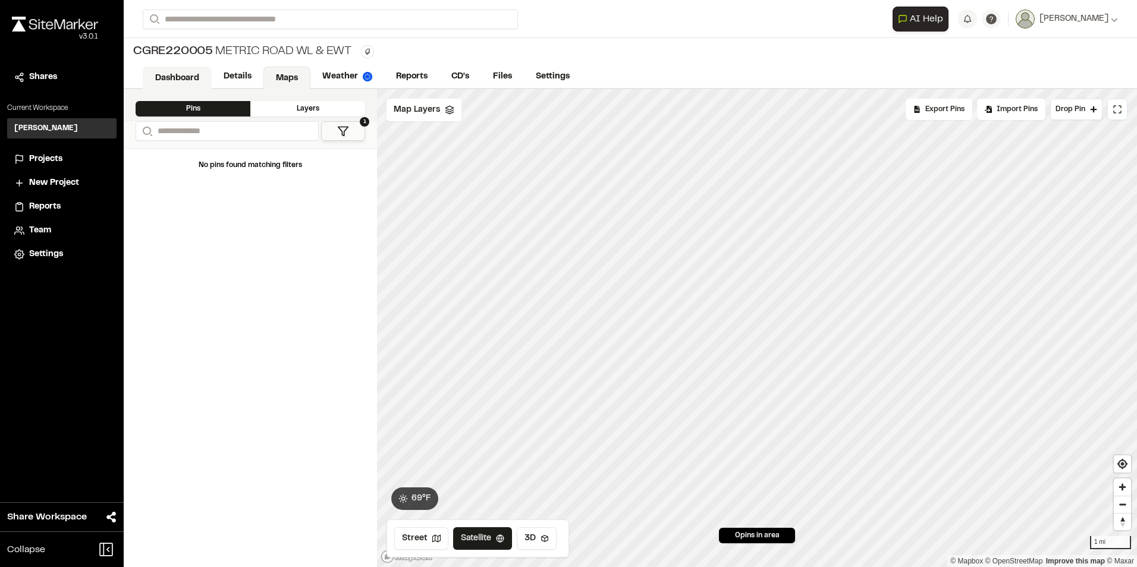
click at [181, 80] on link "Dashboard" at bounding box center [177, 78] width 69 height 23
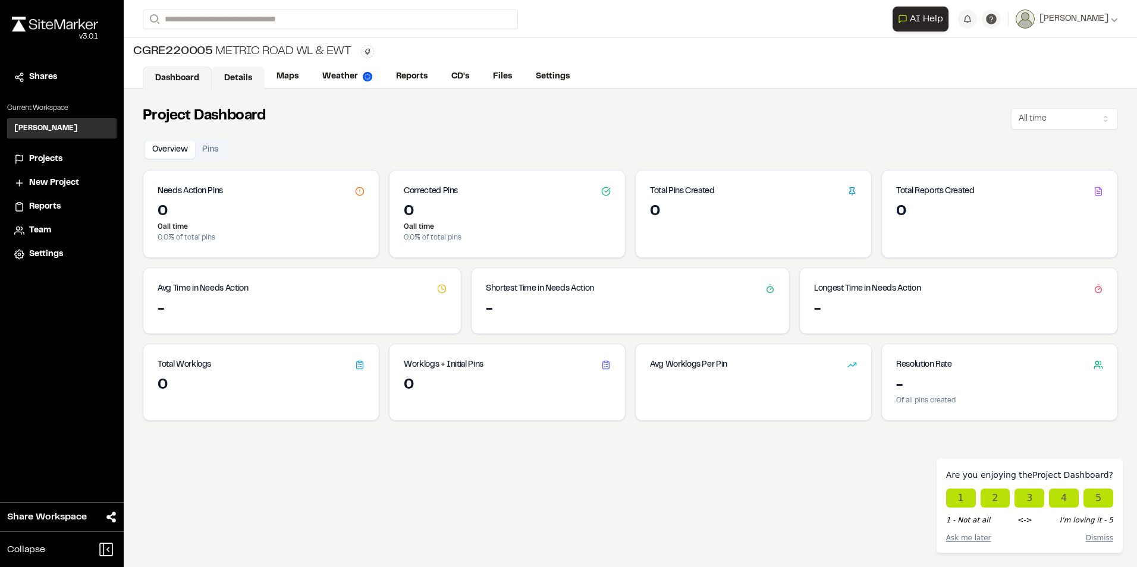
click at [228, 75] on link "Details" at bounding box center [238, 78] width 53 height 23
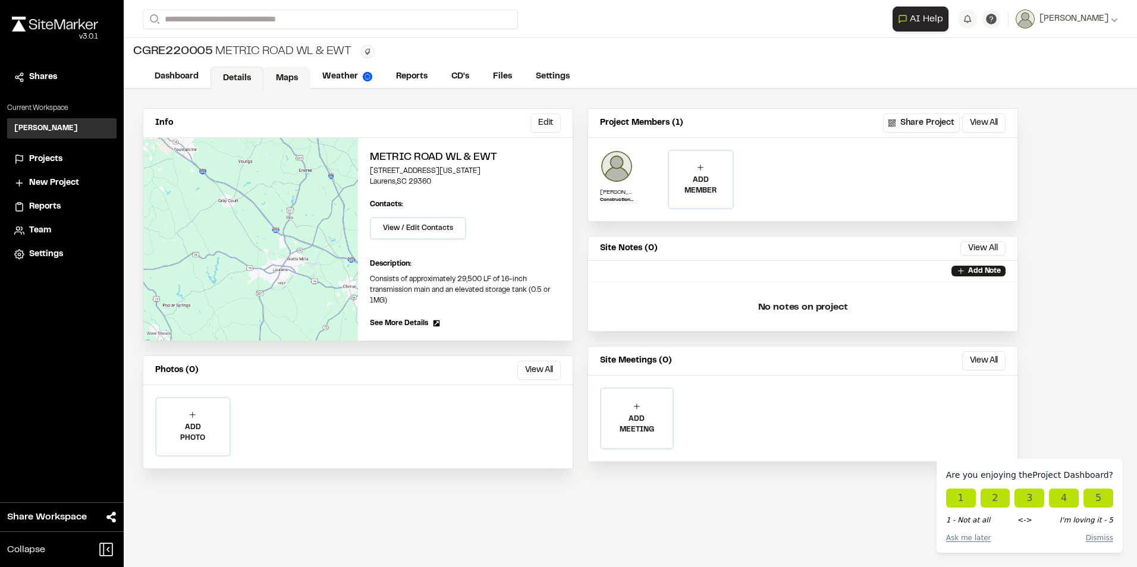
click at [290, 73] on link "Maps" at bounding box center [286, 78] width 47 height 23
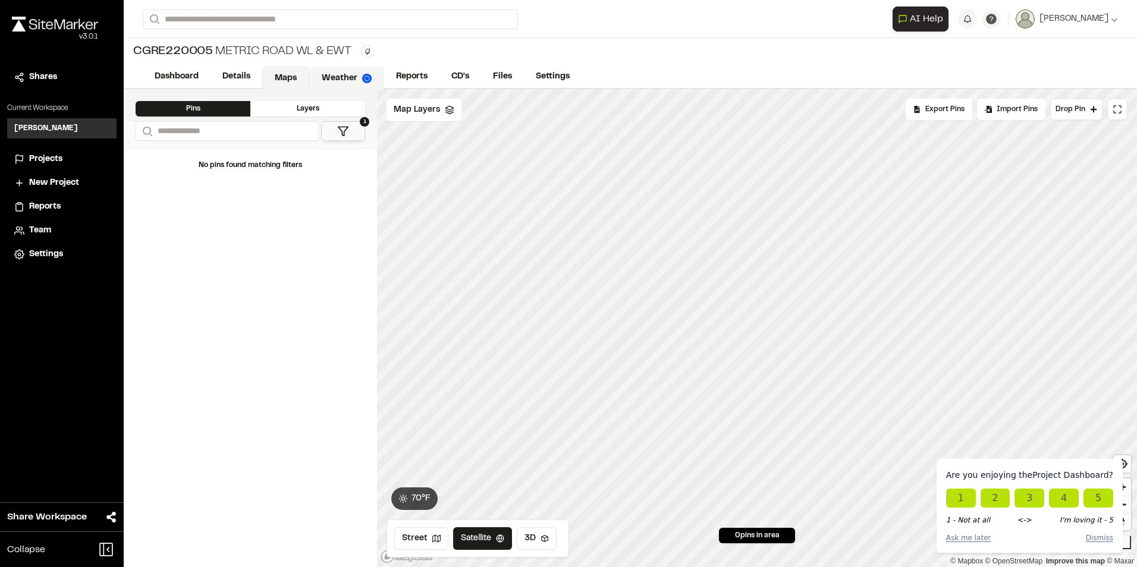
click at [345, 78] on link "Weather" at bounding box center [346, 78] width 75 height 23
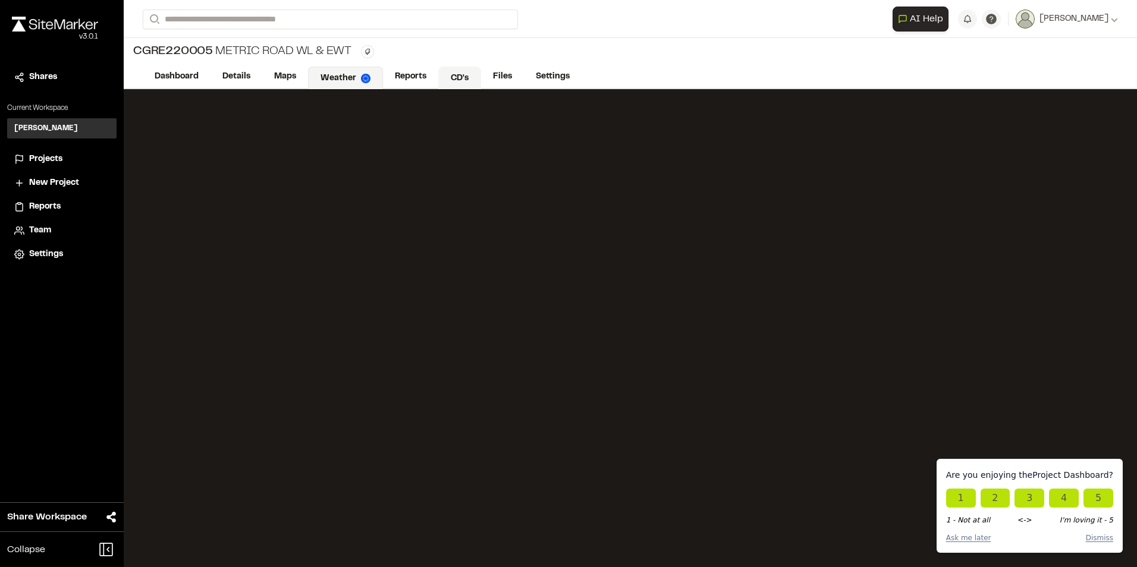
click at [455, 78] on link "CD's" at bounding box center [459, 78] width 43 height 23
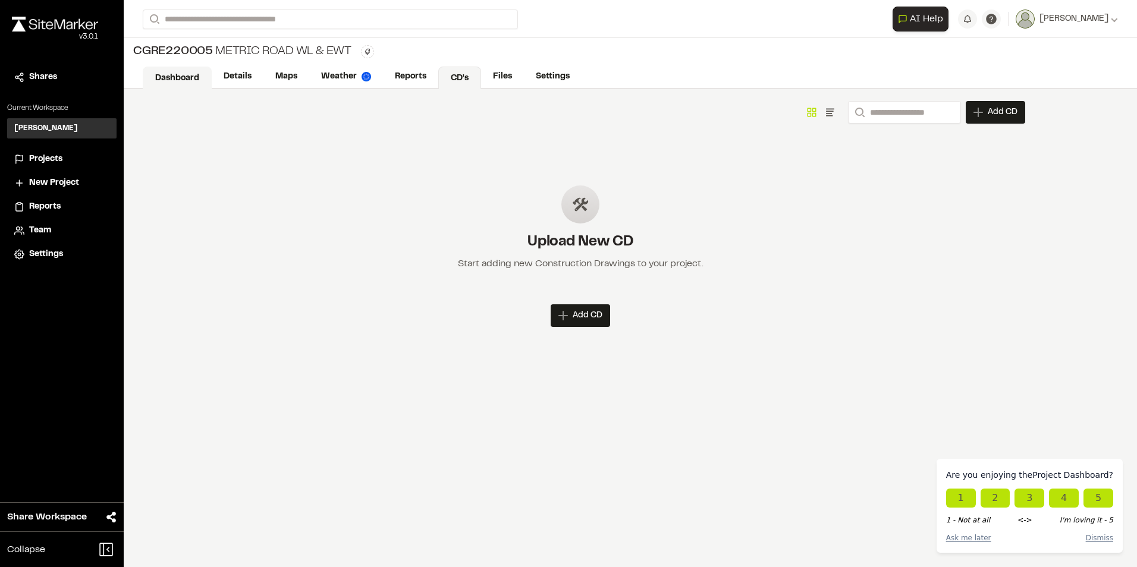
click at [177, 74] on link "Dashboard" at bounding box center [177, 78] width 69 height 23
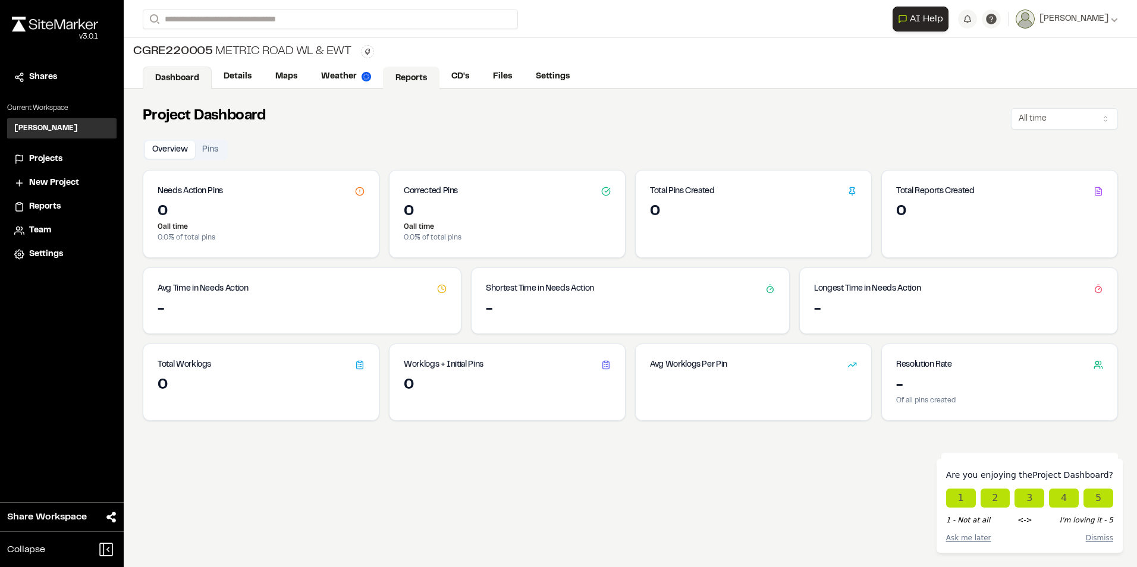
click at [408, 77] on link "Reports" at bounding box center [411, 78] width 56 height 23
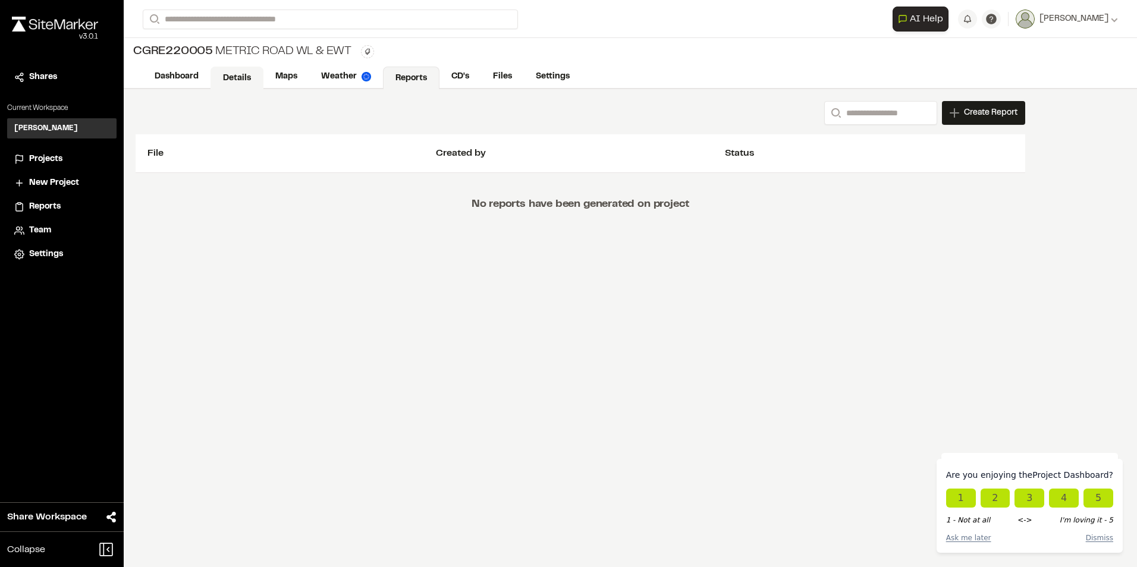
click at [237, 76] on link "Details" at bounding box center [236, 78] width 53 height 23
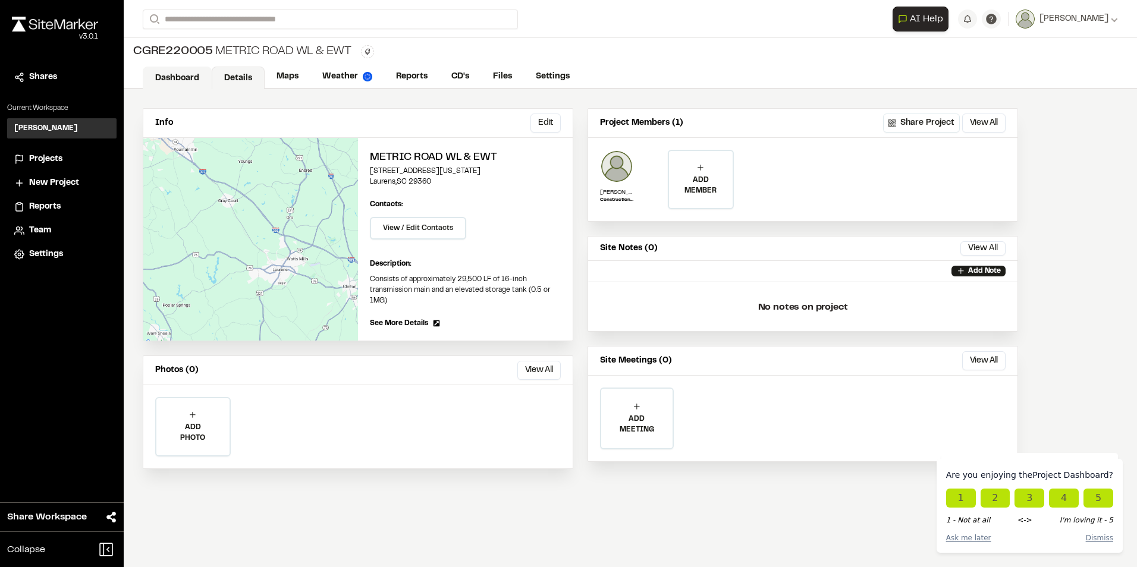
click at [196, 71] on link "Dashboard" at bounding box center [177, 78] width 69 height 23
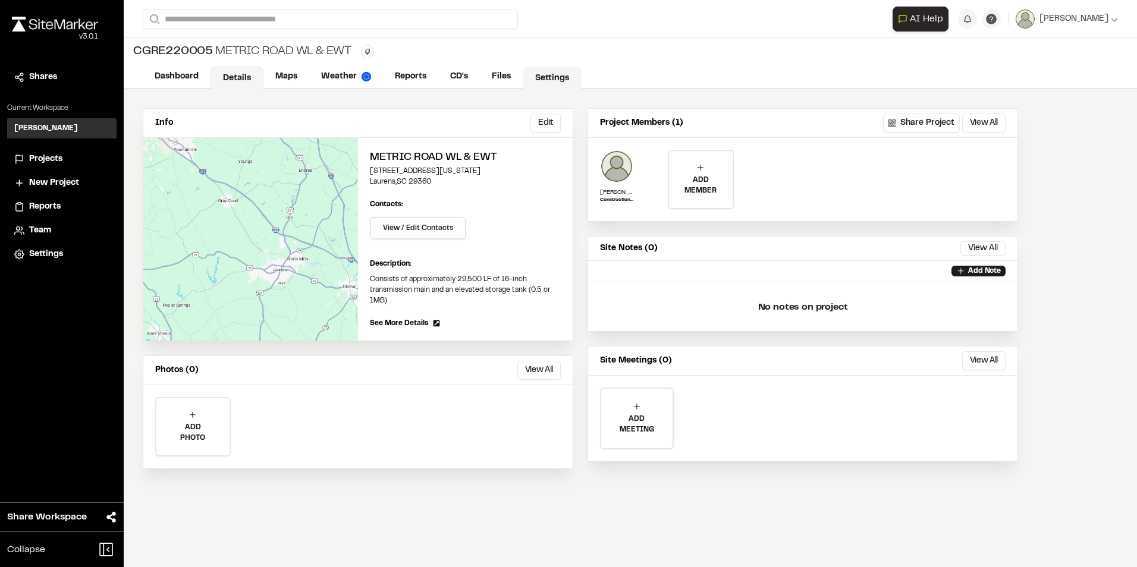
click at [564, 73] on link "Settings" at bounding box center [552, 78] width 59 height 23
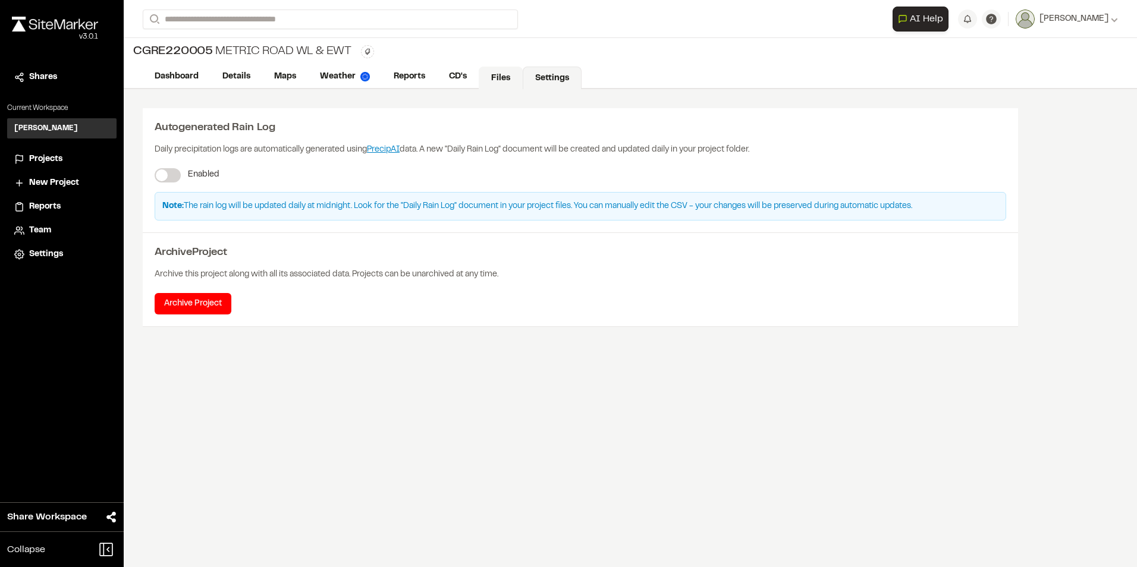
click at [486, 70] on link "Files" at bounding box center [501, 78] width 44 height 23
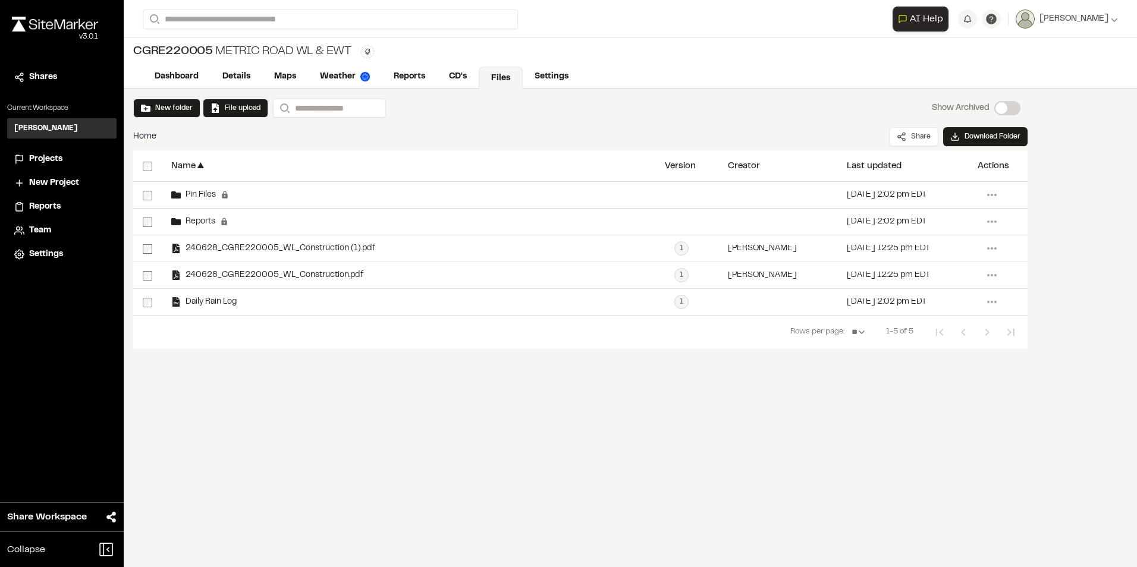
drag, startPoint x: 511, startPoint y: 131, endPoint x: 460, endPoint y: 126, distance: 52.0
drag, startPoint x: 460, startPoint y: 126, endPoint x: 449, endPoint y: 116, distance: 14.7
click at [449, 116] on div "New folder File upload Search Show Archived Show Archived" at bounding box center [580, 108] width 894 height 19
click at [170, 104] on button "New folder" at bounding box center [167, 108] width 52 height 11
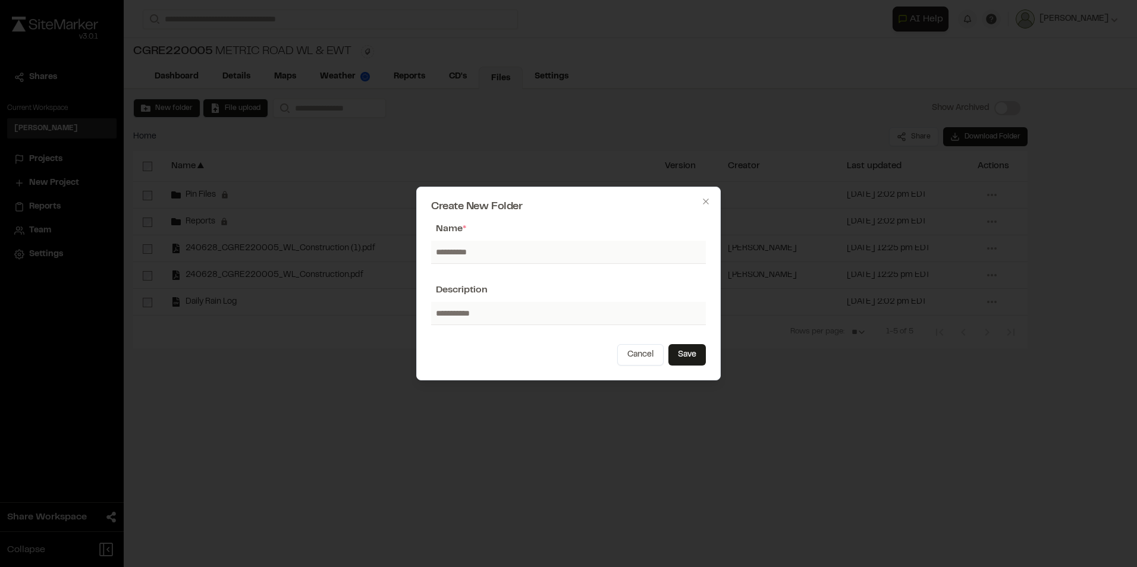
click at [495, 251] on input "text" at bounding box center [568, 252] width 275 height 23
type input "**********"
click at [685, 351] on button "Save" at bounding box center [686, 354] width 37 height 21
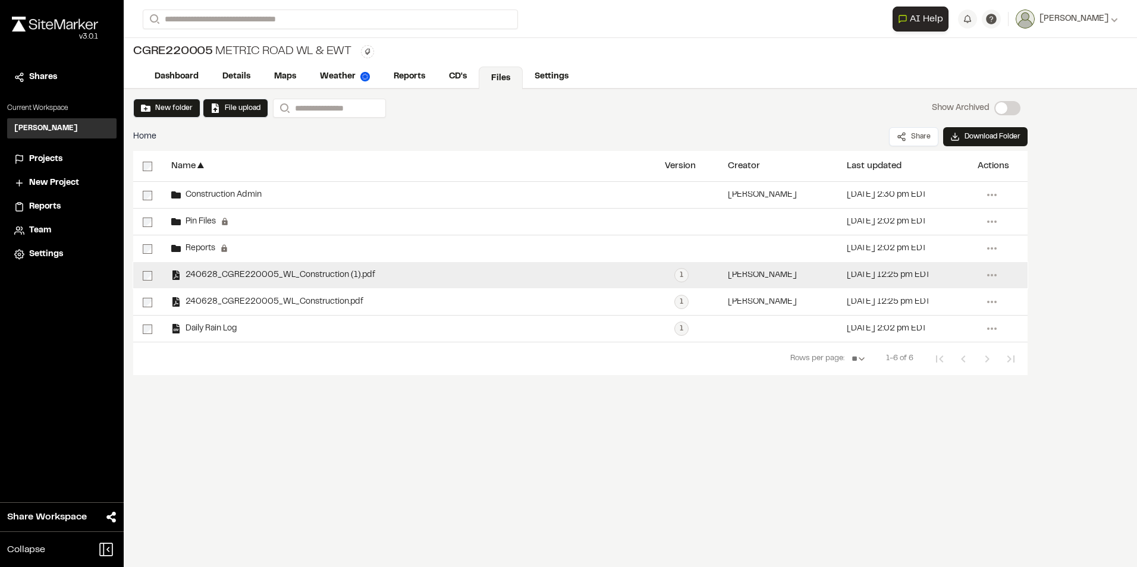
drag, startPoint x: 251, startPoint y: 273, endPoint x: 222, endPoint y: 269, distance: 28.8
click at [243, 272] on span "240628_CGRE220005_WL_Construction (1).pdf" at bounding box center [278, 276] width 194 height 8
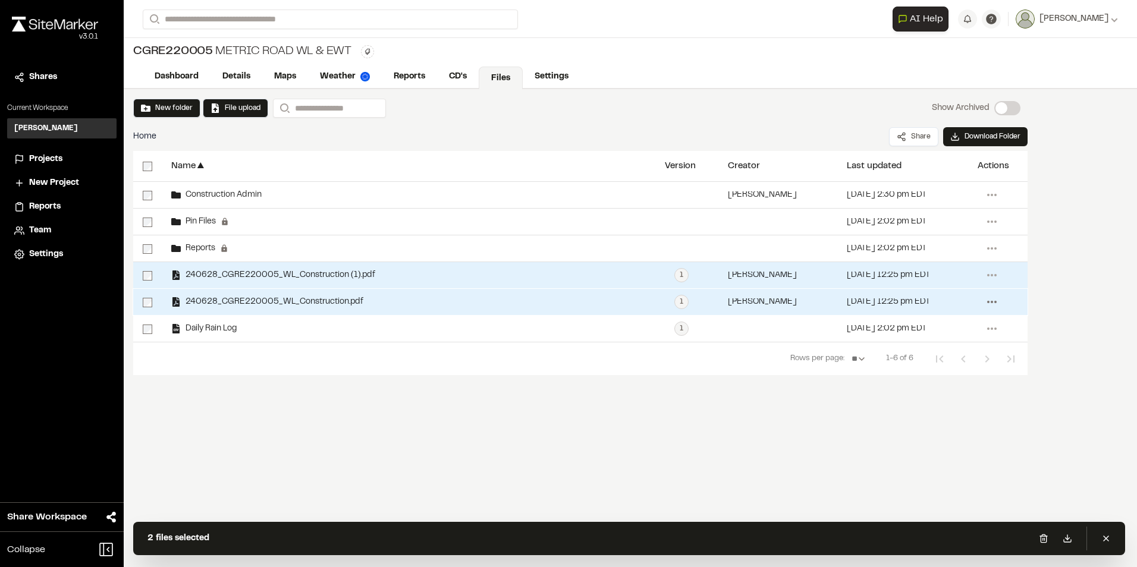
click at [990, 307] on icon at bounding box center [991, 301] width 19 height 19
click at [922, 413] on link "Move" at bounding box center [948, 416] width 103 height 18
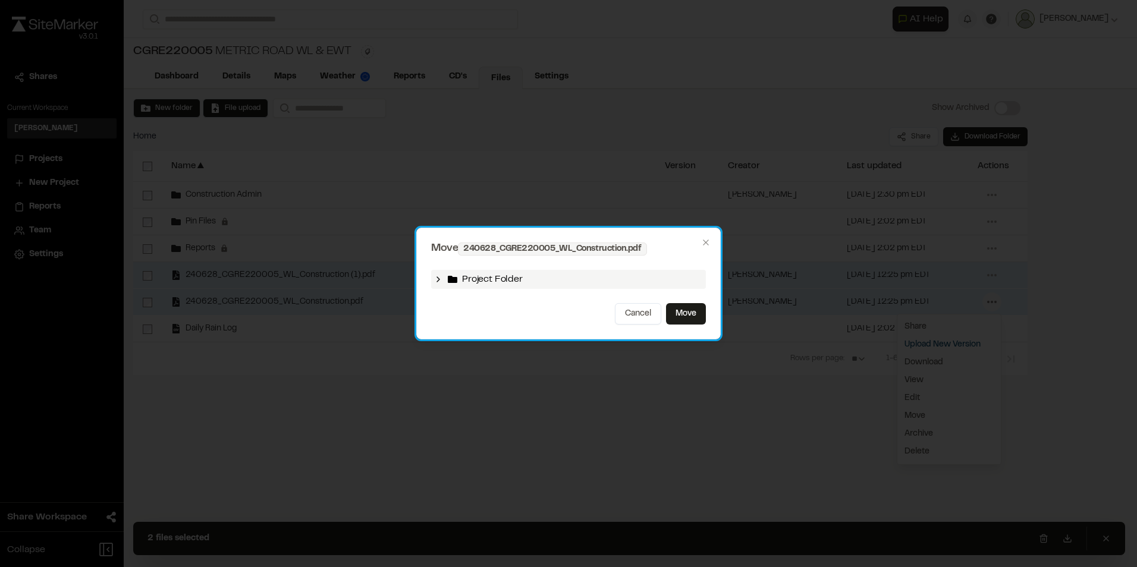
click at [625, 274] on div "Project Folder" at bounding box center [568, 279] width 275 height 19
click at [445, 279] on div "Project Folder" at bounding box center [568, 279] width 275 height 19
click at [436, 279] on icon at bounding box center [438, 280] width 10 height 10
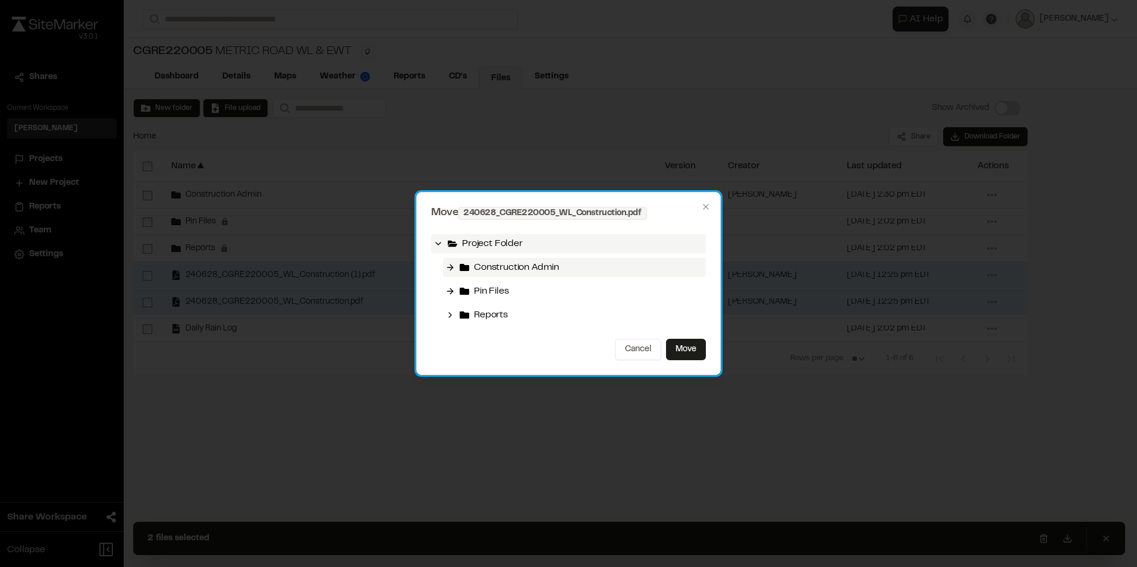
click at [452, 268] on polyline at bounding box center [451, 267] width 3 height 5
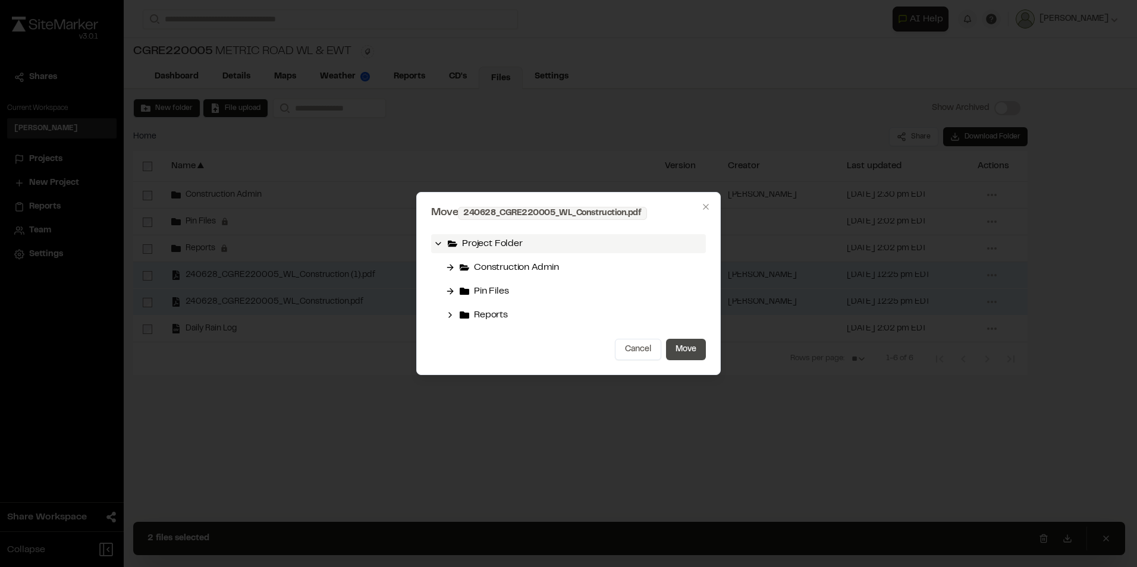
click at [685, 347] on button "Move" at bounding box center [686, 349] width 40 height 21
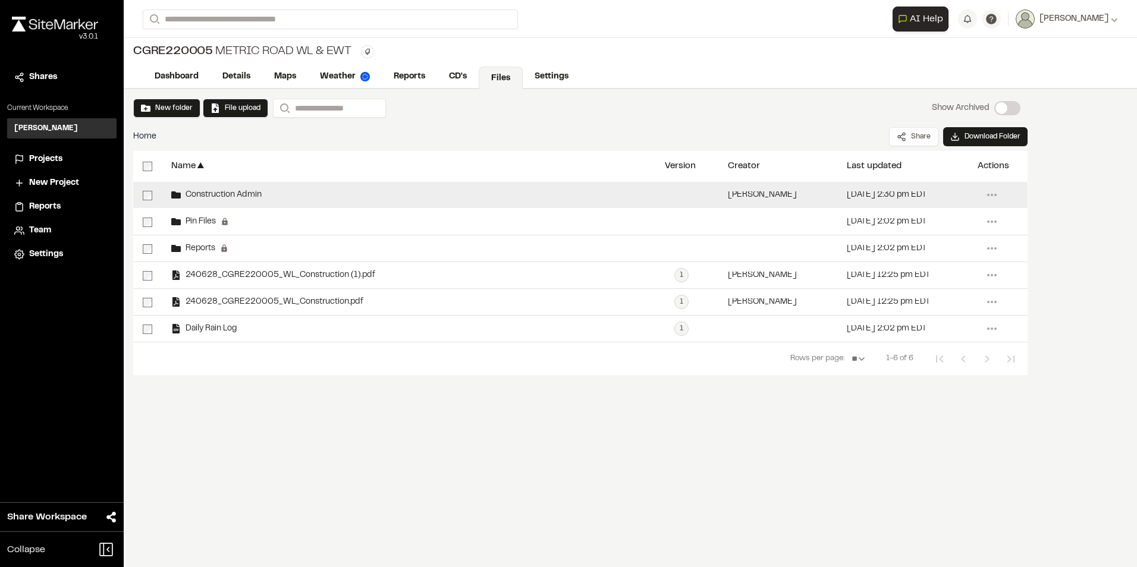
click at [247, 191] on span "Construction Admin" at bounding box center [221, 195] width 81 height 8
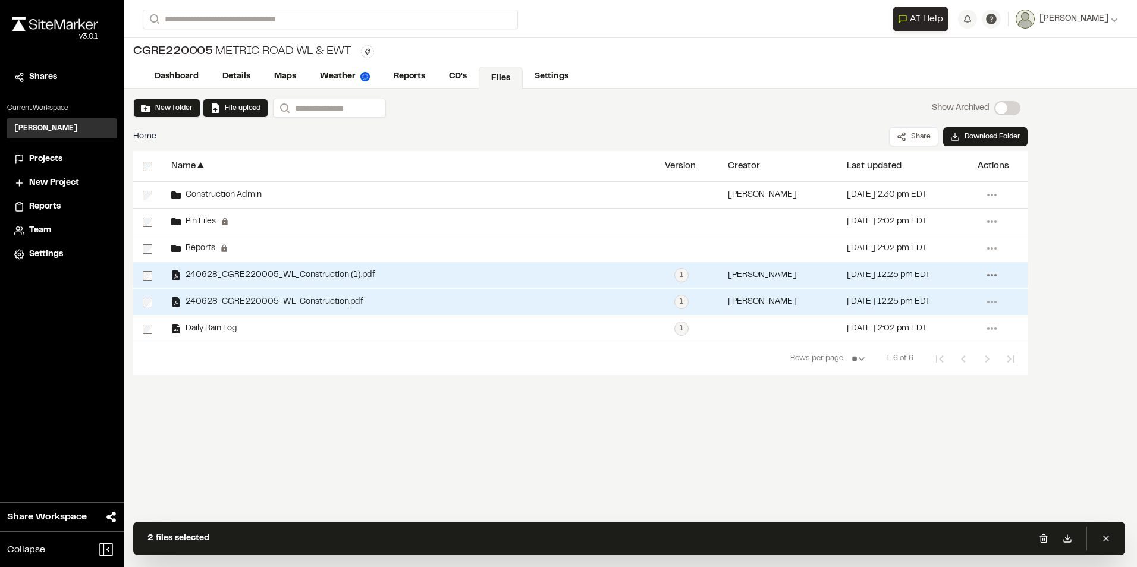
click at [997, 273] on icon at bounding box center [991, 275] width 19 height 19
click at [922, 386] on link "Move" at bounding box center [948, 389] width 103 height 18
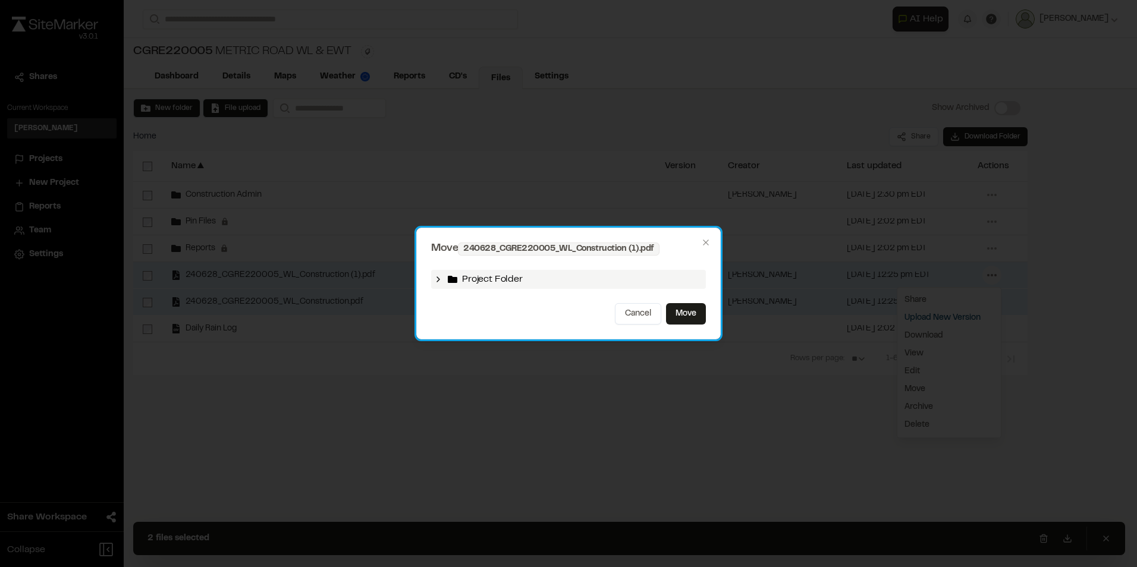
click at [436, 277] on icon at bounding box center [438, 280] width 10 height 10
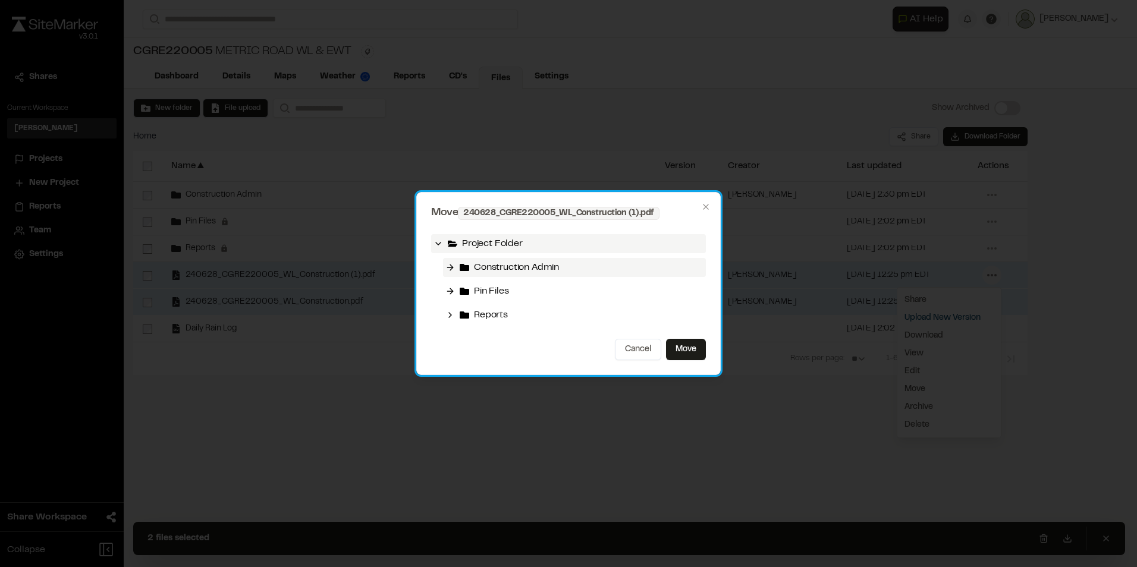
click at [451, 267] on icon at bounding box center [450, 268] width 10 height 10
click at [449, 265] on icon at bounding box center [450, 268] width 10 height 10
click at [454, 266] on icon at bounding box center [450, 268] width 10 height 10
click at [474, 266] on span "Construction Admin" at bounding box center [516, 267] width 85 height 14
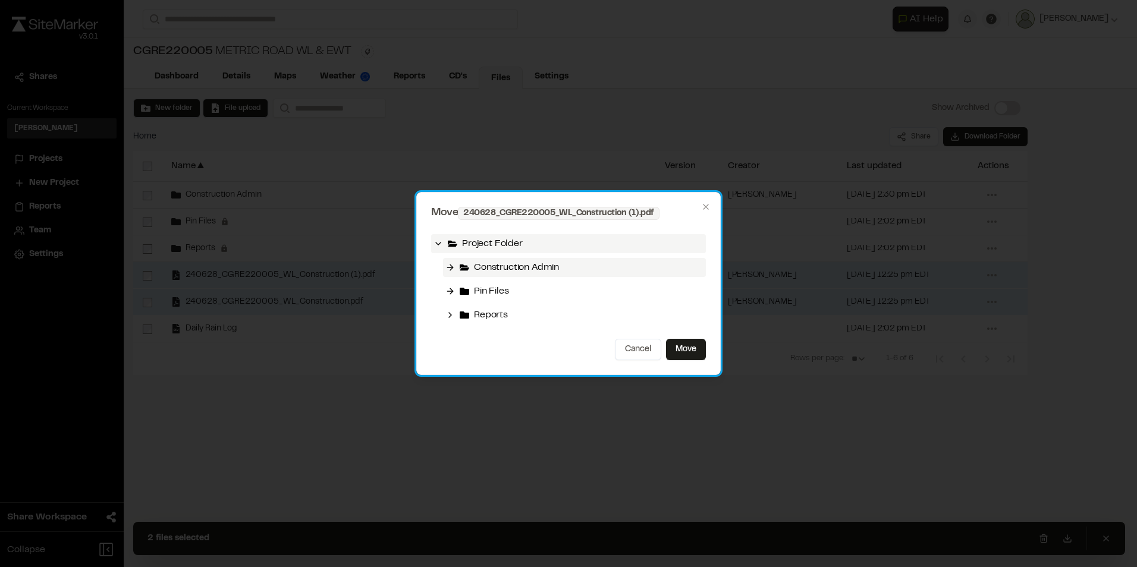
drag, startPoint x: 474, startPoint y: 266, endPoint x: 467, endPoint y: 268, distance: 7.2
click at [470, 268] on div "Construction Admin" at bounding box center [574, 267] width 263 height 19
click at [464, 267] on icon at bounding box center [465, 268] width 10 height 7
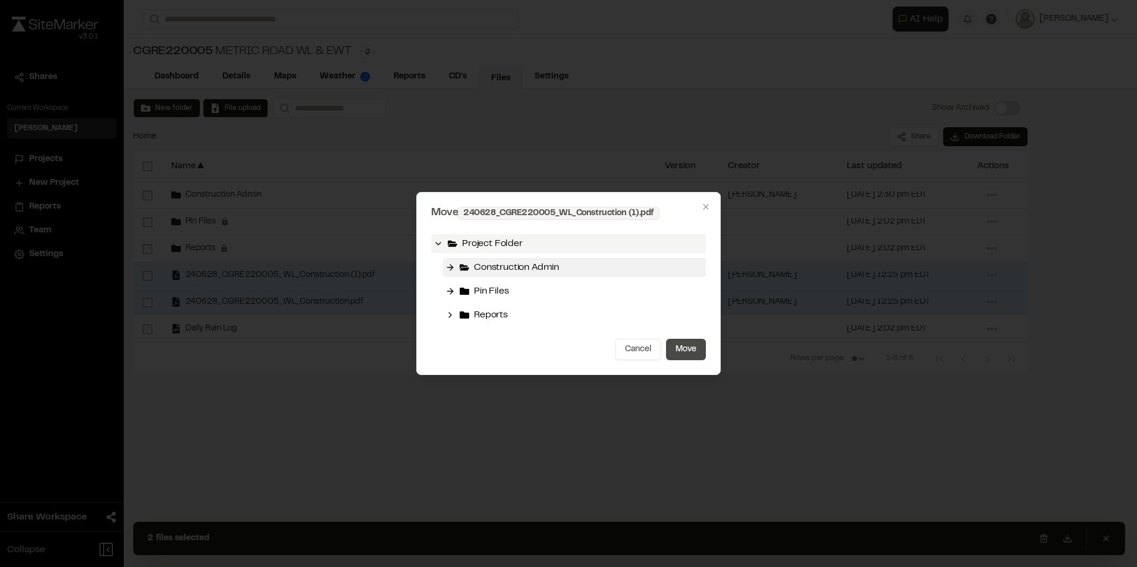
click at [682, 343] on button "Move" at bounding box center [686, 349] width 40 height 21
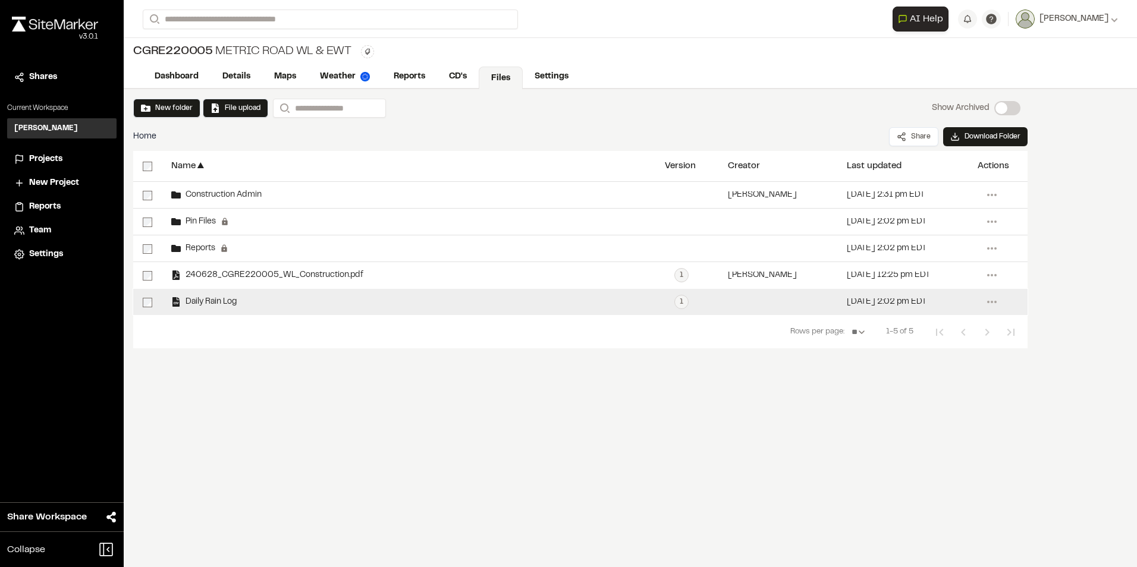
drag, startPoint x: 988, startPoint y: 273, endPoint x: 907, endPoint y: 291, distance: 83.5
click at [908, 294] on div "[DATE] 2:02 pm EDT" at bounding box center [902, 302] width 131 height 26
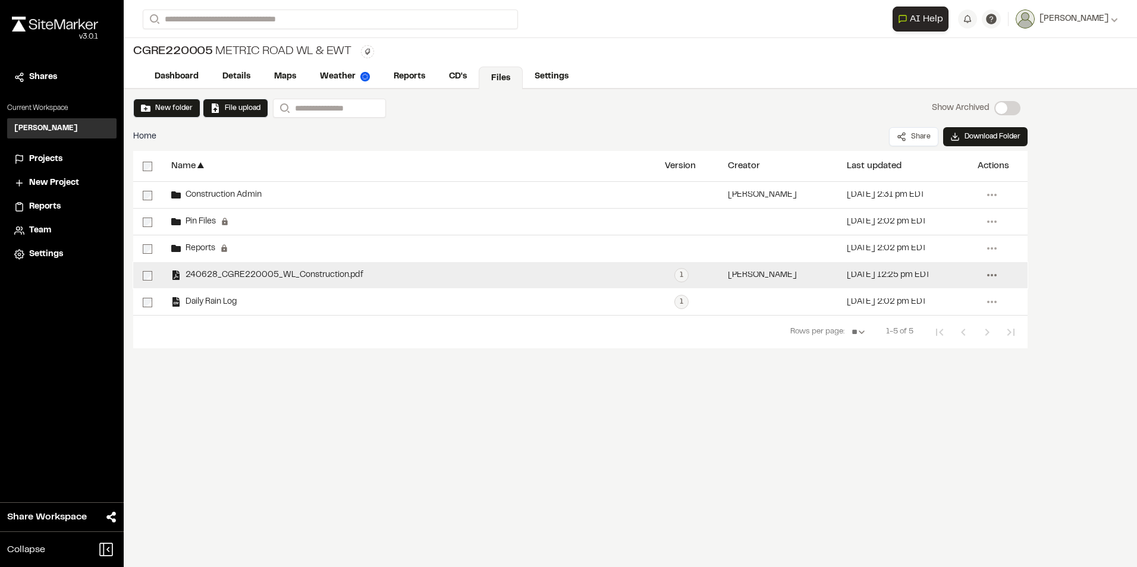
click at [994, 276] on icon at bounding box center [991, 275] width 19 height 19
click at [923, 386] on link "Move" at bounding box center [948, 389] width 103 height 18
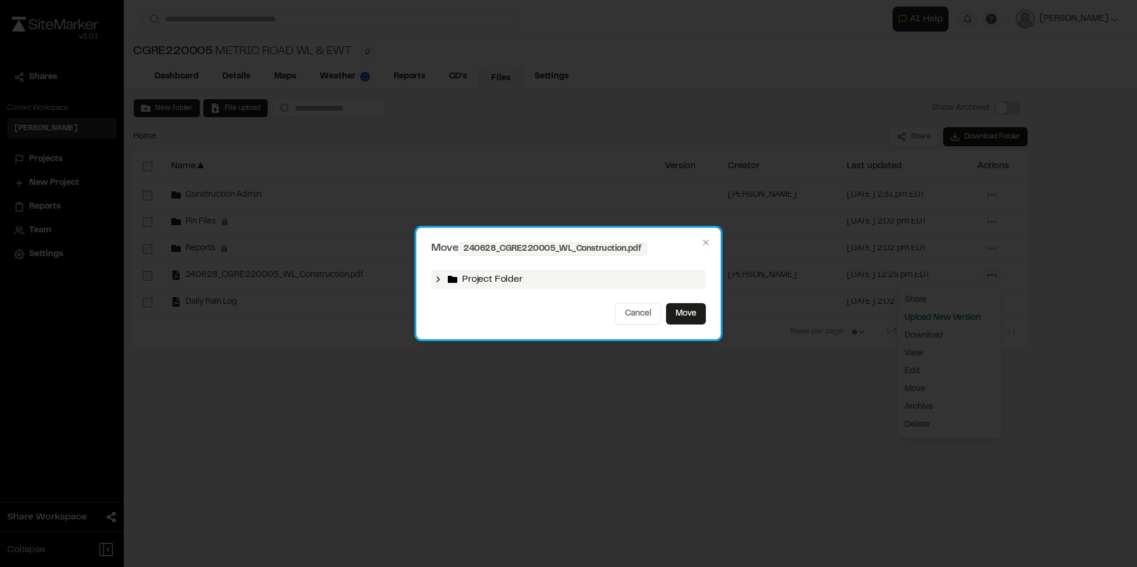
click at [441, 278] on icon at bounding box center [438, 280] width 10 height 10
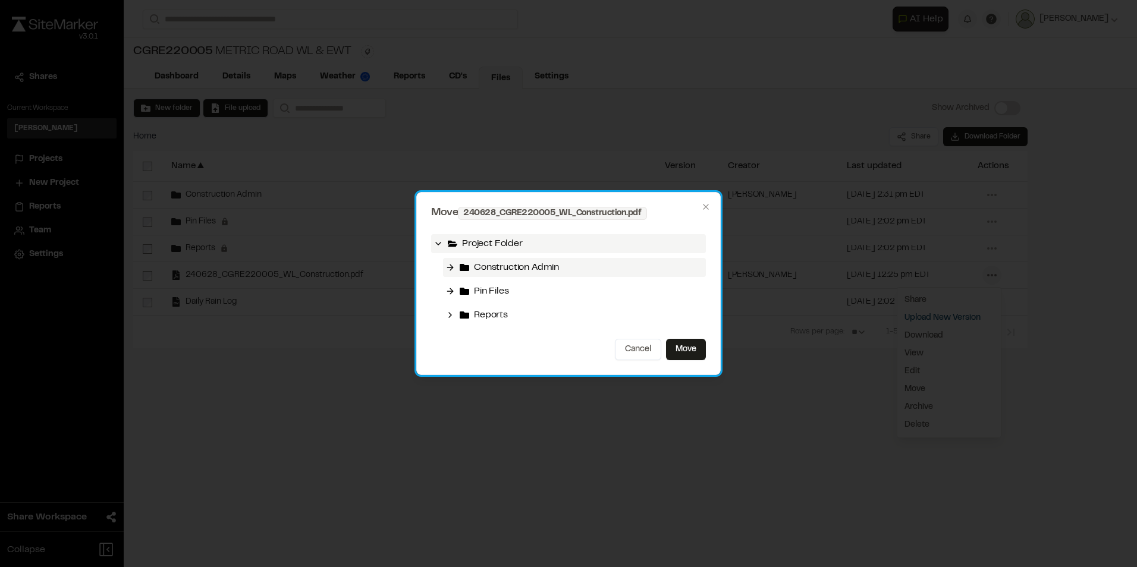
click at [448, 270] on icon at bounding box center [450, 268] width 10 height 10
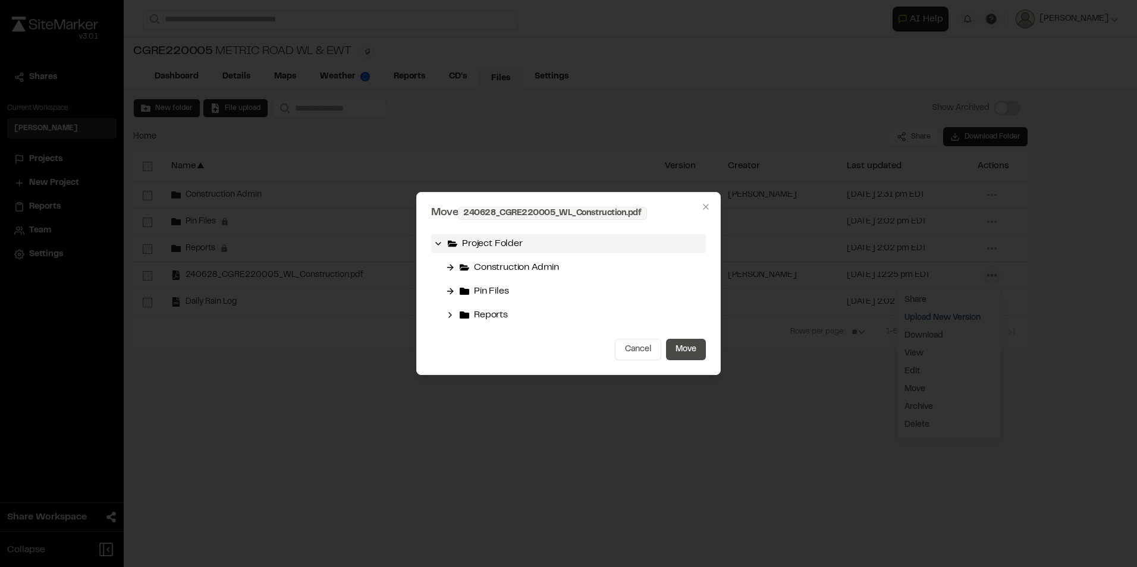
click at [686, 349] on button "Move" at bounding box center [686, 349] width 40 height 21
click at [687, 345] on button "Move" at bounding box center [686, 349] width 40 height 21
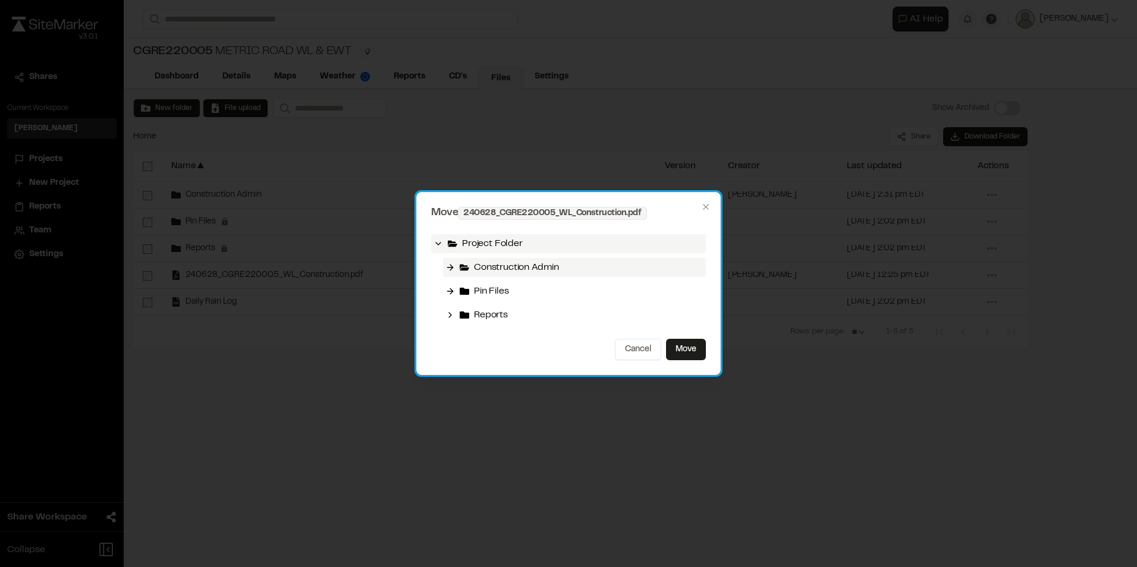
click at [448, 266] on icon at bounding box center [450, 268] width 10 height 10
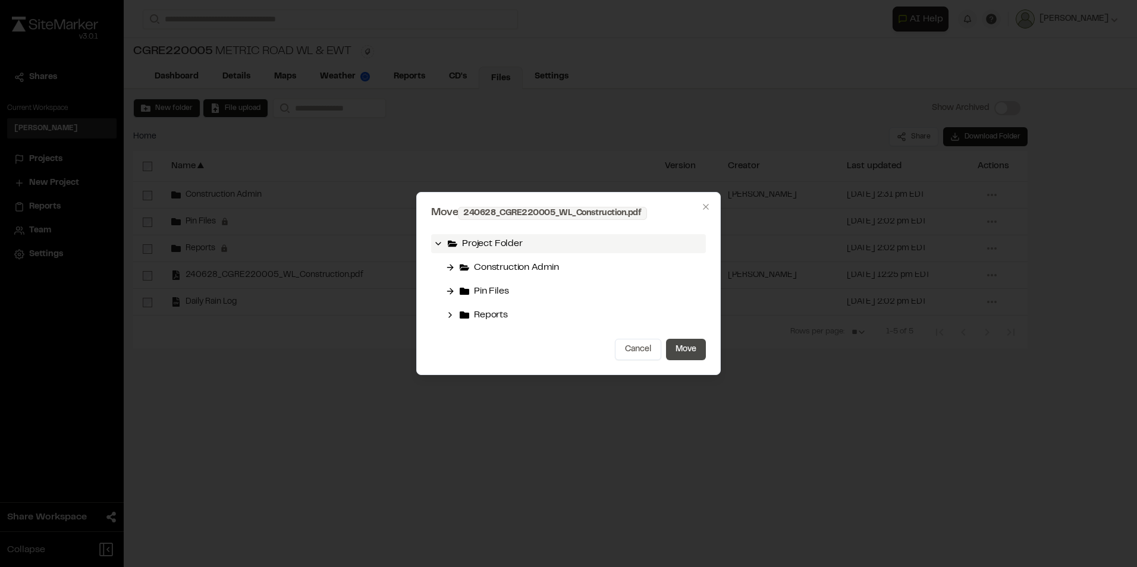
click at [697, 349] on button "Move" at bounding box center [686, 349] width 40 height 21
click at [686, 348] on button "Move" at bounding box center [686, 349] width 40 height 21
click at [642, 348] on button "Cancel" at bounding box center [638, 349] width 46 height 21
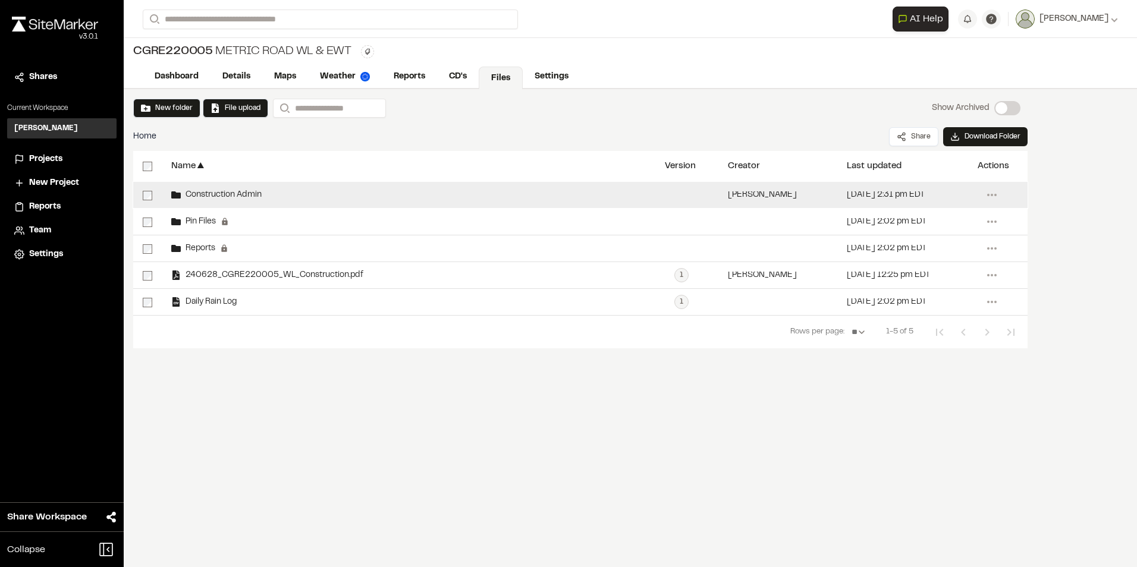
click at [205, 192] on span "Construction Admin" at bounding box center [221, 195] width 81 height 8
click at [221, 190] on div "Construction Admin" at bounding box center [408, 195] width 493 height 26
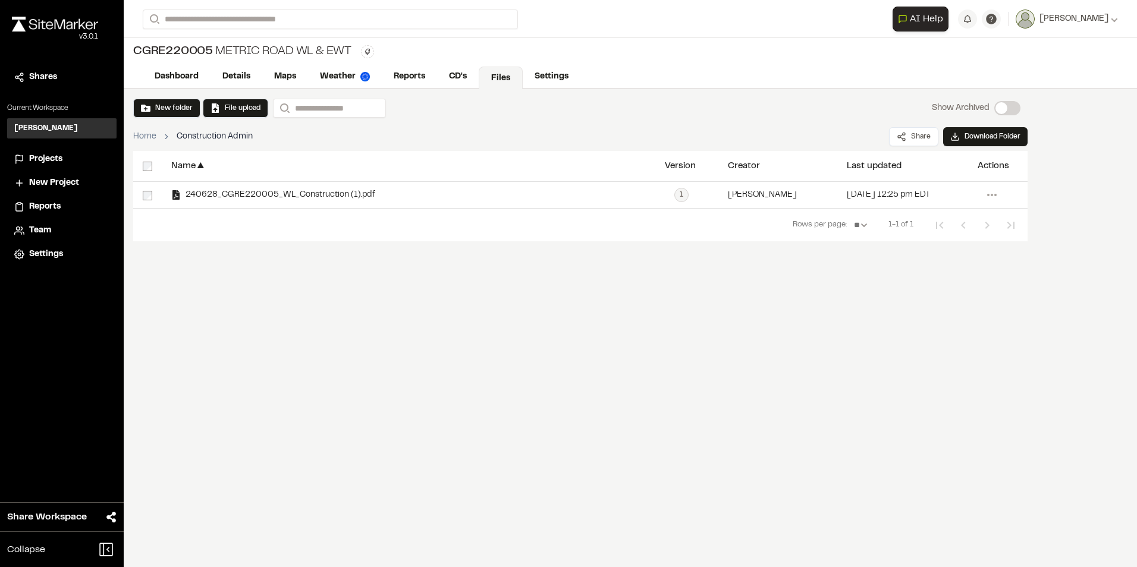
click at [146, 134] on link "Home" at bounding box center [144, 136] width 23 height 13
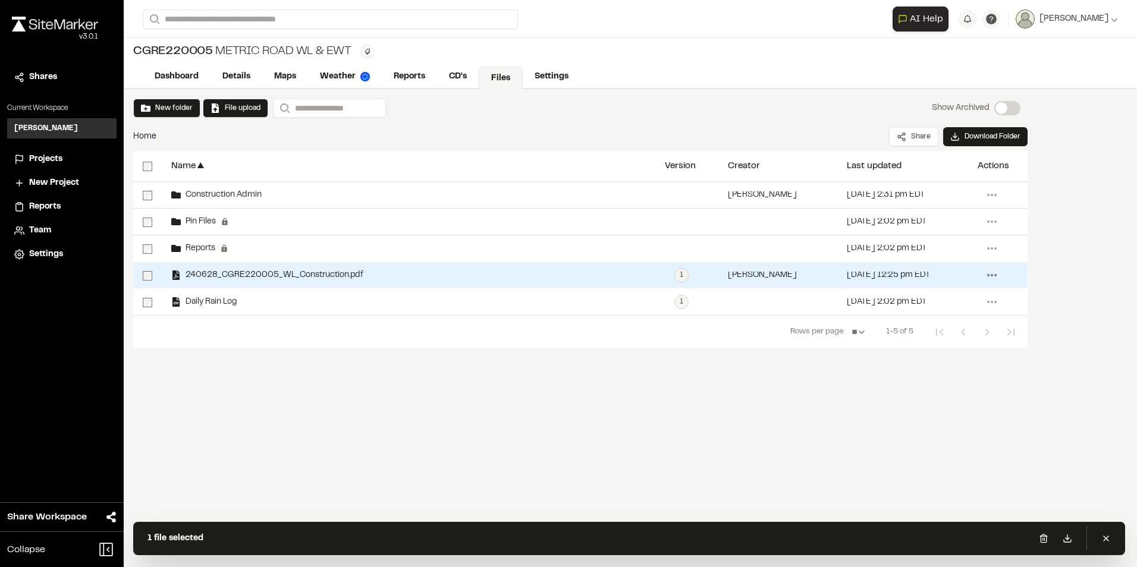
click at [990, 276] on icon at bounding box center [991, 275] width 19 height 19
click at [918, 391] on link "Move" at bounding box center [948, 389] width 103 height 18
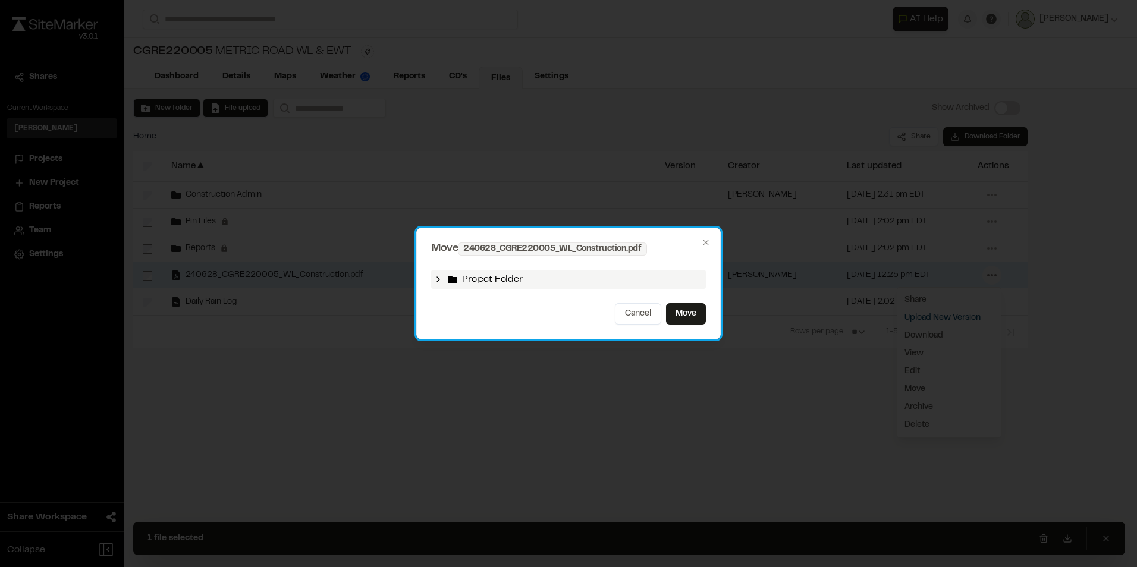
click at [438, 281] on polyline at bounding box center [438, 279] width 2 height 5
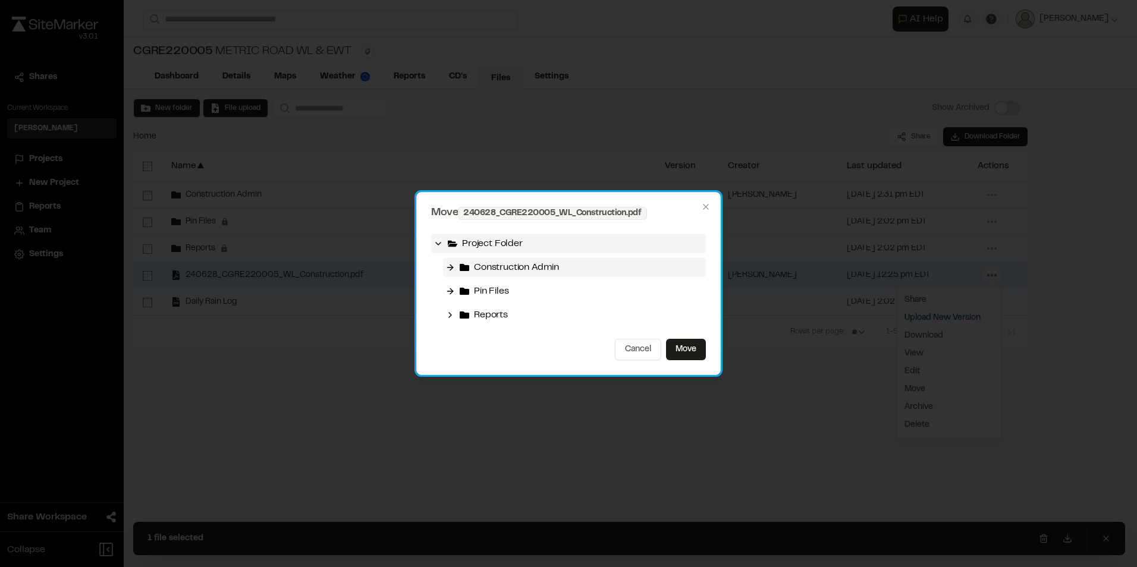
click at [451, 268] on line at bounding box center [449, 268] width 5 height 0
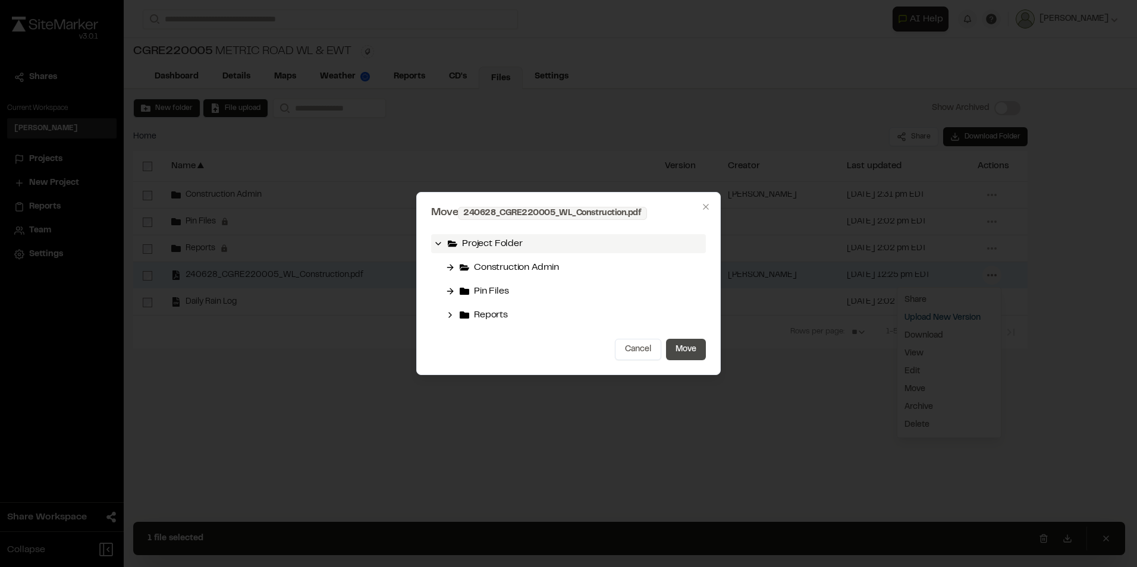
click at [688, 348] on button "Move" at bounding box center [686, 349] width 40 height 21
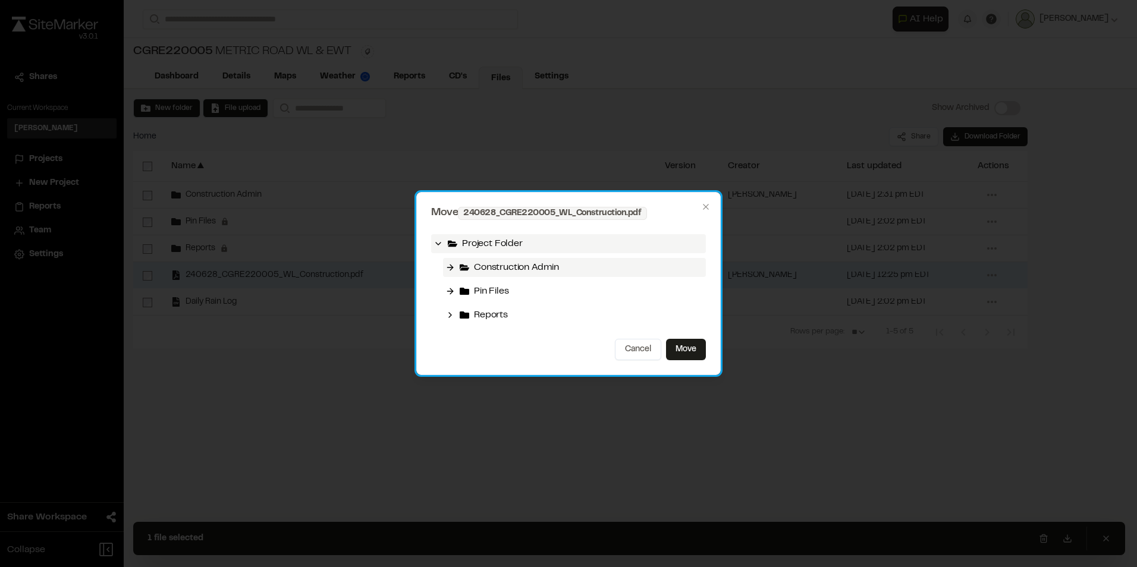
click at [480, 262] on span "Construction Admin" at bounding box center [516, 267] width 85 height 14
click at [487, 266] on span "Construction Admin" at bounding box center [516, 267] width 85 height 14
drag, startPoint x: 487, startPoint y: 266, endPoint x: 521, endPoint y: 263, distance: 34.0
click at [521, 263] on span "Construction Admin" at bounding box center [516, 267] width 85 height 14
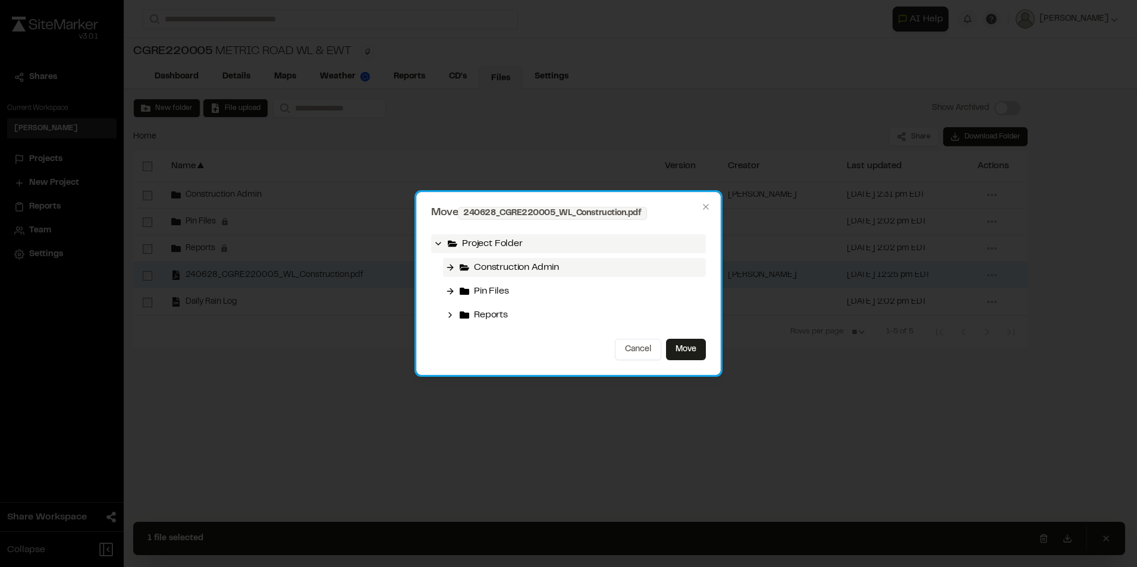
click at [458, 269] on div "Construction Admin" at bounding box center [574, 267] width 263 height 19
drag, startPoint x: 458, startPoint y: 269, endPoint x: 450, endPoint y: 269, distance: 8.3
click at [450, 269] on icon at bounding box center [450, 268] width 10 height 10
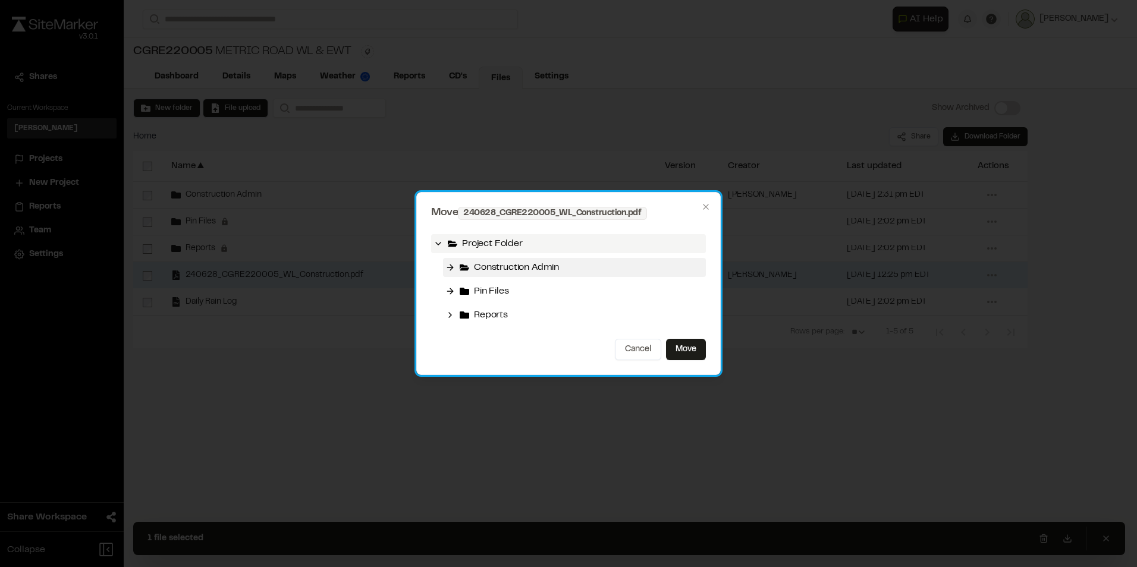
click at [711, 344] on div "Move 240628_CGRE220005_WL_Construction.pdf Project Folder Construction Admin Pi…" at bounding box center [568, 283] width 304 height 183
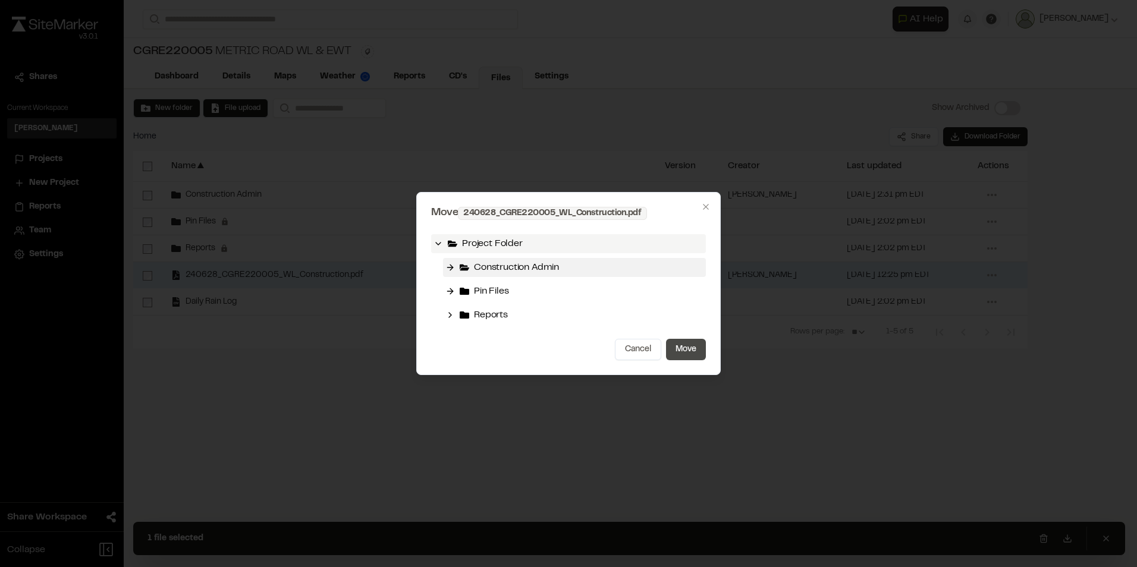
click at [690, 349] on button "Move" at bounding box center [686, 349] width 40 height 21
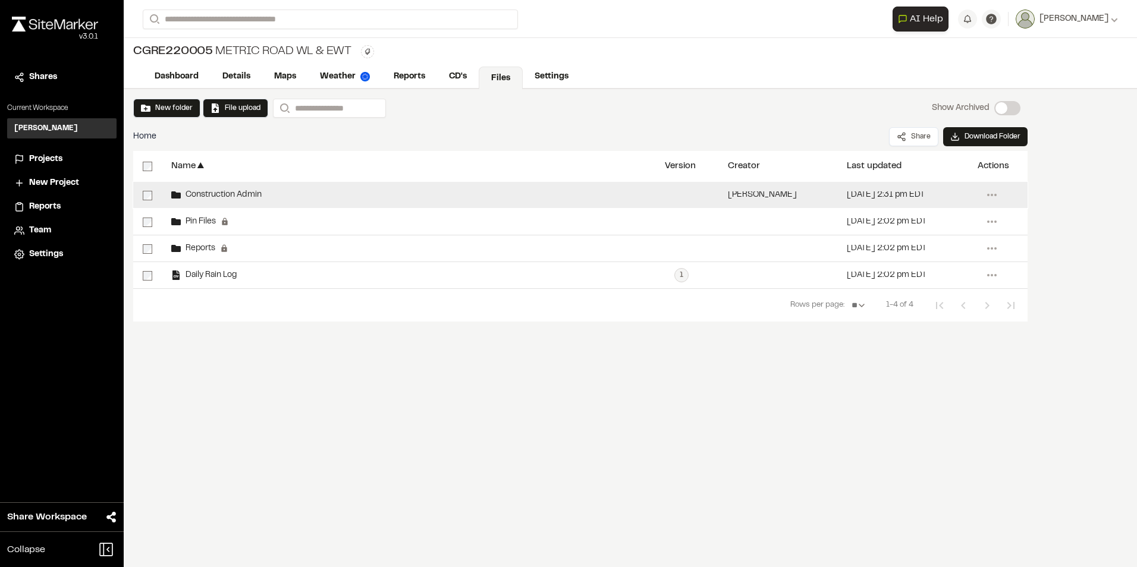
click at [231, 197] on span "Construction Admin" at bounding box center [221, 195] width 81 height 8
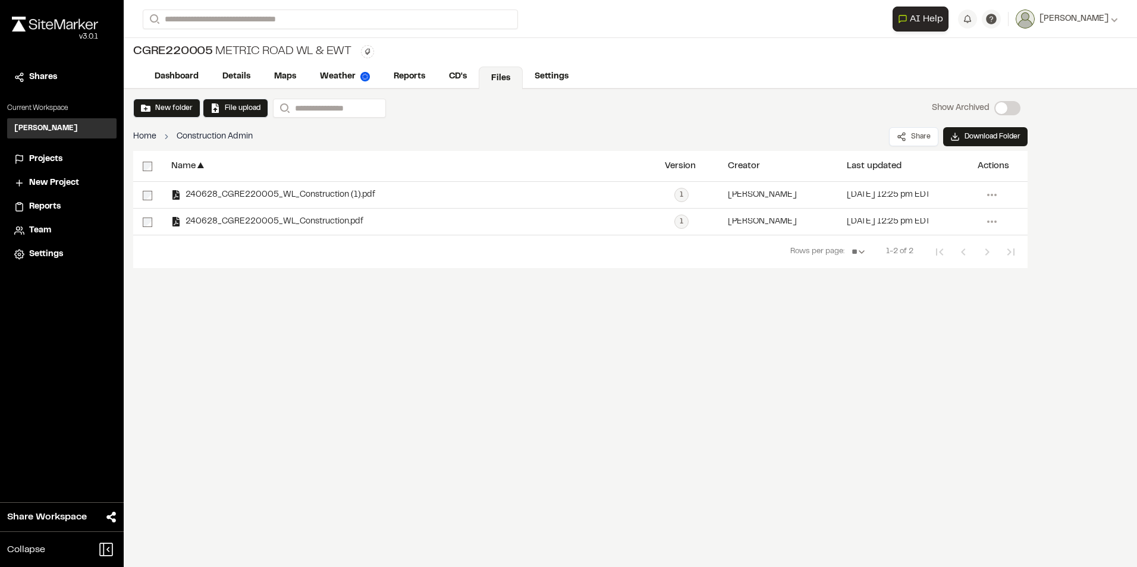
click at [144, 136] on link "Home" at bounding box center [144, 136] width 23 height 13
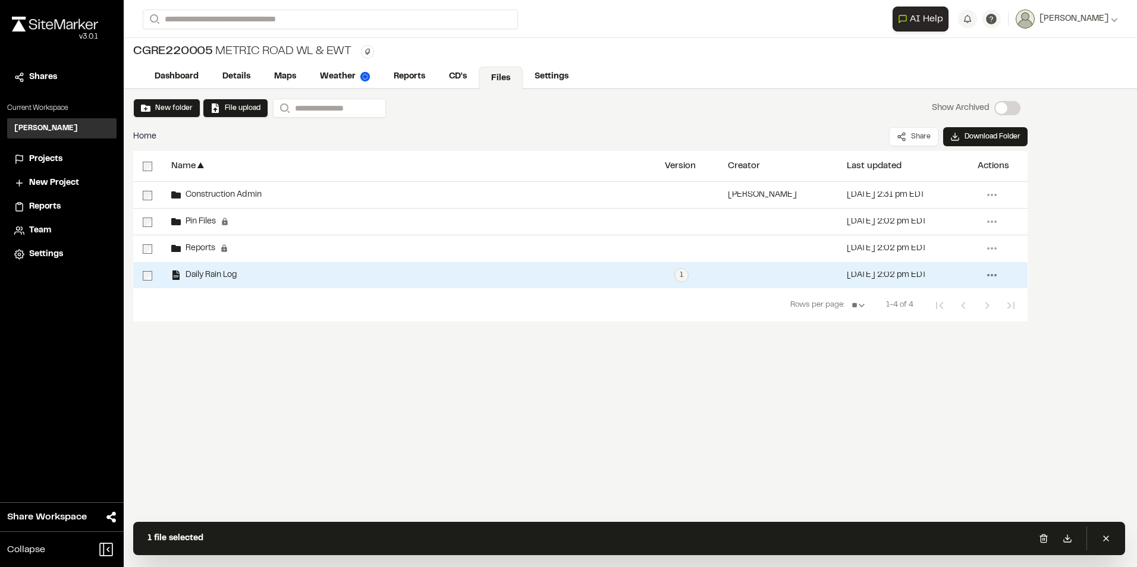
click at [991, 273] on icon at bounding box center [991, 275] width 19 height 19
click at [922, 388] on link "Move" at bounding box center [948, 389] width 103 height 18
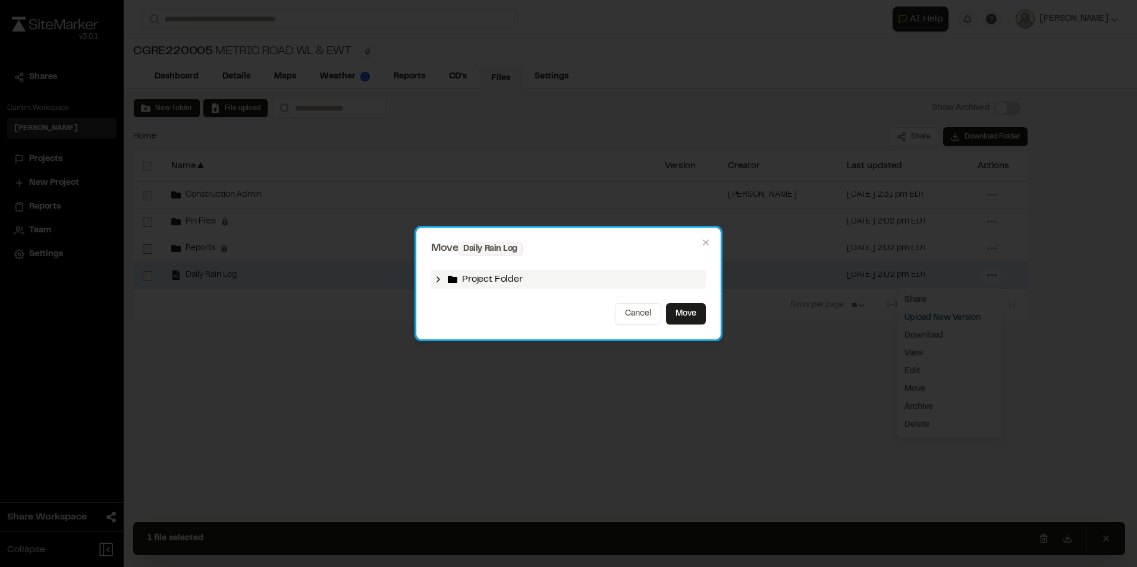
click at [437, 276] on icon at bounding box center [438, 280] width 10 height 10
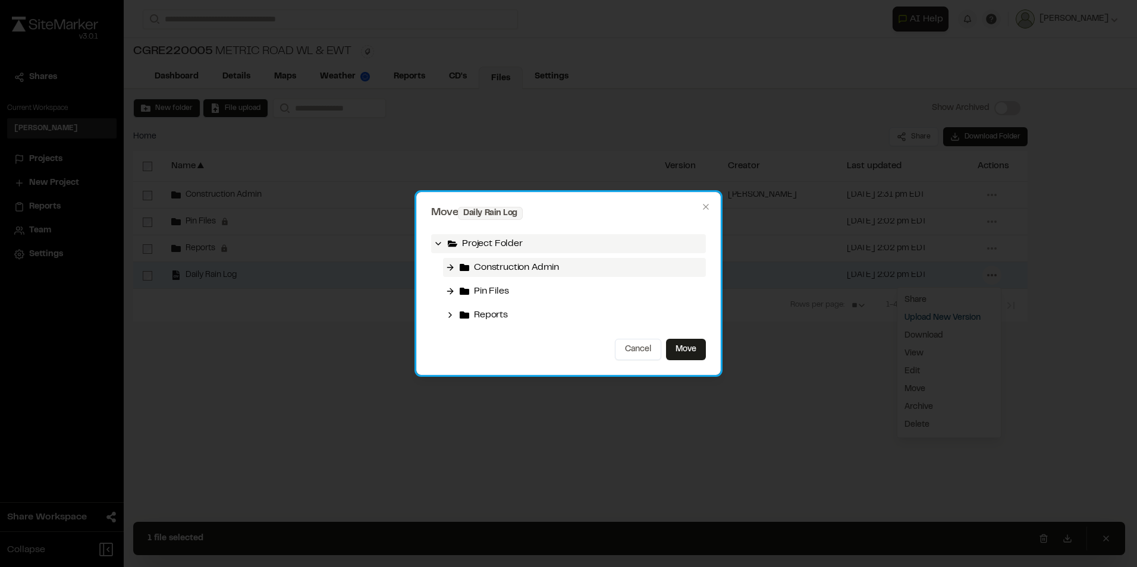
click at [449, 266] on icon at bounding box center [450, 268] width 10 height 10
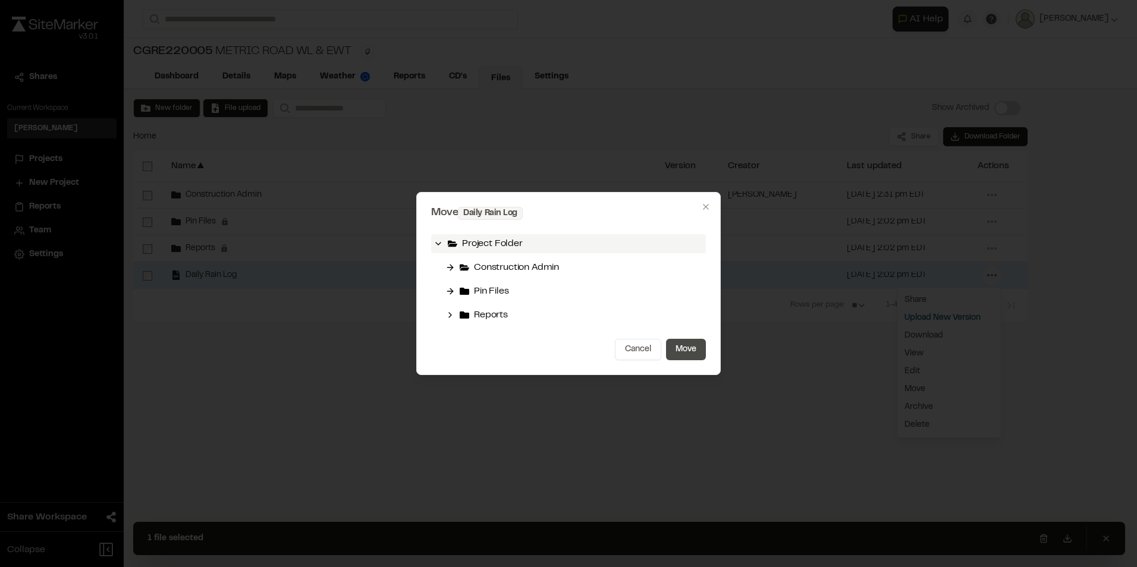
click at [682, 351] on button "Move" at bounding box center [686, 349] width 40 height 21
click at [682, 344] on button "Move" at bounding box center [686, 349] width 40 height 21
click at [688, 342] on button "Move" at bounding box center [686, 349] width 40 height 21
click at [704, 206] on icon "button" at bounding box center [706, 207] width 10 height 10
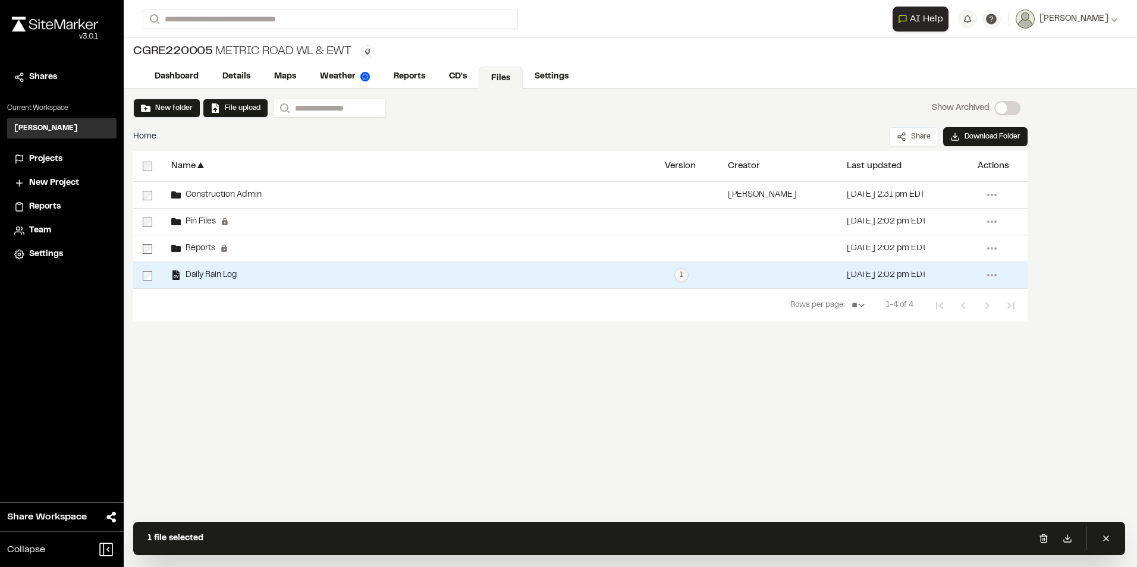
click at [382, 390] on div "New folder File upload Search Show Archived Show Archived Home Share Download F…" at bounding box center [630, 328] width 1013 height 478
click at [992, 275] on circle at bounding box center [991, 275] width 2 height 2
click at [923, 389] on link "Move" at bounding box center [948, 389] width 103 height 18
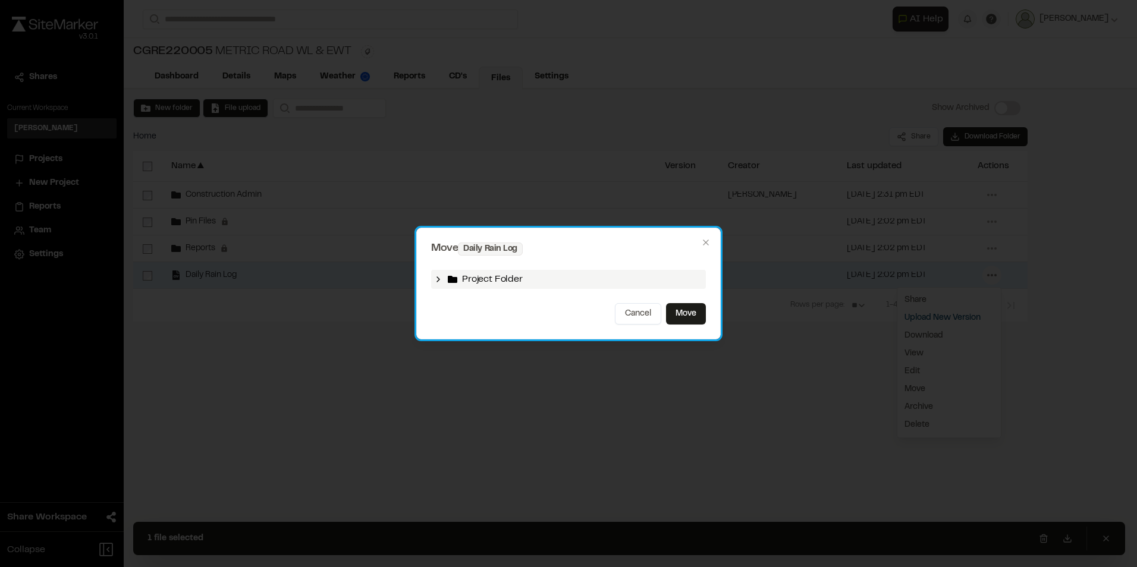
click at [439, 278] on icon at bounding box center [438, 280] width 10 height 10
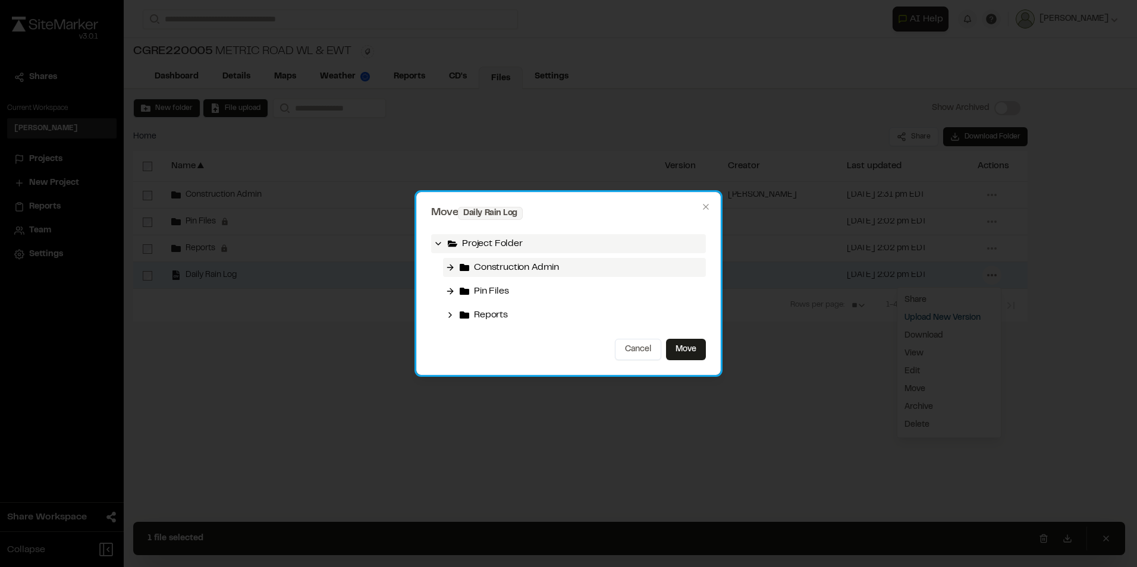
click at [453, 265] on icon at bounding box center [450, 268] width 10 height 10
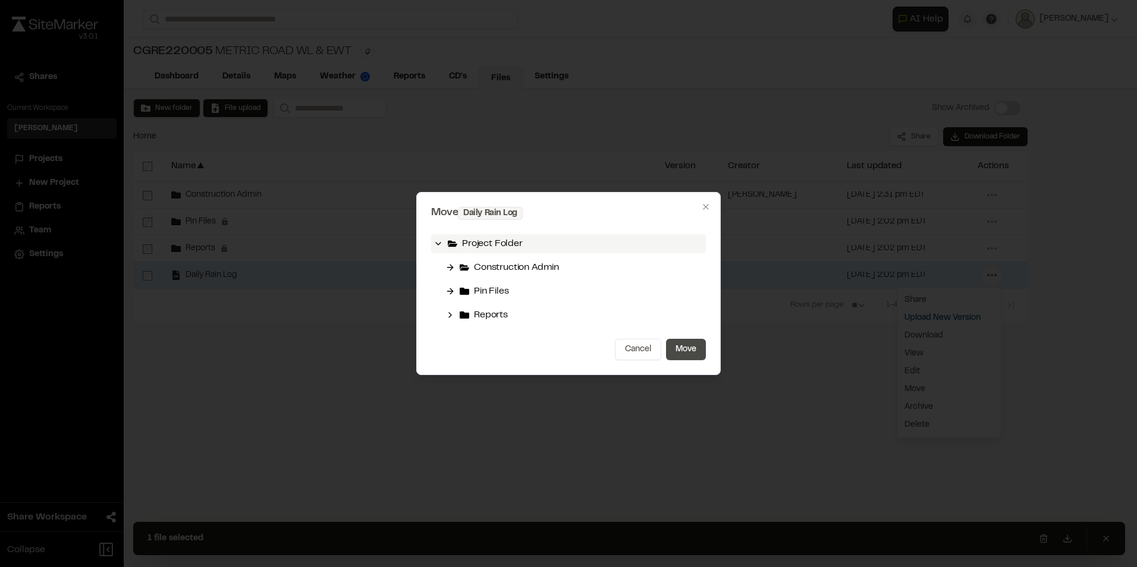
click at [687, 348] on button "Move" at bounding box center [686, 349] width 40 height 21
click at [685, 351] on button "Move" at bounding box center [686, 349] width 40 height 21
click at [686, 348] on button "Move" at bounding box center [686, 349] width 40 height 21
click at [646, 350] on button "Cancel" at bounding box center [638, 349] width 46 height 21
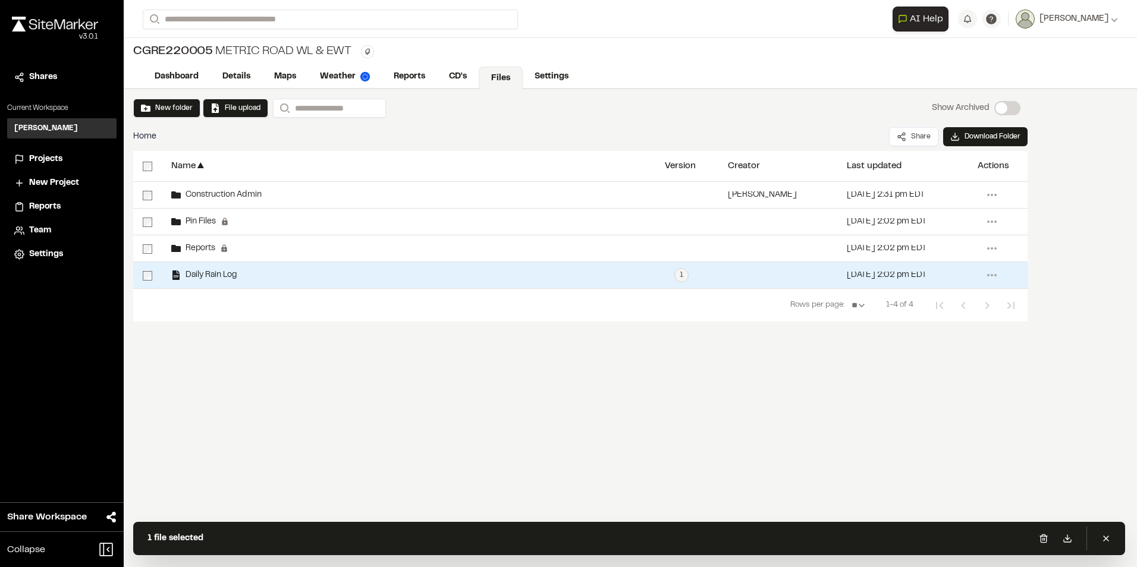
click at [590, 404] on div "New folder File upload Search Show Archived Show Archived Home Share Download F…" at bounding box center [630, 328] width 1013 height 478
click at [225, 274] on span "Daily Rain Log" at bounding box center [209, 276] width 56 height 8
